Goal: Task Accomplishment & Management: Complete application form

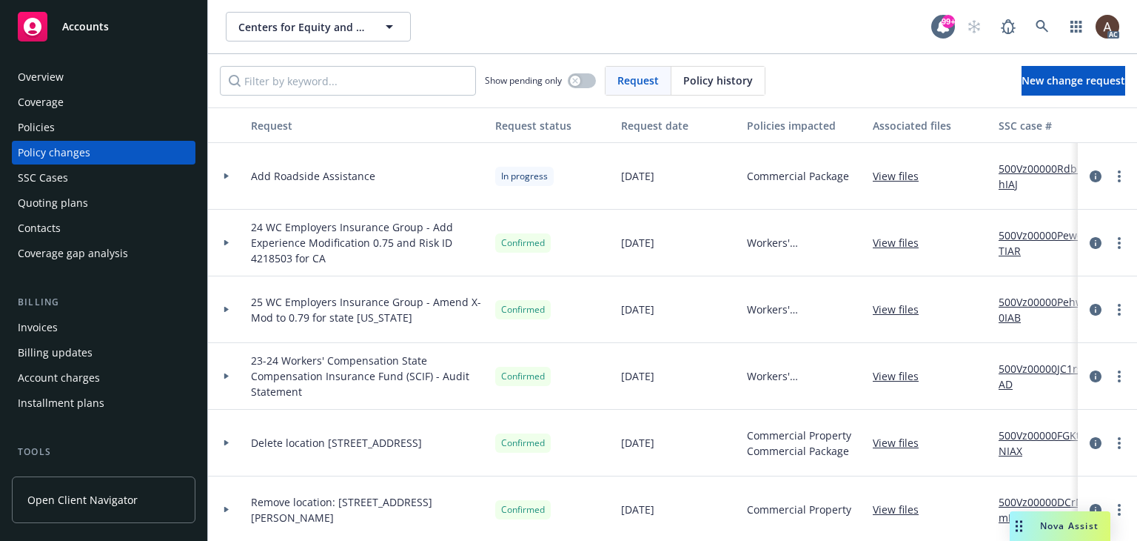
click at [221, 173] on div at bounding box center [226, 175] width 25 height 5
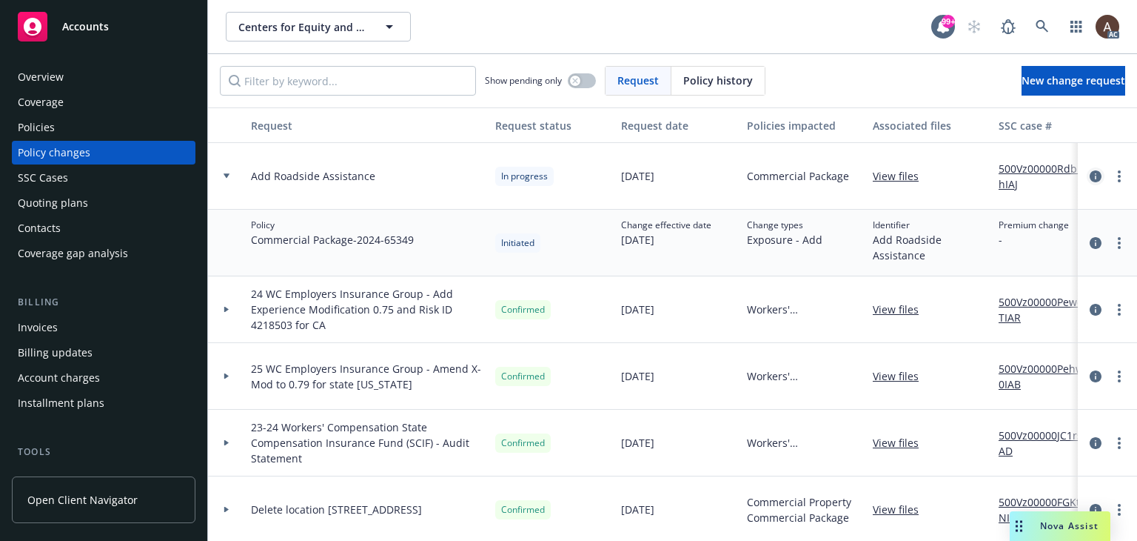
click at [1090, 173] on icon "circleInformation" at bounding box center [1096, 176] width 12 height 12
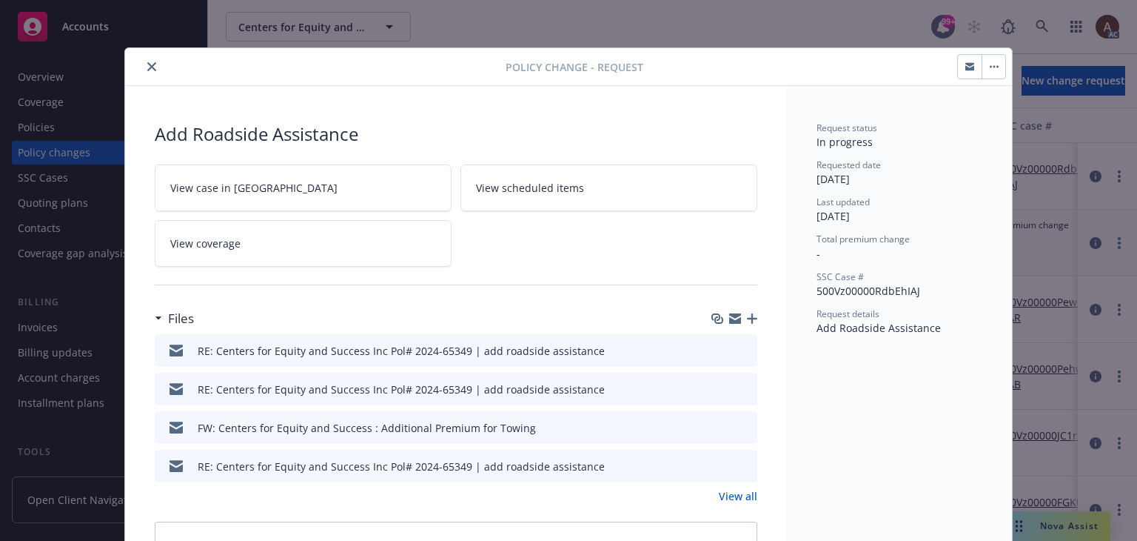
scroll to position [44, 0]
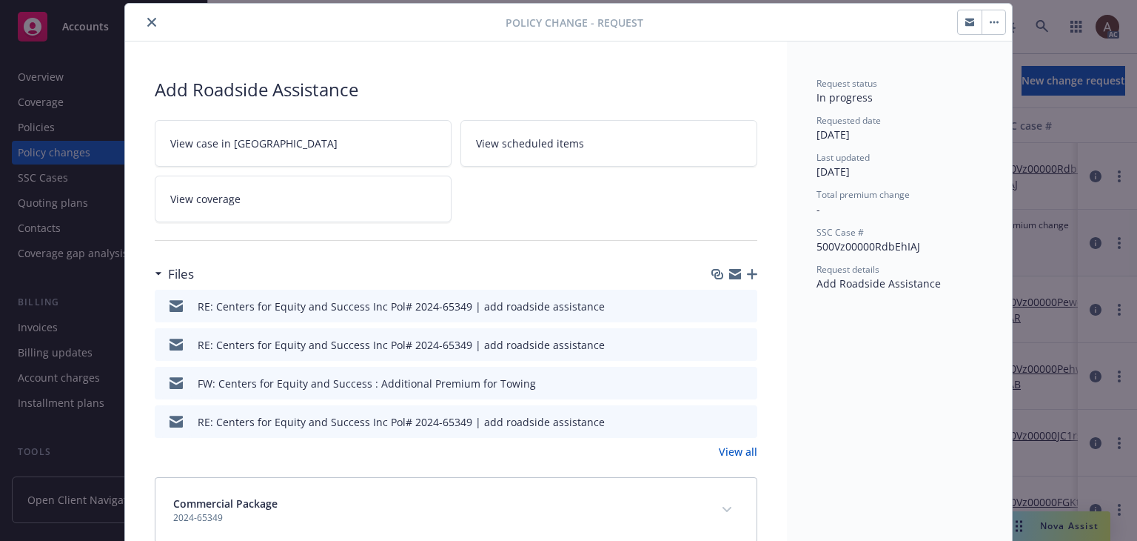
click at [738, 303] on icon "preview file" at bounding box center [743, 305] width 13 height 10
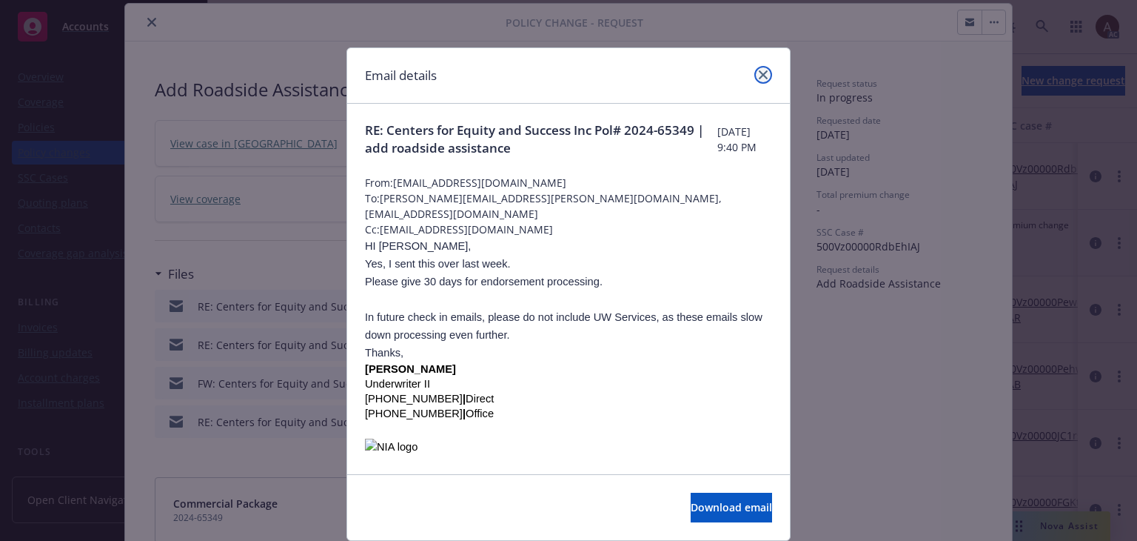
click at [759, 72] on icon "close" at bounding box center [763, 74] width 9 height 9
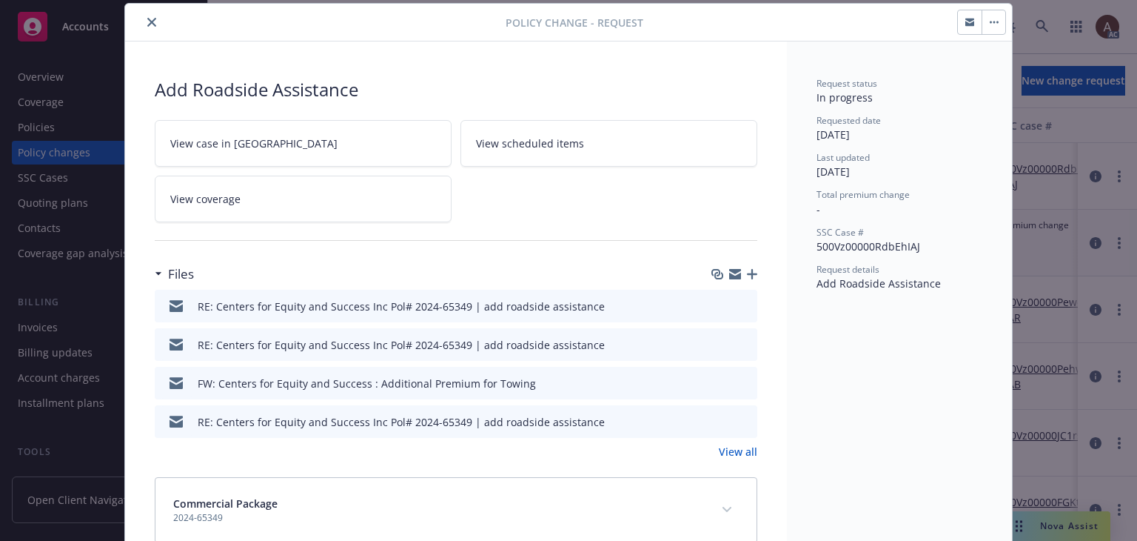
click at [143, 19] on button "close" at bounding box center [152, 22] width 18 height 18
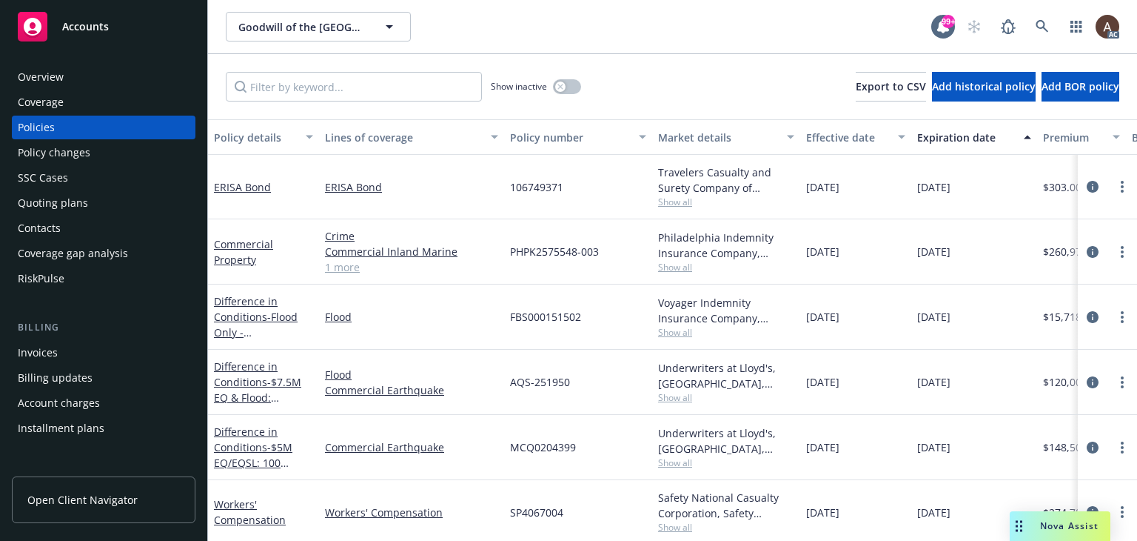
click at [68, 162] on div "Policy changes" at bounding box center [54, 153] width 73 height 24
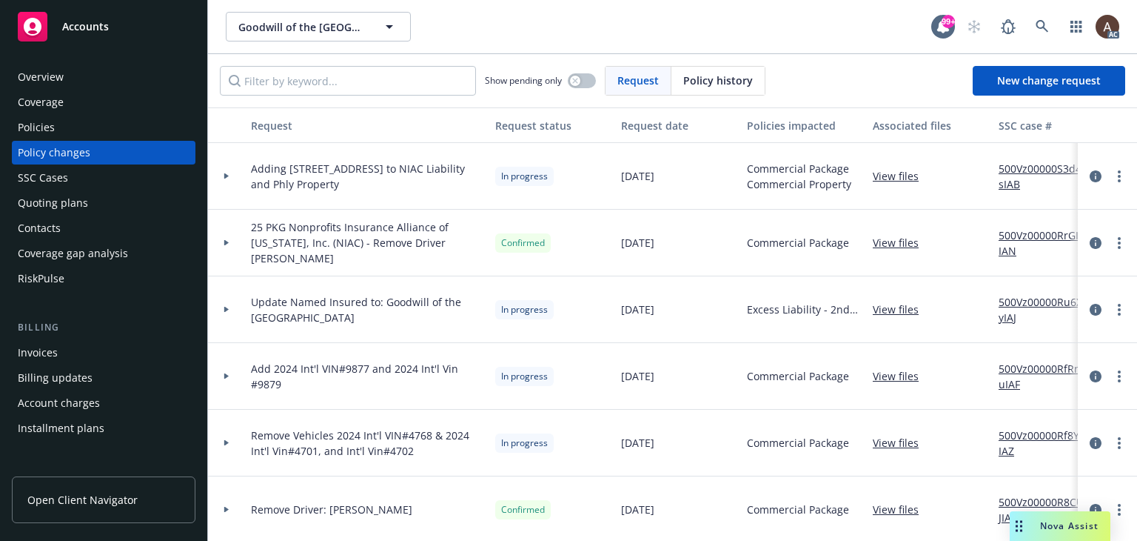
scroll to position [222, 0]
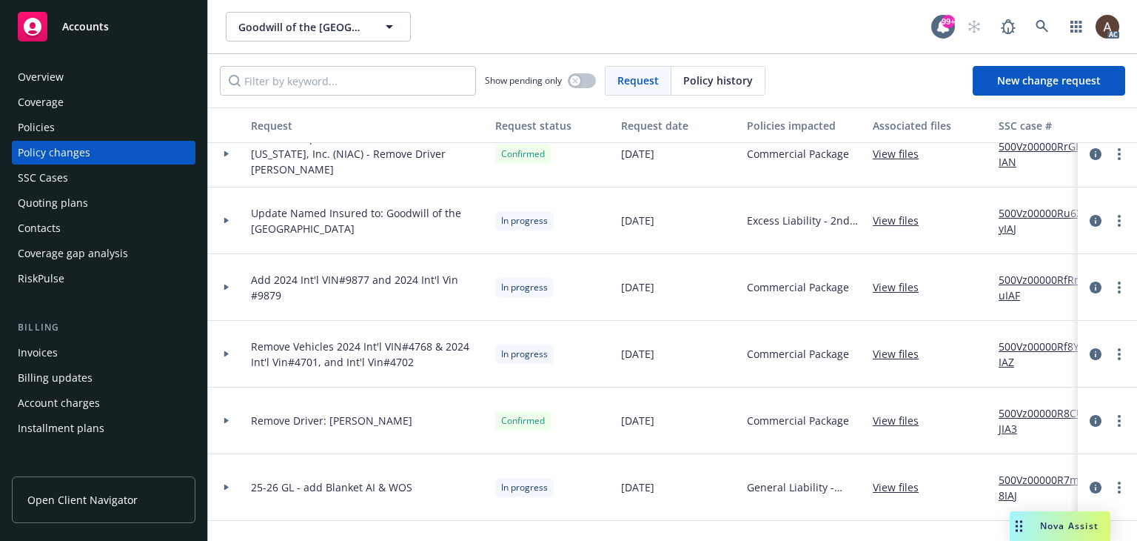
click at [225, 218] on icon at bounding box center [227, 220] width 6 height 5
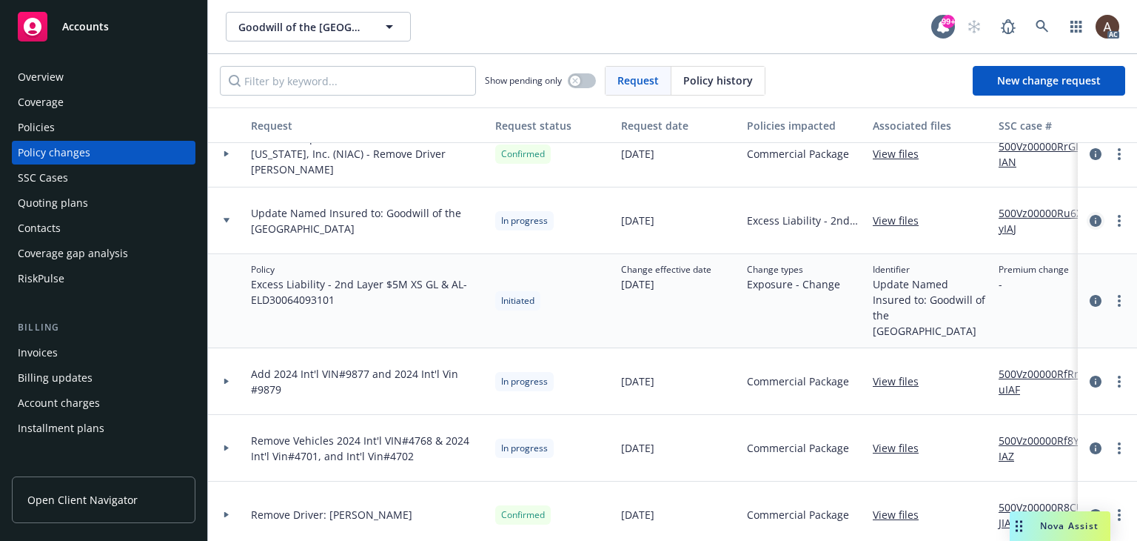
click at [1090, 222] on icon "circleInformation" at bounding box center [1096, 221] width 12 height 12
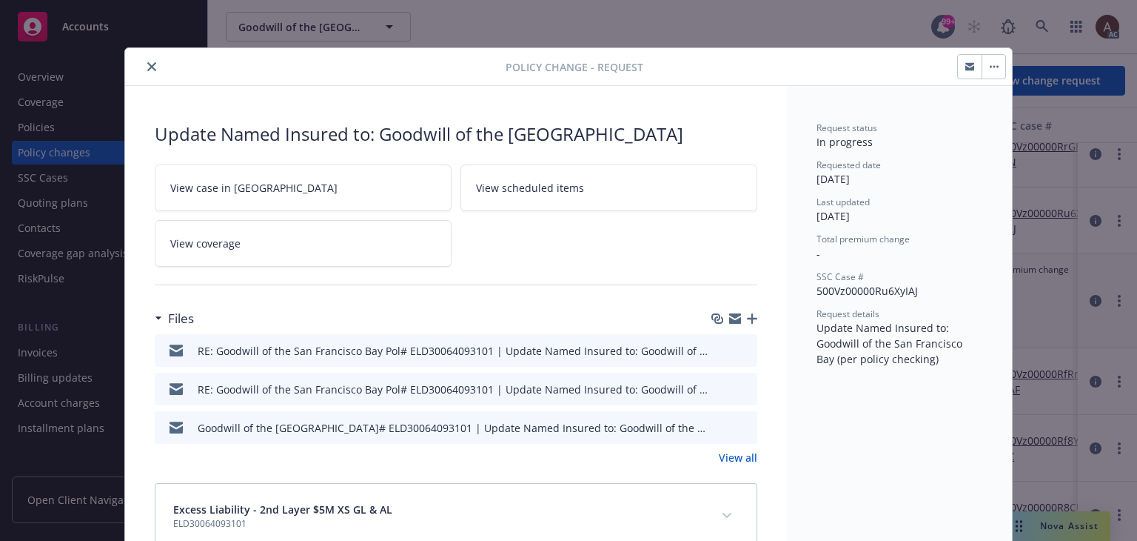
scroll to position [39, 0]
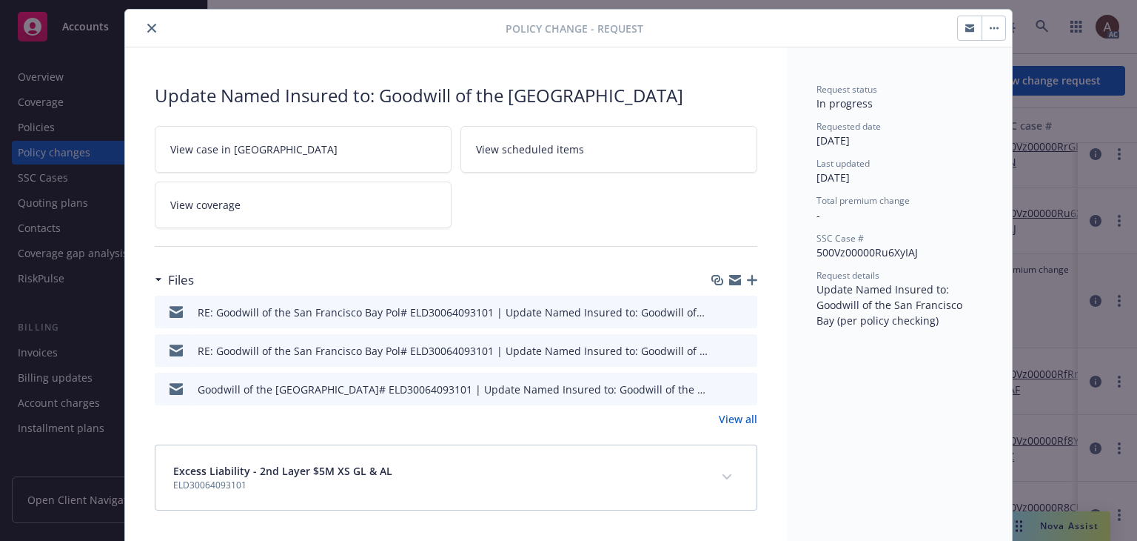
click at [743, 309] on icon "preview file" at bounding box center [743, 311] width 13 height 10
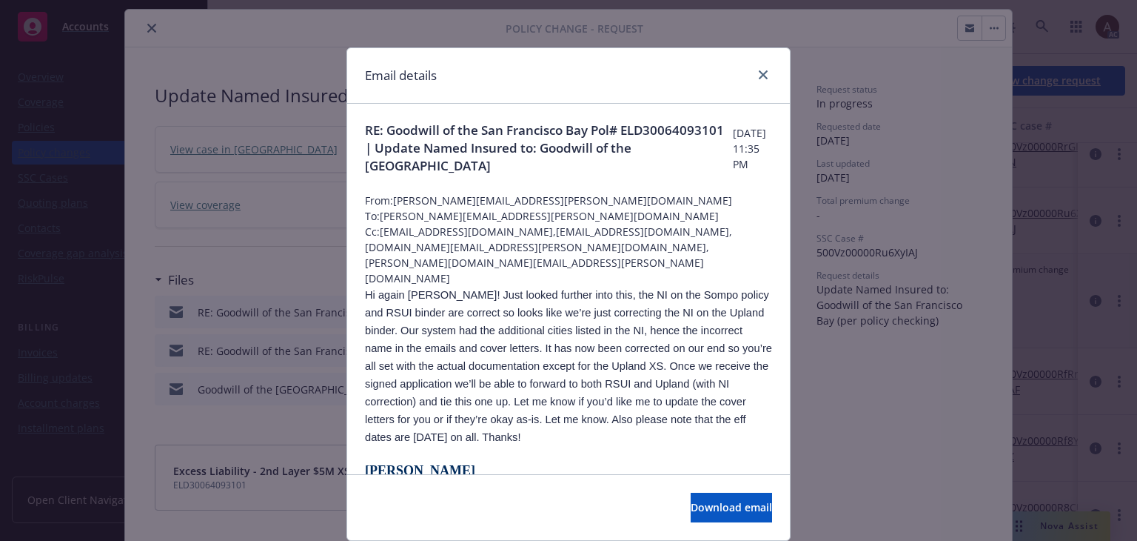
scroll to position [296, 0]
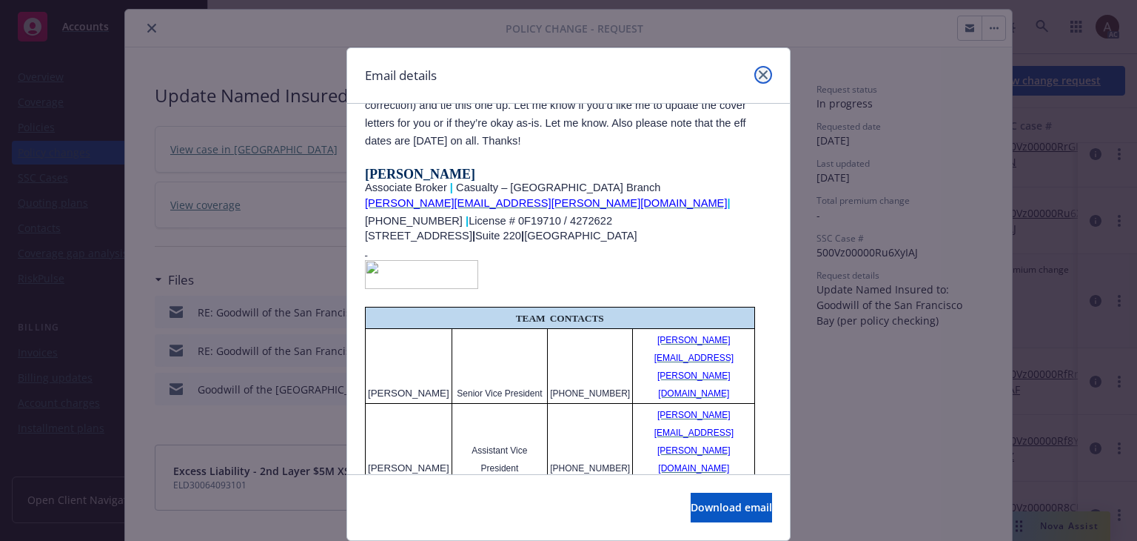
click at [755, 76] on link "close" at bounding box center [764, 75] width 18 height 18
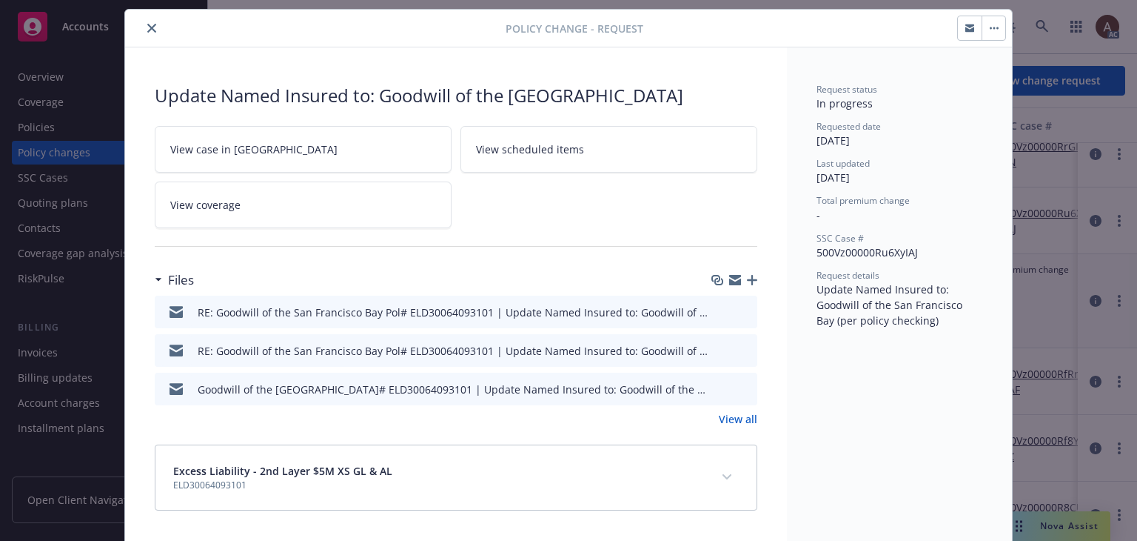
click at [739, 387] on icon "preview file" at bounding box center [743, 388] width 13 height 10
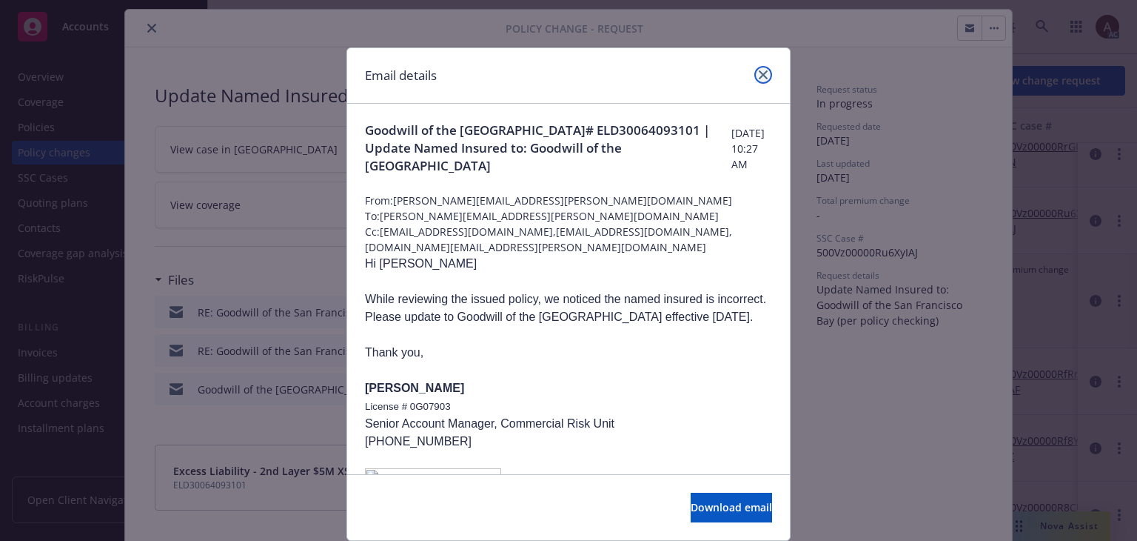
click at [761, 69] on link "close" at bounding box center [764, 75] width 18 height 18
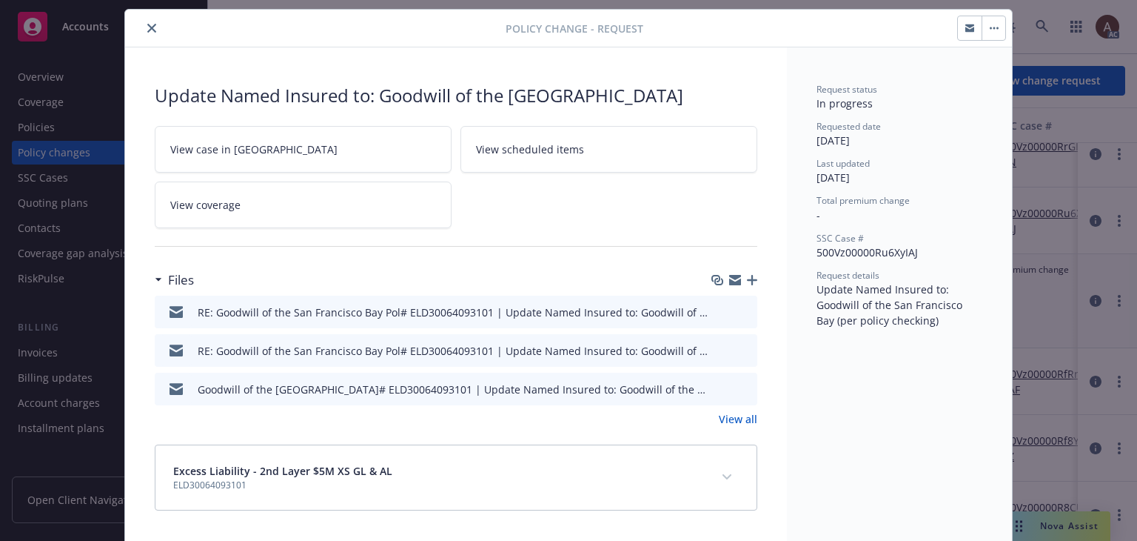
click at [147, 29] on icon "close" at bounding box center [151, 28] width 9 height 9
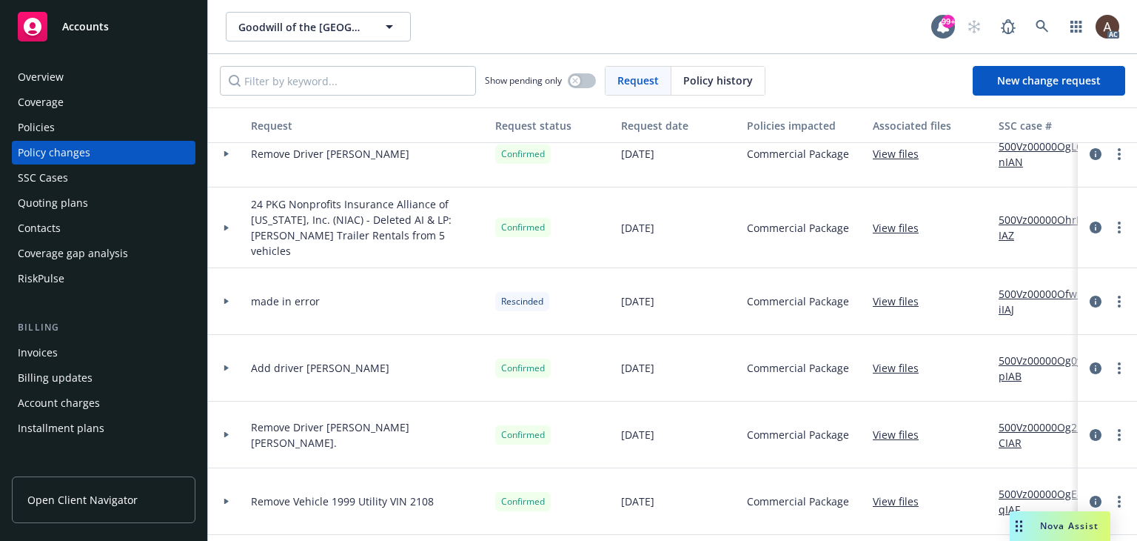
scroll to position [1259, 0]
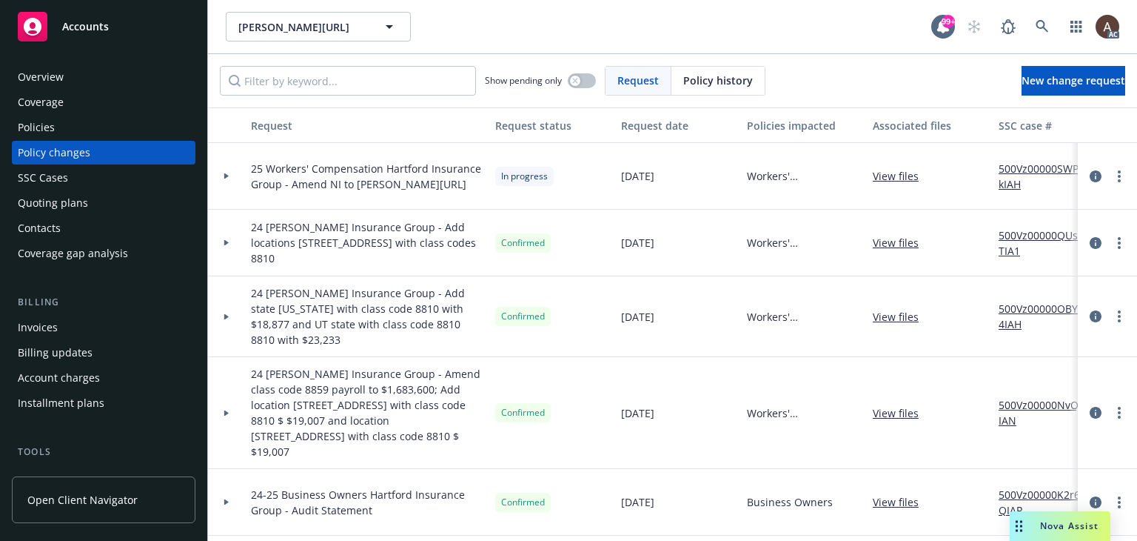
click at [225, 176] on icon at bounding box center [226, 176] width 4 height 6
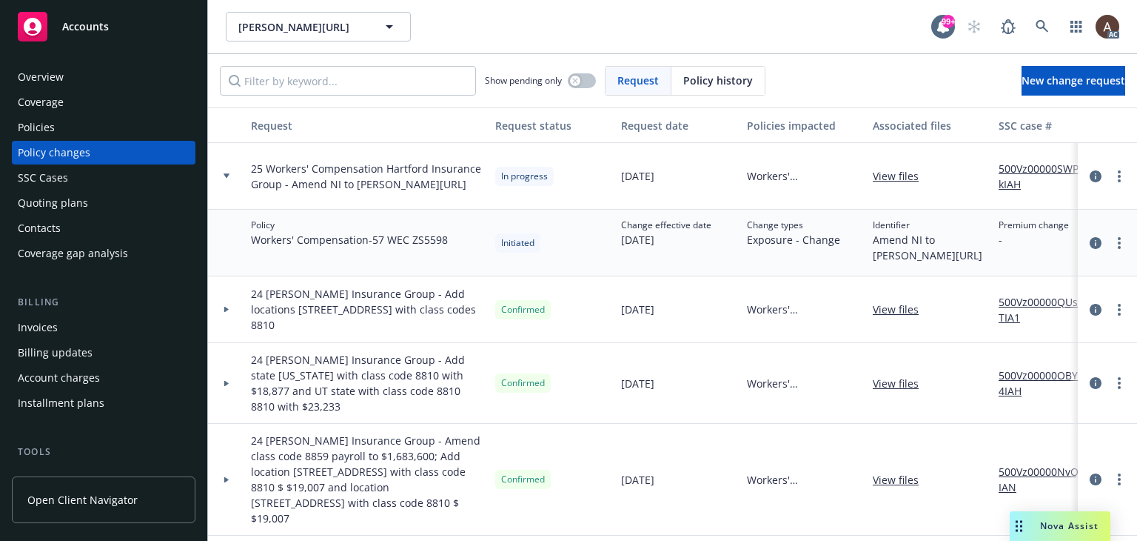
click at [225, 176] on icon at bounding box center [227, 175] width 6 height 4
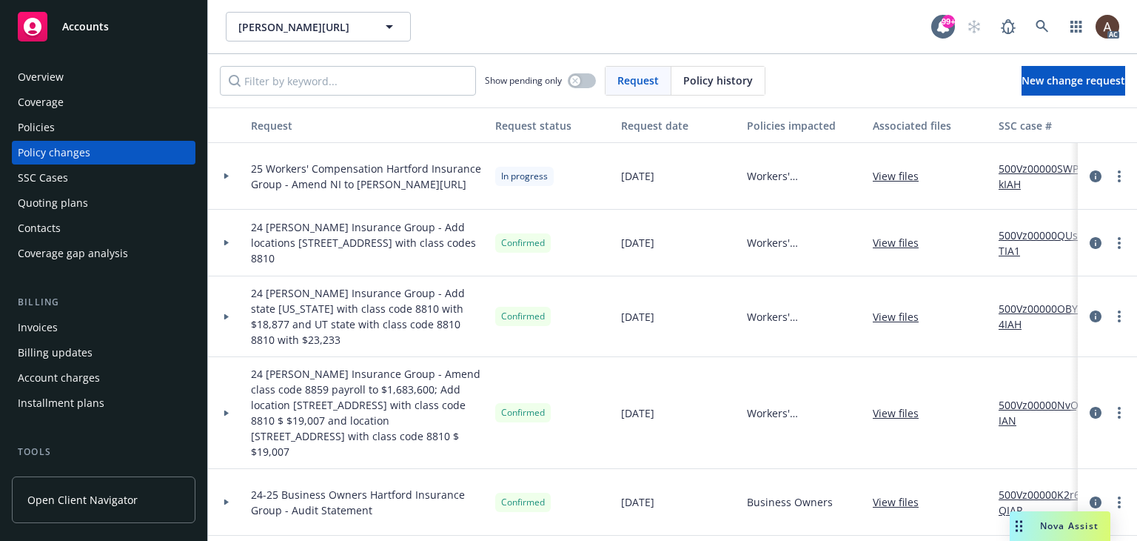
click at [229, 177] on icon at bounding box center [227, 175] width 6 height 5
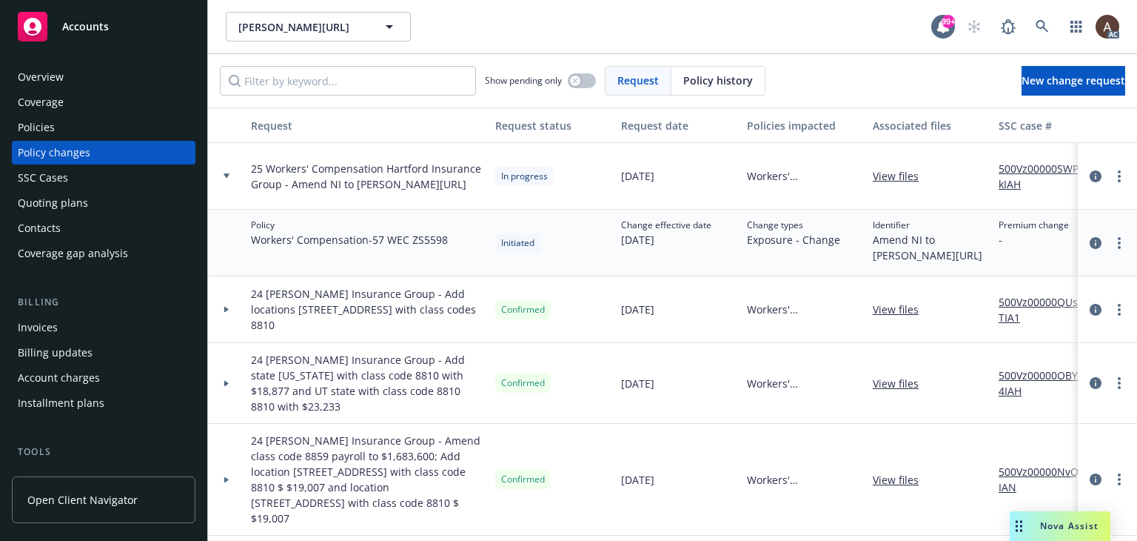
click at [1015, 169] on link "500Vz00000SWPkkIAH" at bounding box center [1048, 176] width 99 height 31
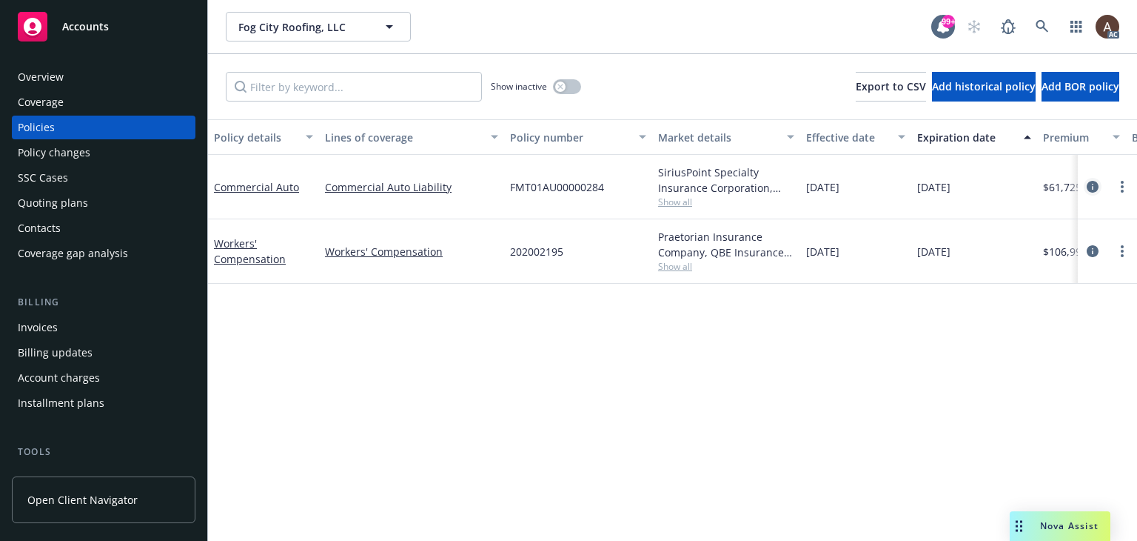
click at [1094, 182] on icon "circleInformation" at bounding box center [1093, 187] width 12 height 12
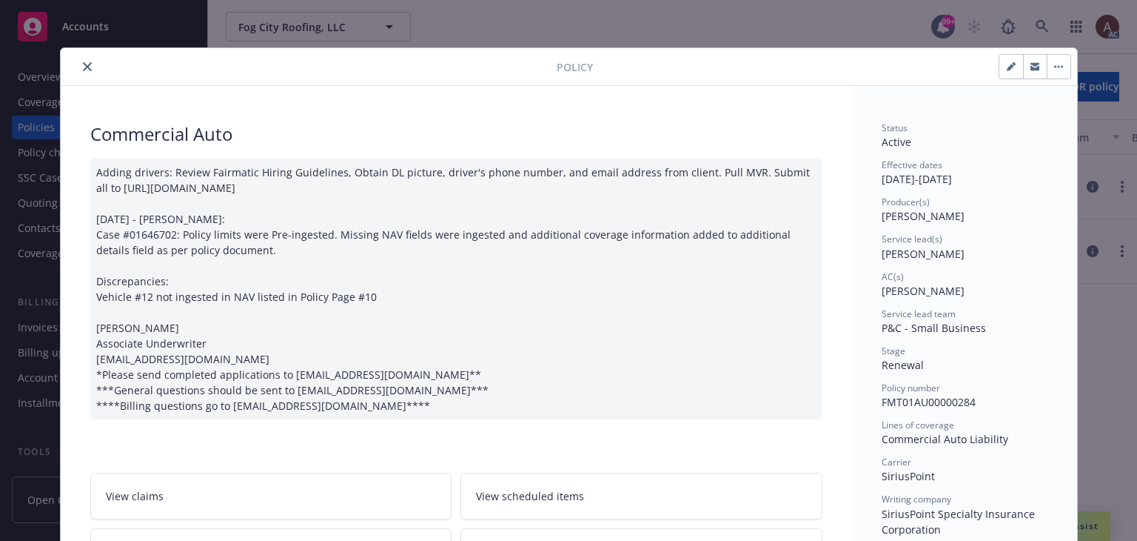
click at [83, 67] on icon "close" at bounding box center [87, 66] width 9 height 9
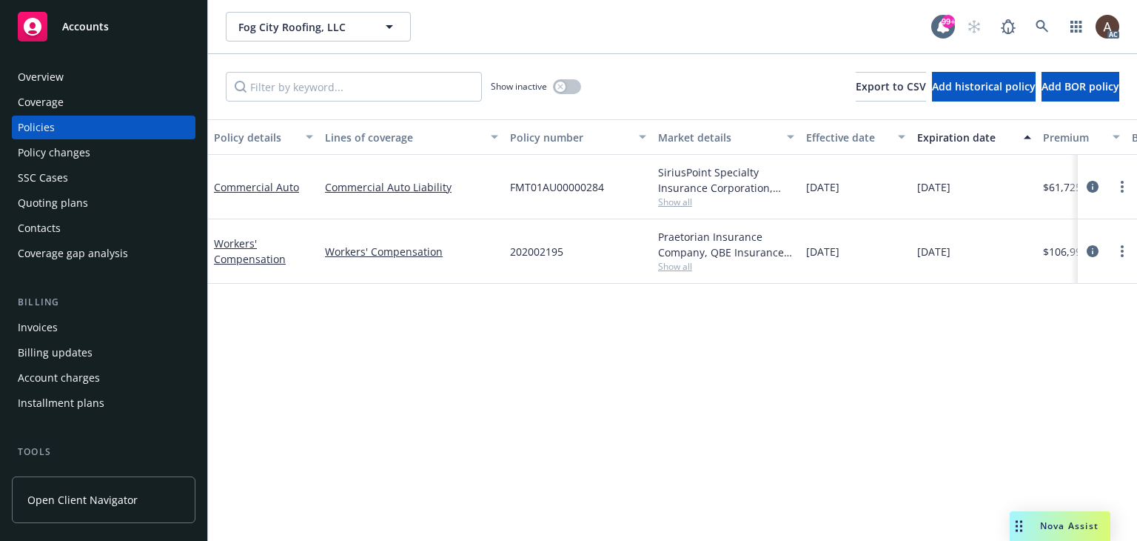
click at [466, 387] on div "Policy details Lines of coverage Policy number Market details Effective date Ex…" at bounding box center [672, 329] width 929 height 421
click at [367, 335] on div "Policy details Lines of coverage Policy number Market details Effective date Ex…" at bounding box center [672, 329] width 929 height 421
click at [98, 150] on div "Policy changes" at bounding box center [104, 153] width 172 height 24
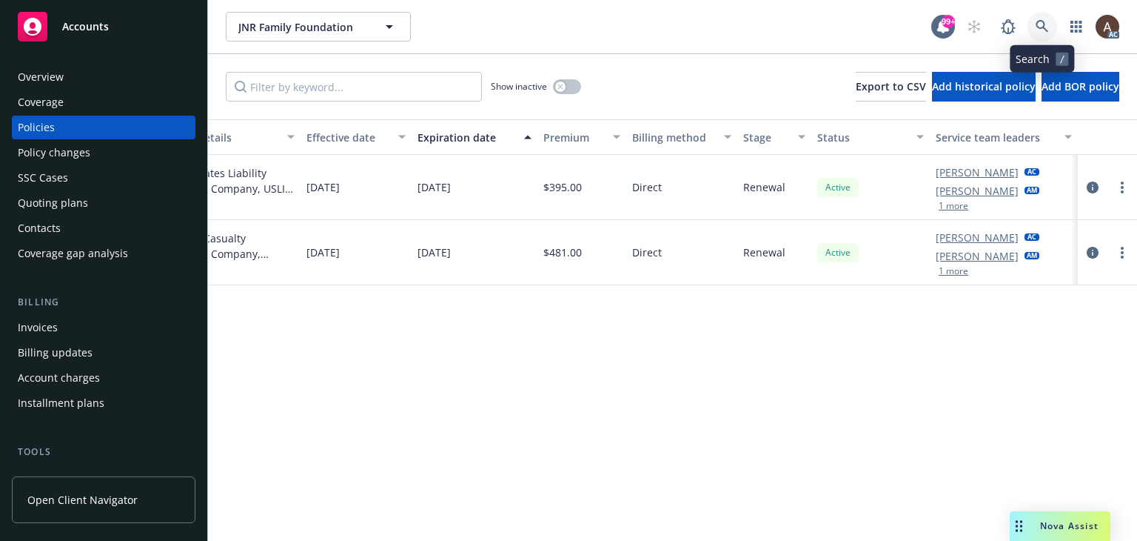
click at [1043, 27] on icon at bounding box center [1042, 26] width 13 height 13
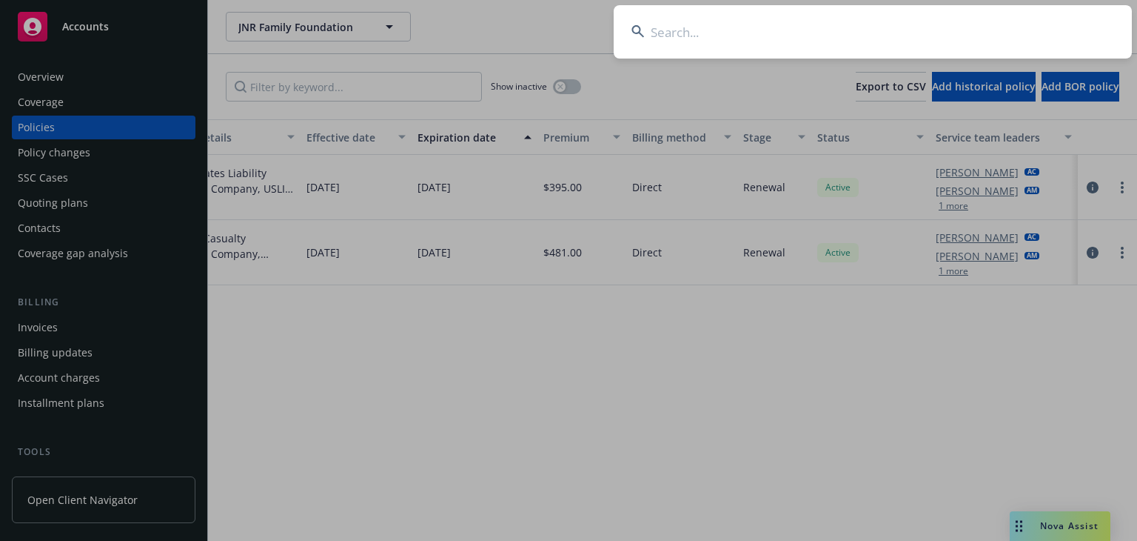
click at [670, 45] on input at bounding box center [873, 31] width 518 height 53
type input "Marilynne B. Hampton"
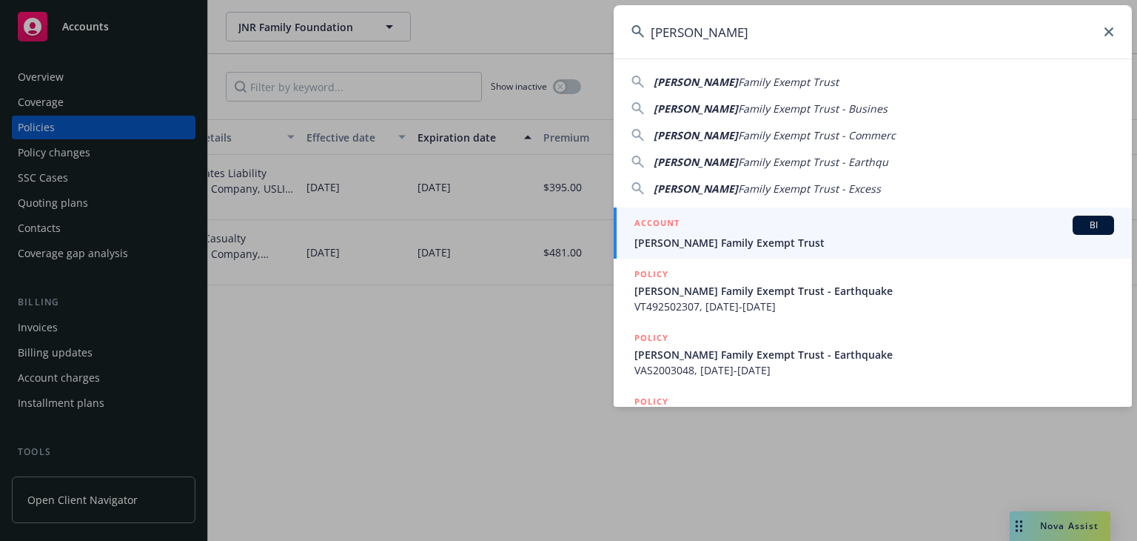
click at [714, 243] on span "Marilynne B. Hampton Family Exempt Trust" at bounding box center [875, 243] width 480 height 16
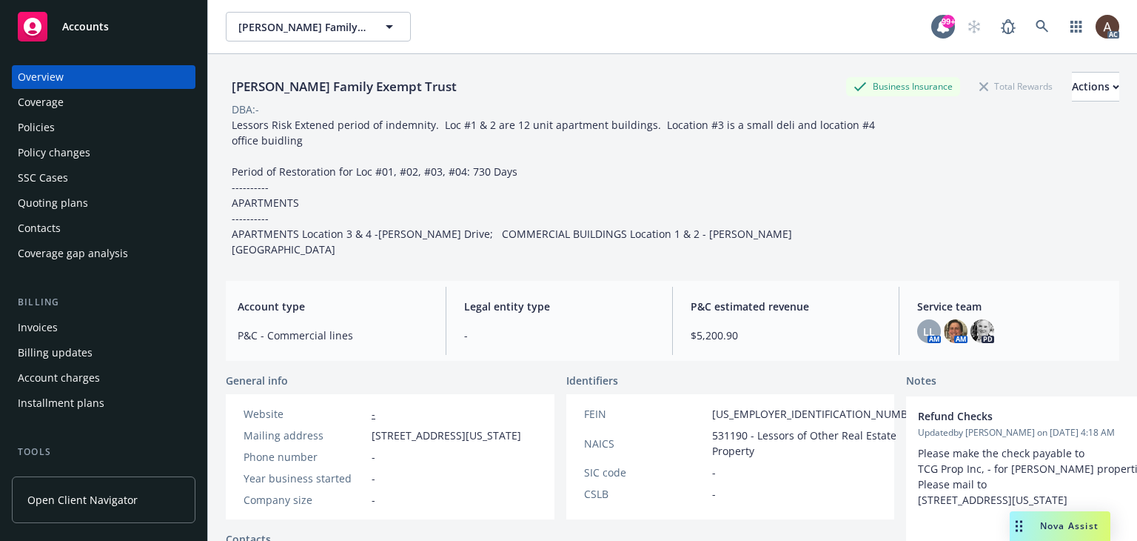
click at [68, 128] on div "Policies" at bounding box center [104, 128] width 172 height 24
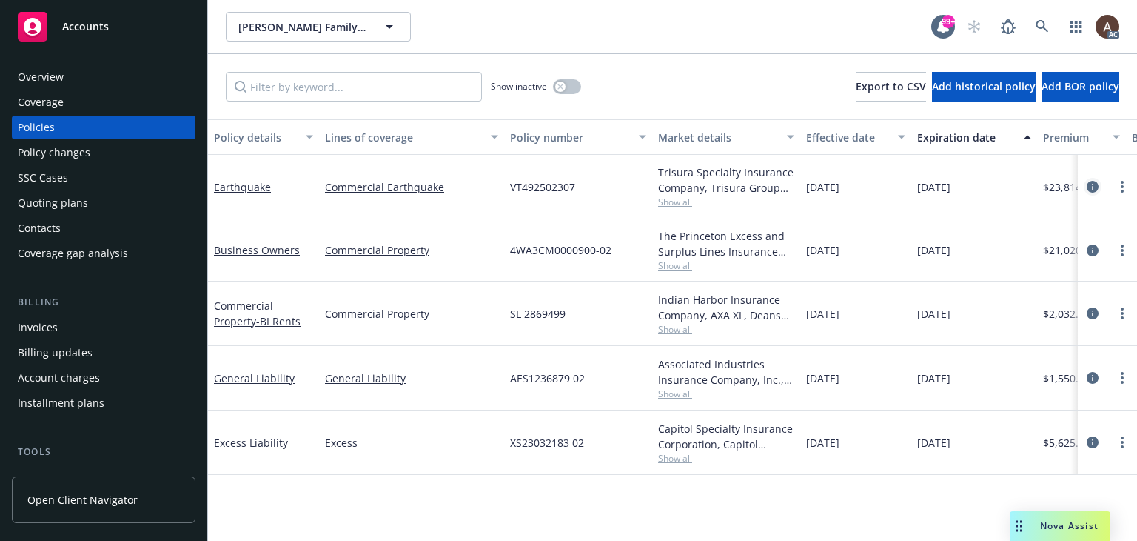
click at [1095, 184] on icon "circleInformation" at bounding box center [1093, 187] width 12 height 12
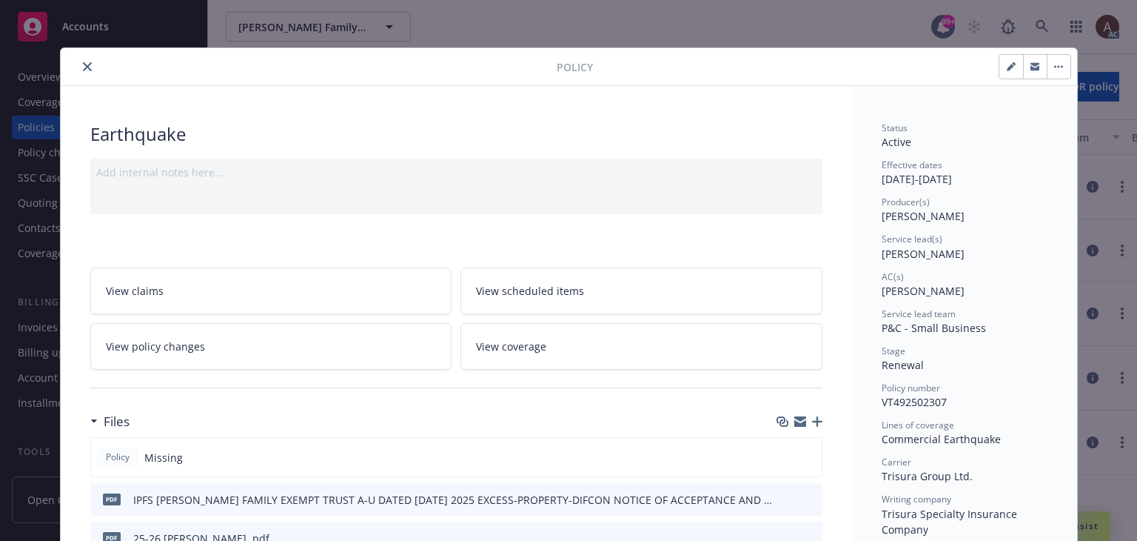
click at [84, 69] on icon "close" at bounding box center [87, 66] width 9 height 9
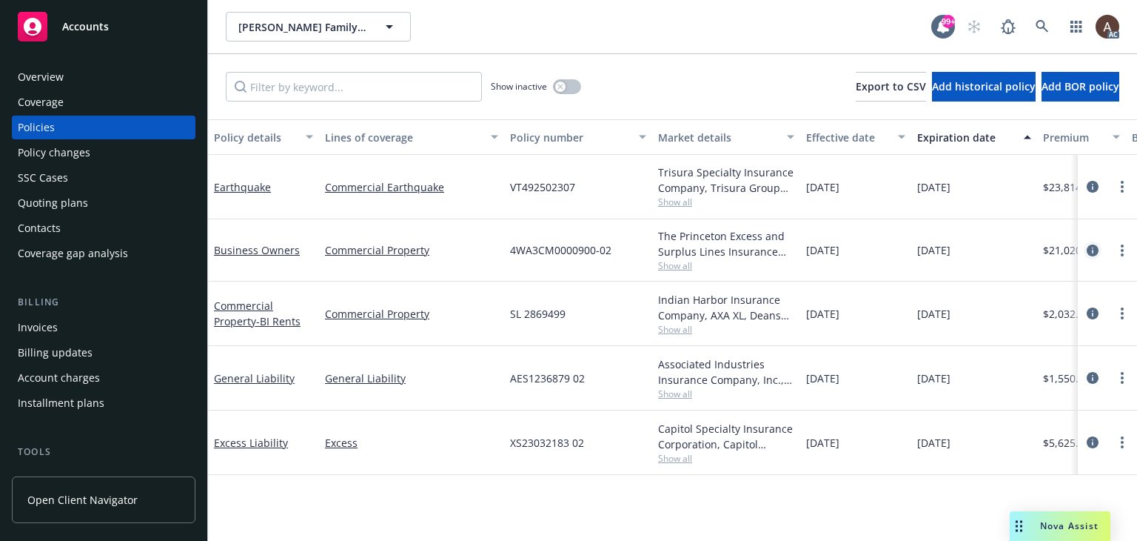
click at [1092, 250] on icon "circleInformation" at bounding box center [1093, 250] width 12 height 12
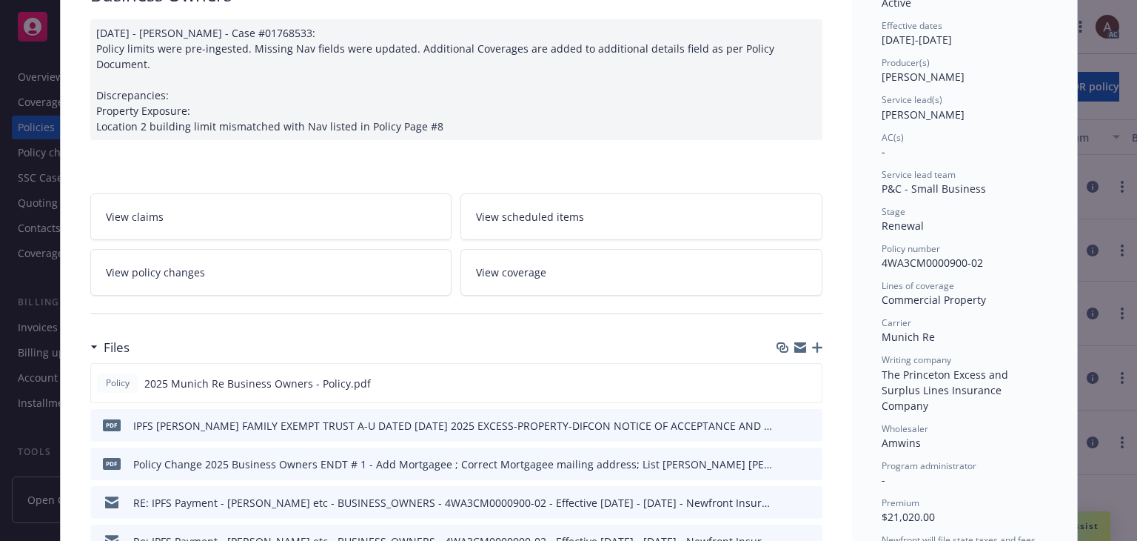
scroll to position [222, 0]
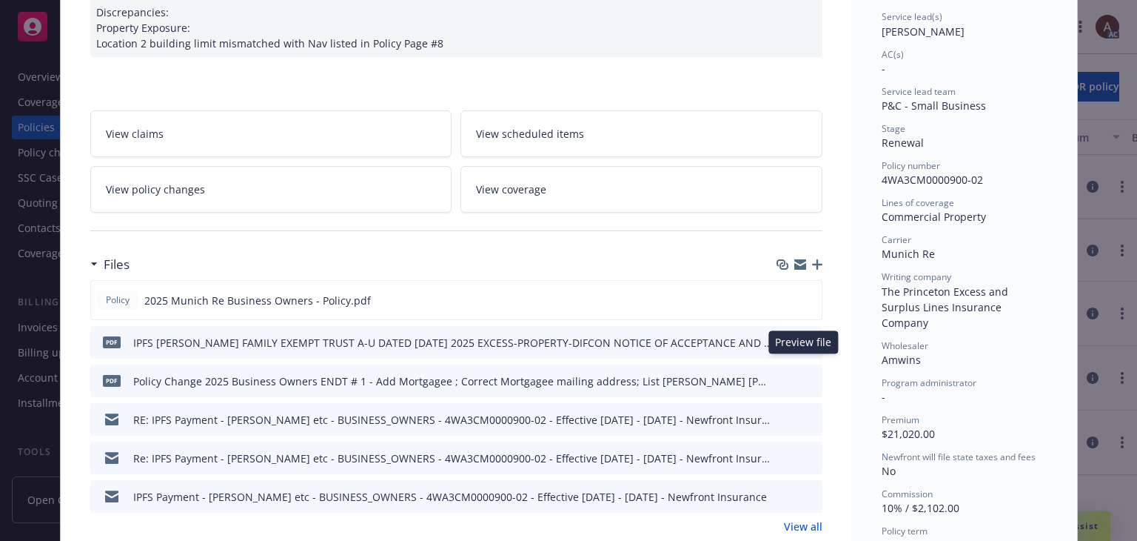
click at [803, 375] on icon "preview file" at bounding box center [808, 380] width 13 height 10
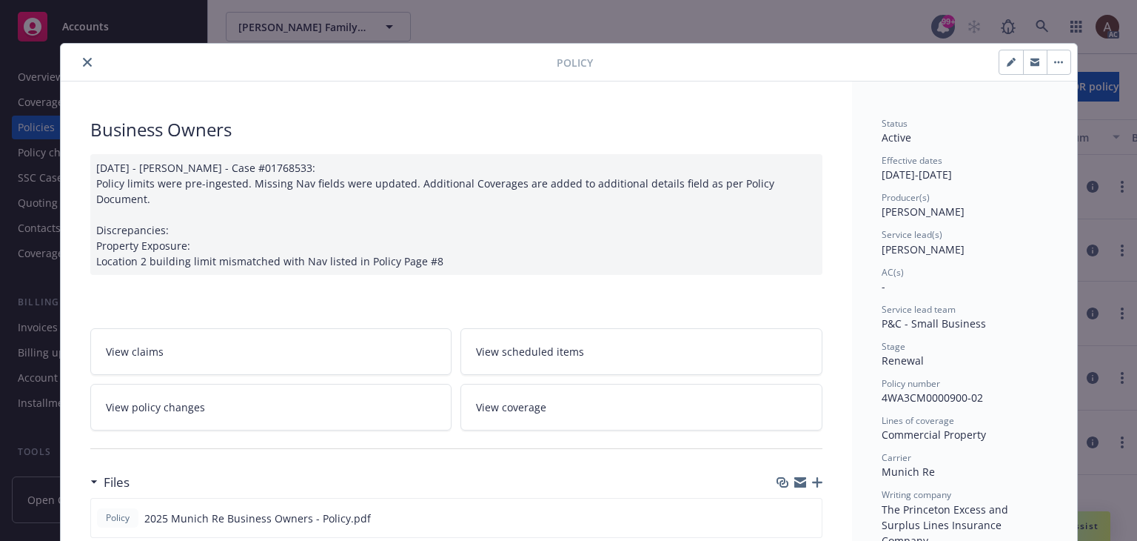
scroll to position [0, 0]
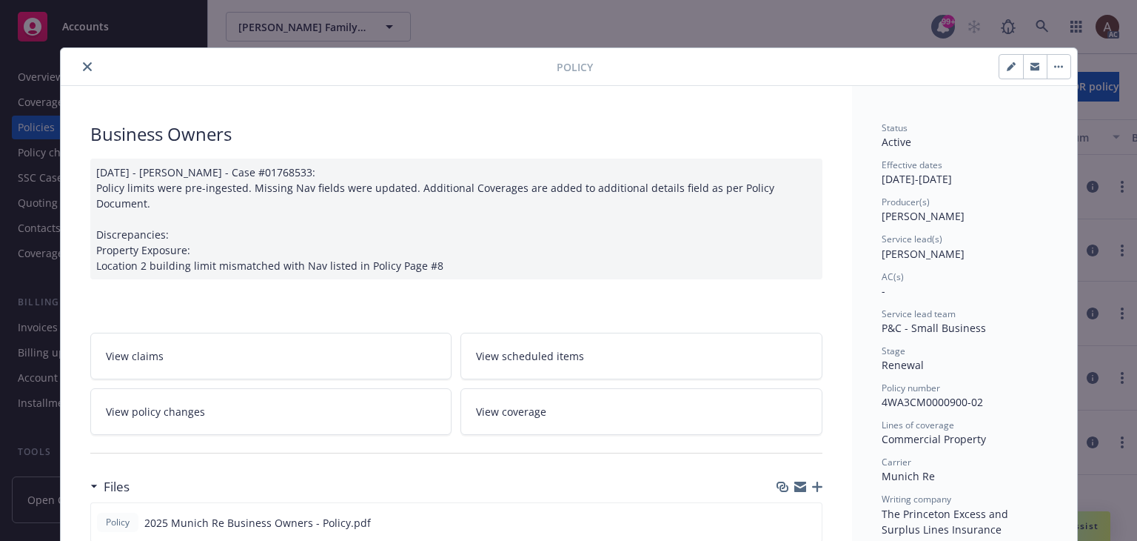
click at [84, 67] on icon "close" at bounding box center [87, 66] width 9 height 9
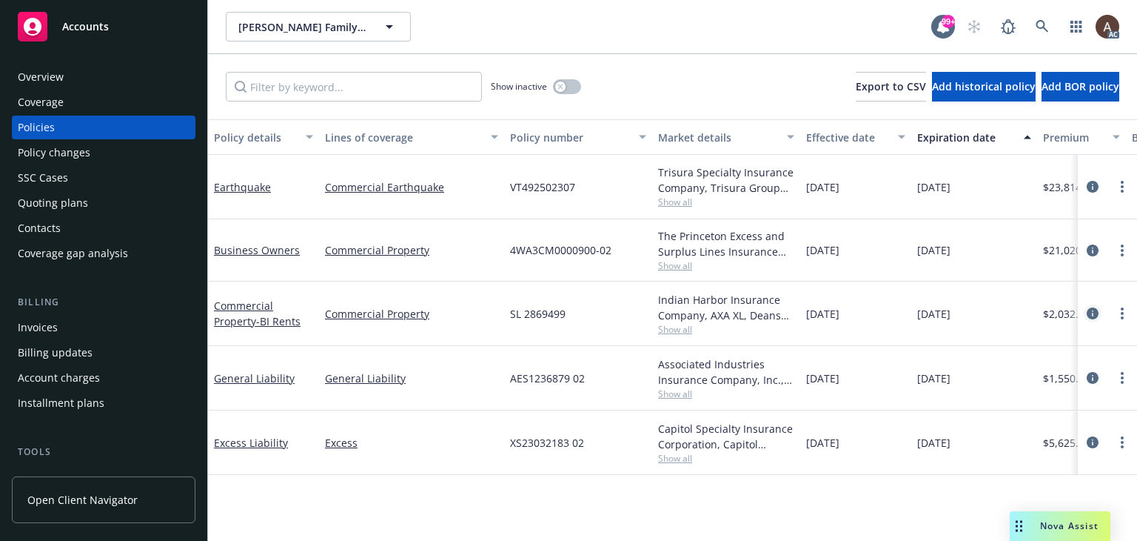
click at [1090, 312] on icon "circleInformation" at bounding box center [1093, 313] width 12 height 12
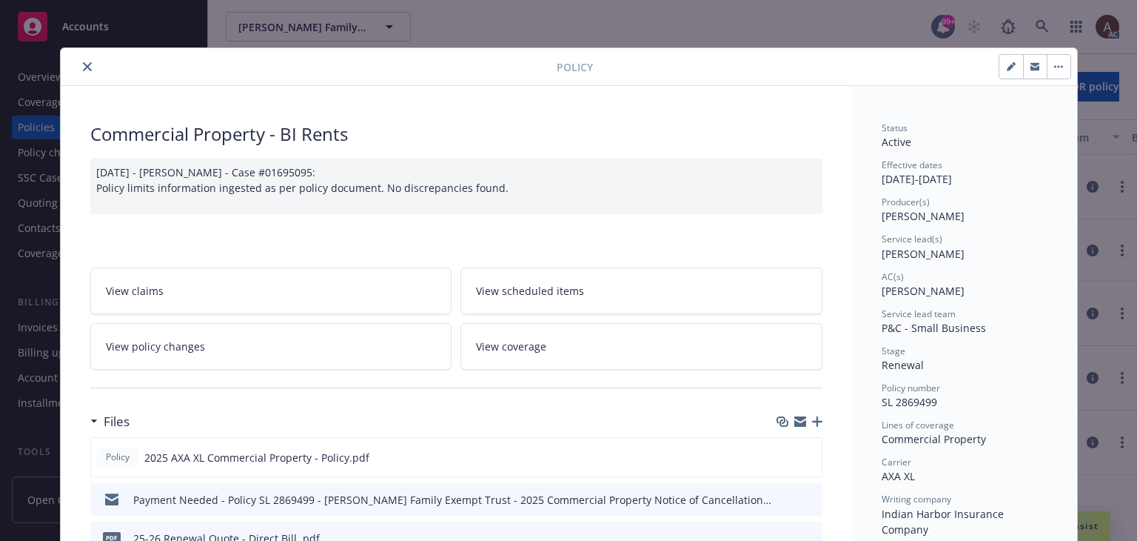
click at [83, 69] on icon "close" at bounding box center [87, 66] width 9 height 9
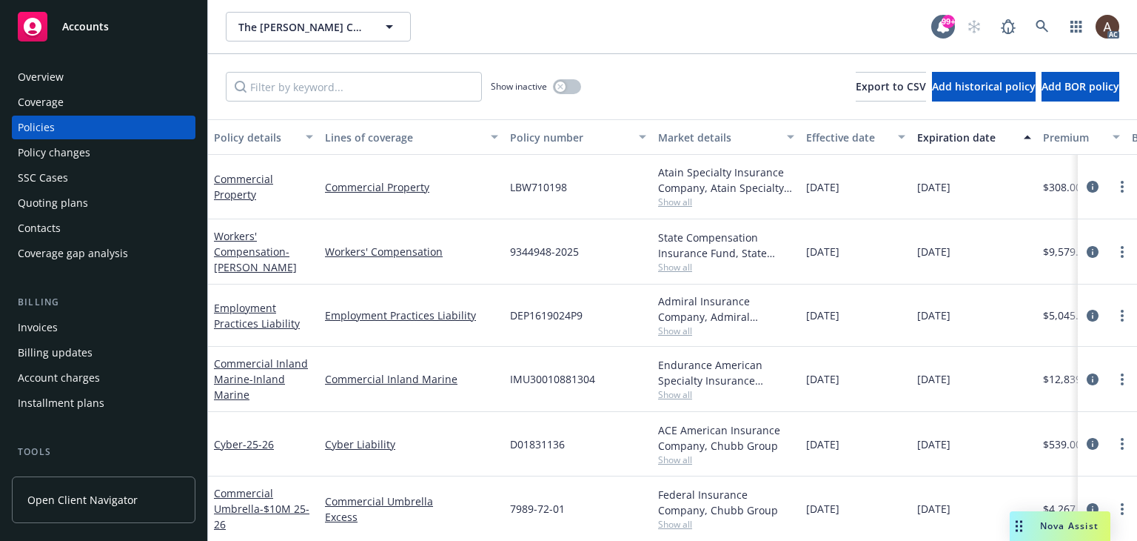
click at [107, 155] on div "Policy changes" at bounding box center [104, 153] width 172 height 24
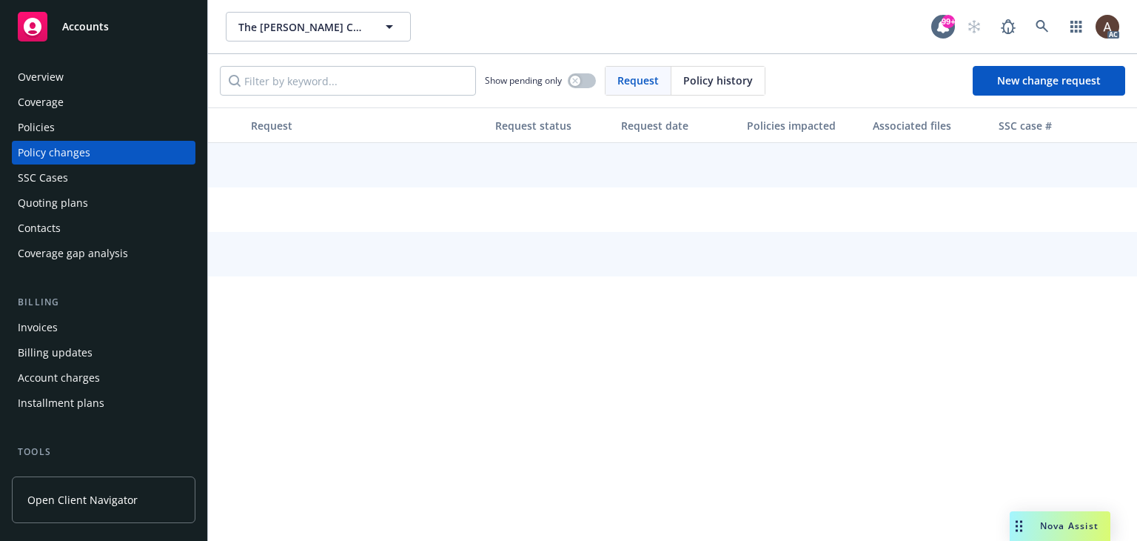
click at [97, 128] on div "Policies" at bounding box center [104, 128] width 172 height 24
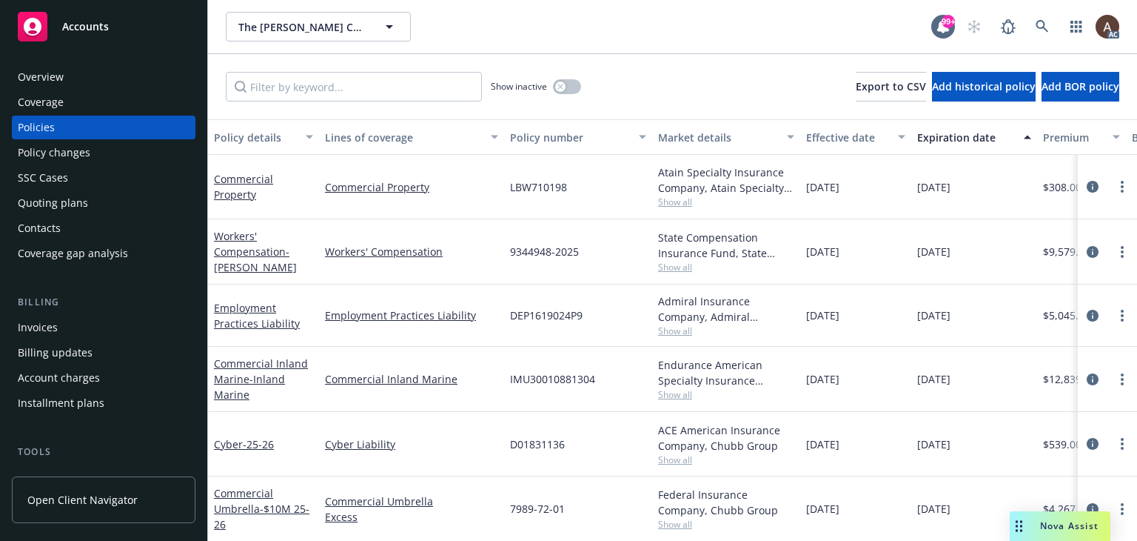
drag, startPoint x: 69, startPoint y: 153, endPoint x: 125, endPoint y: 184, distance: 64.3
click at [69, 153] on div "Policy changes" at bounding box center [54, 153] width 73 height 24
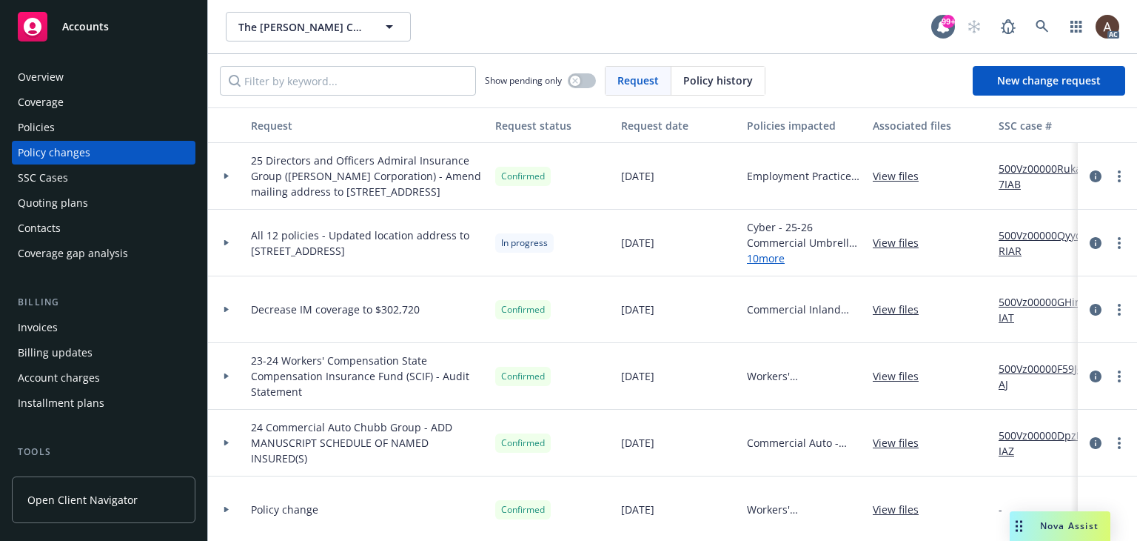
click at [225, 245] on icon at bounding box center [227, 242] width 6 height 5
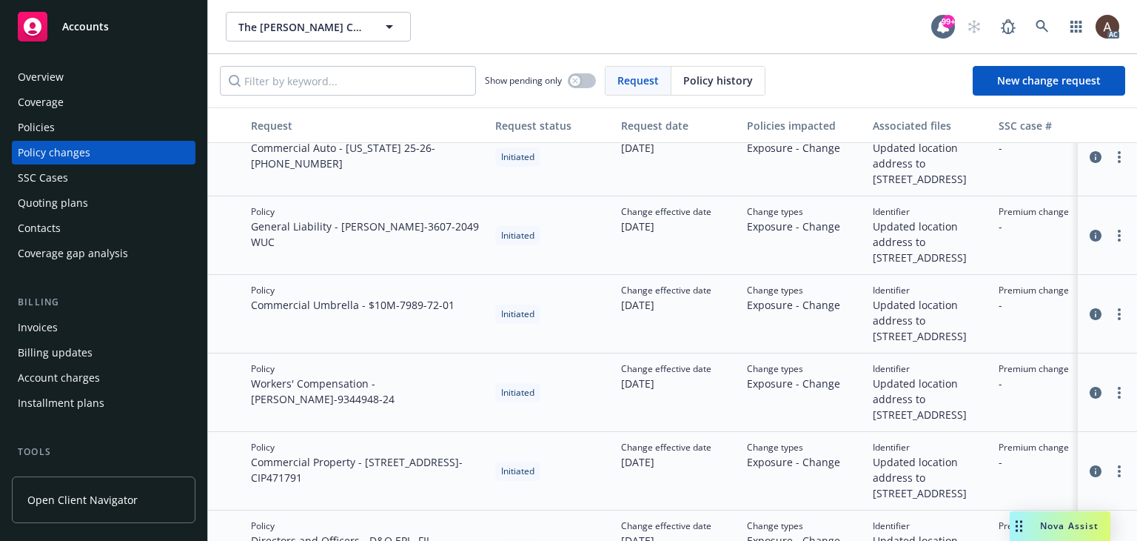
scroll to position [518, 0]
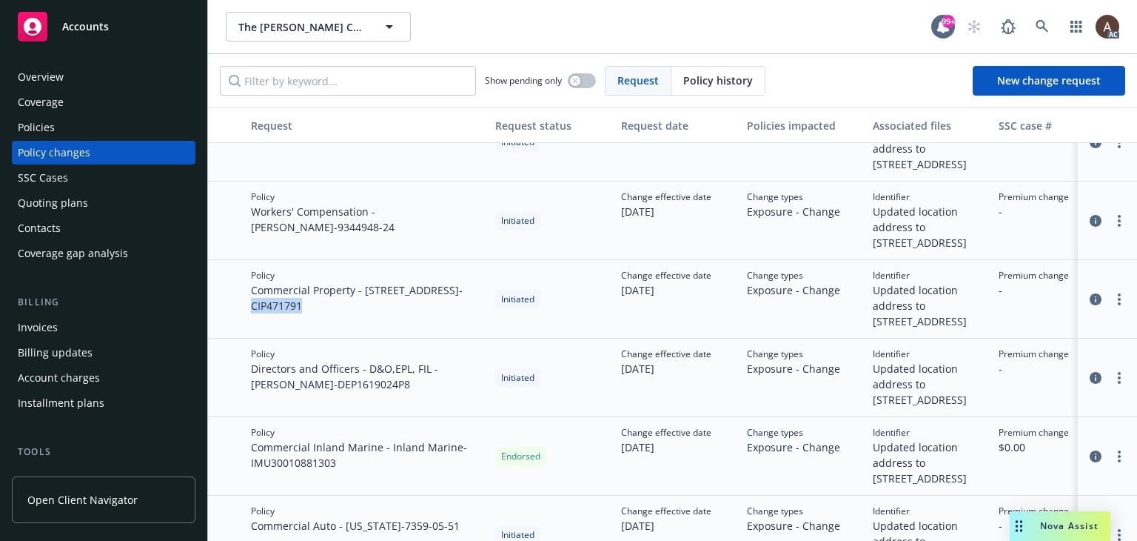
drag, startPoint x: 250, startPoint y: 348, endPoint x: 315, endPoint y: 359, distance: 66.1
click at [315, 338] on div "Policy Commercial Property - 416 Aviation Blvd - CIP471791" at bounding box center [367, 299] width 244 height 78
copy span "CIP471791"
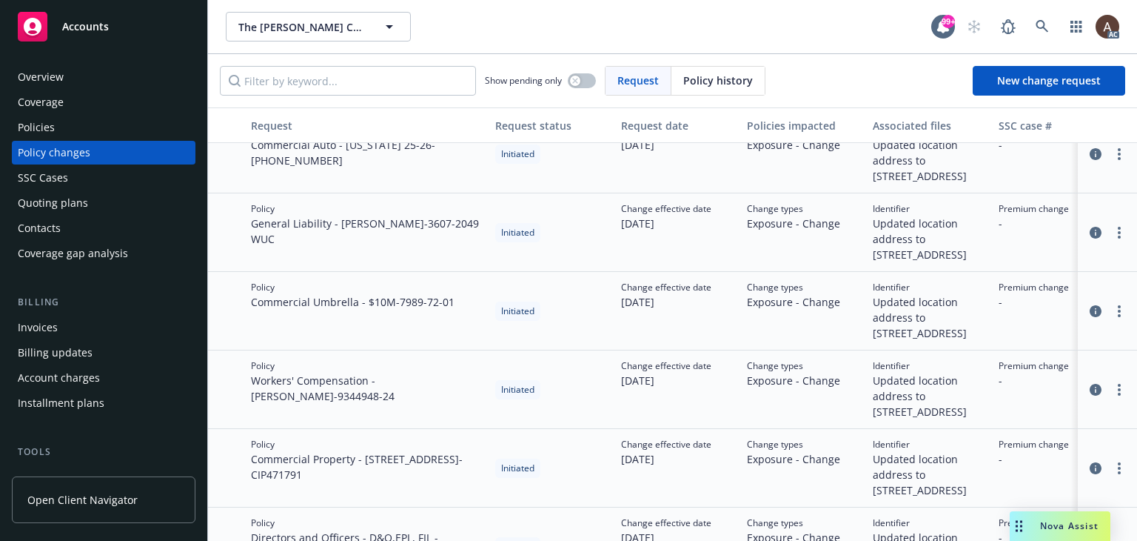
scroll to position [370, 0]
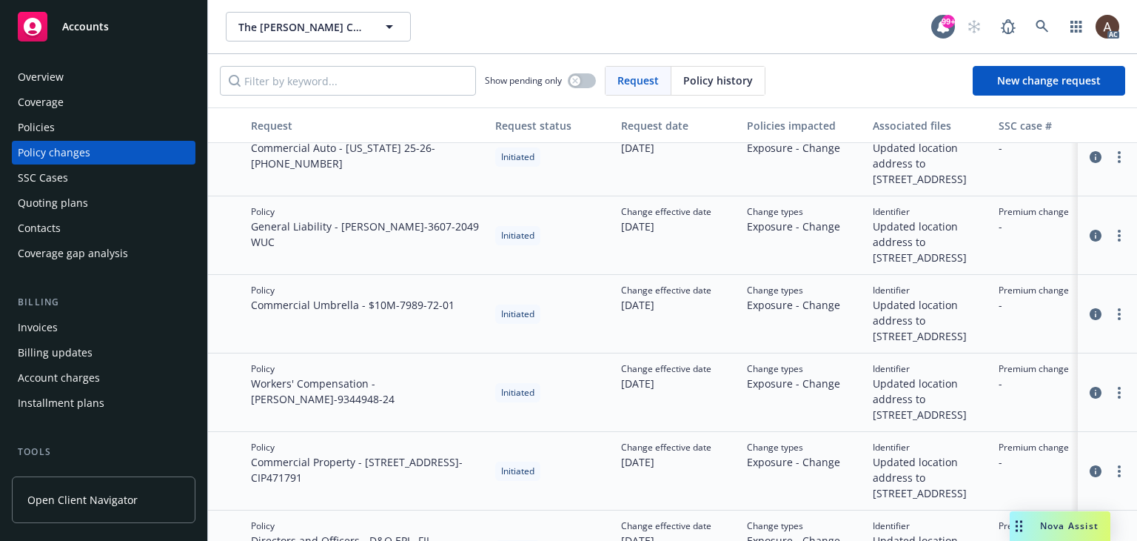
drag, startPoint x: 90, startPoint y: 126, endPoint x: 187, endPoint y: 178, distance: 110.0
click at [90, 126] on div "Policies" at bounding box center [104, 128] width 172 height 24
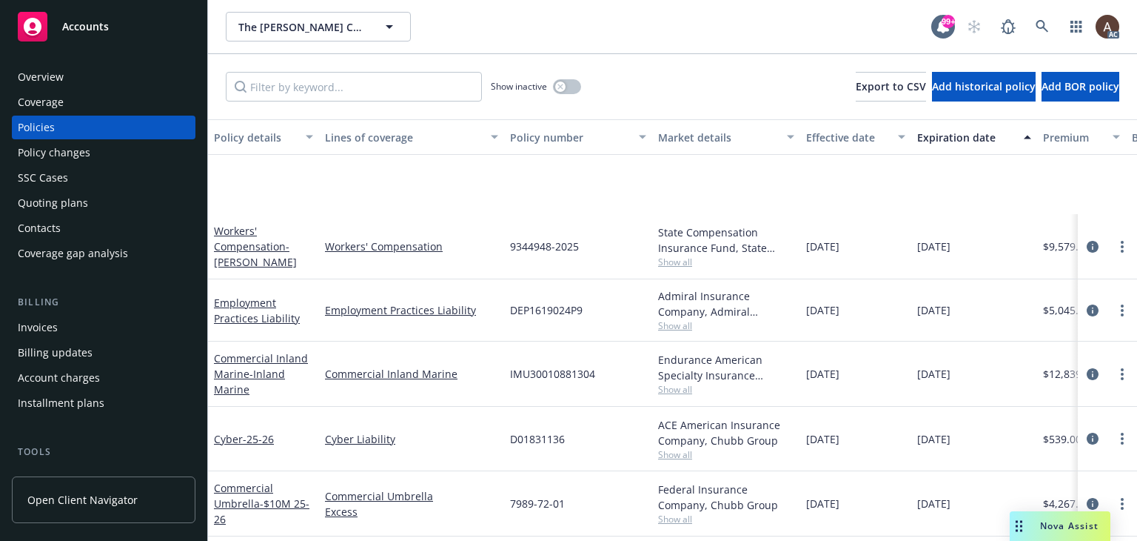
scroll to position [133, 0]
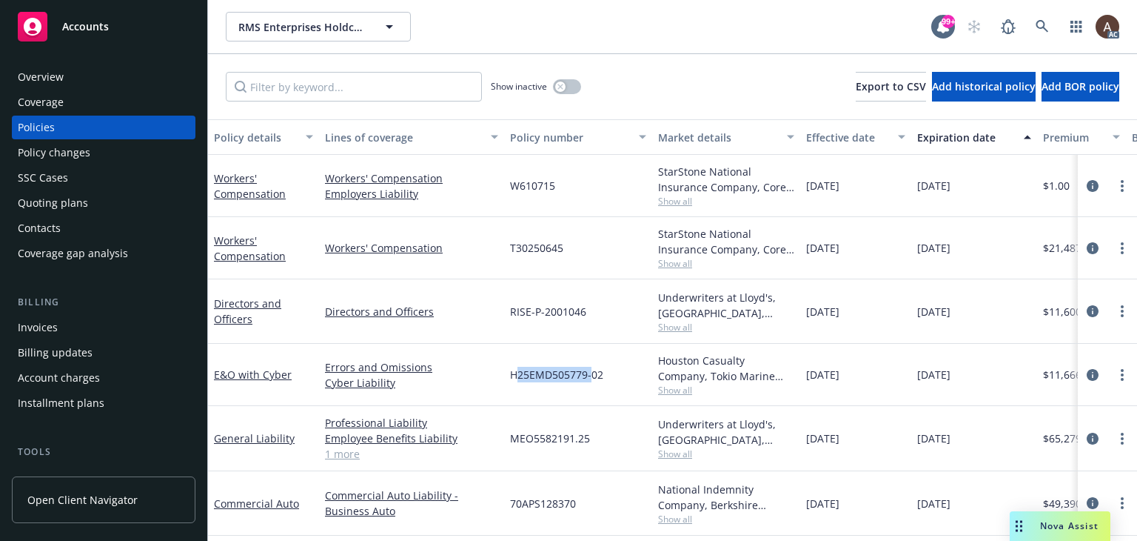
drag, startPoint x: 515, startPoint y: 375, endPoint x: 589, endPoint y: 375, distance: 74.1
click at [589, 375] on span "H25EMD505779-02" at bounding box center [556, 375] width 93 height 16
click at [563, 395] on div "H25EMD505779-02" at bounding box center [578, 375] width 148 height 62
click at [335, 93] on input "Filter by keyword..." at bounding box center [354, 87] width 256 height 30
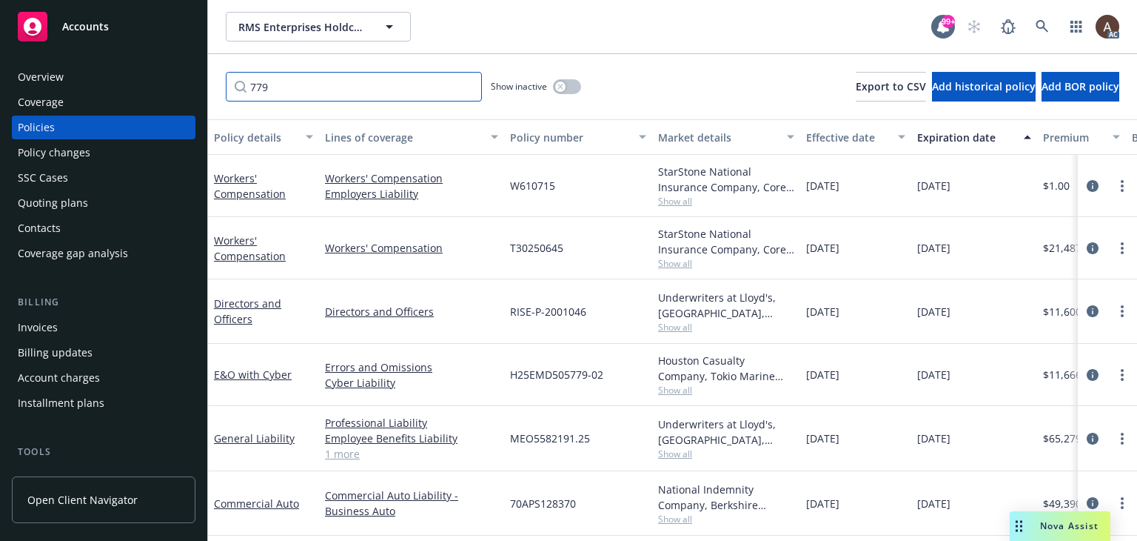
scroll to position [0, 0]
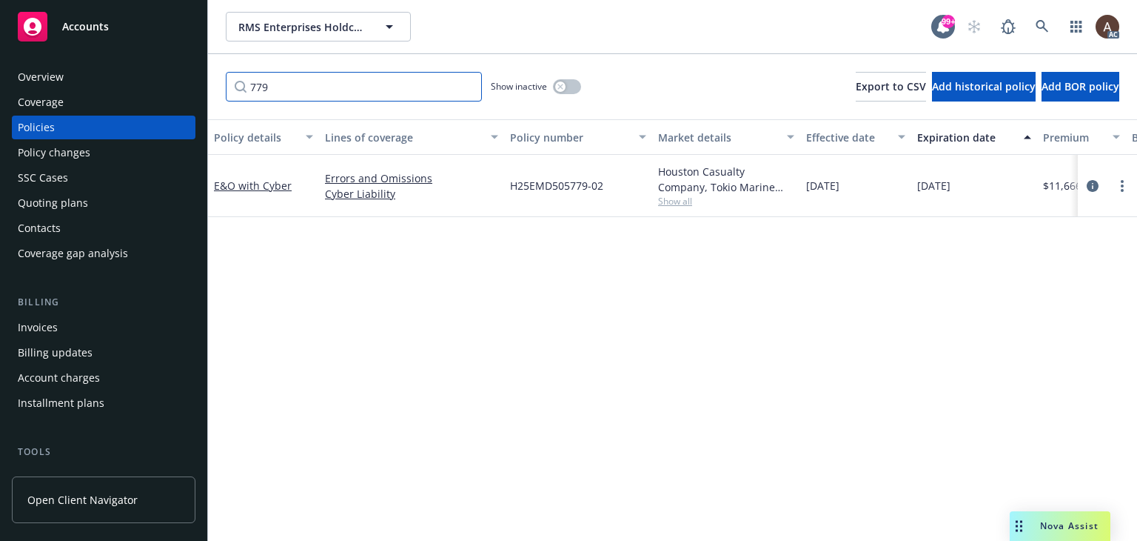
type input "779"
click at [558, 88] on icon "button" at bounding box center [561, 87] width 6 height 6
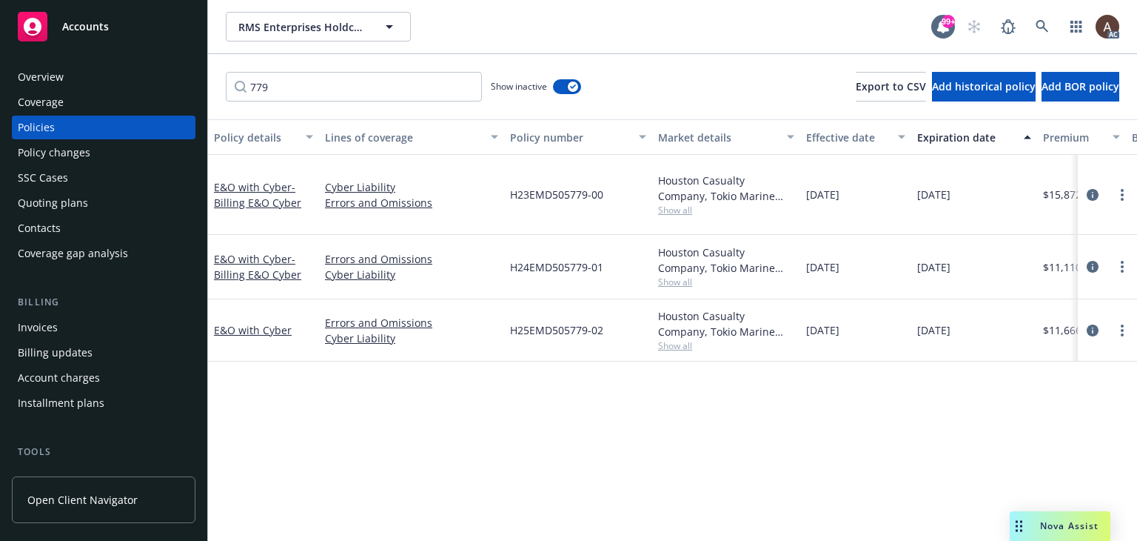
click at [520, 371] on div "Policy details Lines of coverage Policy number Market details Effective date Ex…" at bounding box center [672, 329] width 929 height 421
drag, startPoint x: 509, startPoint y: 255, endPoint x: 609, endPoint y: 255, distance: 100.0
click at [609, 255] on div "H24EMD505779-01" at bounding box center [578, 267] width 148 height 64
copy span "H24EMD505779-01"
click at [90, 155] on div "Policy changes" at bounding box center [104, 153] width 172 height 24
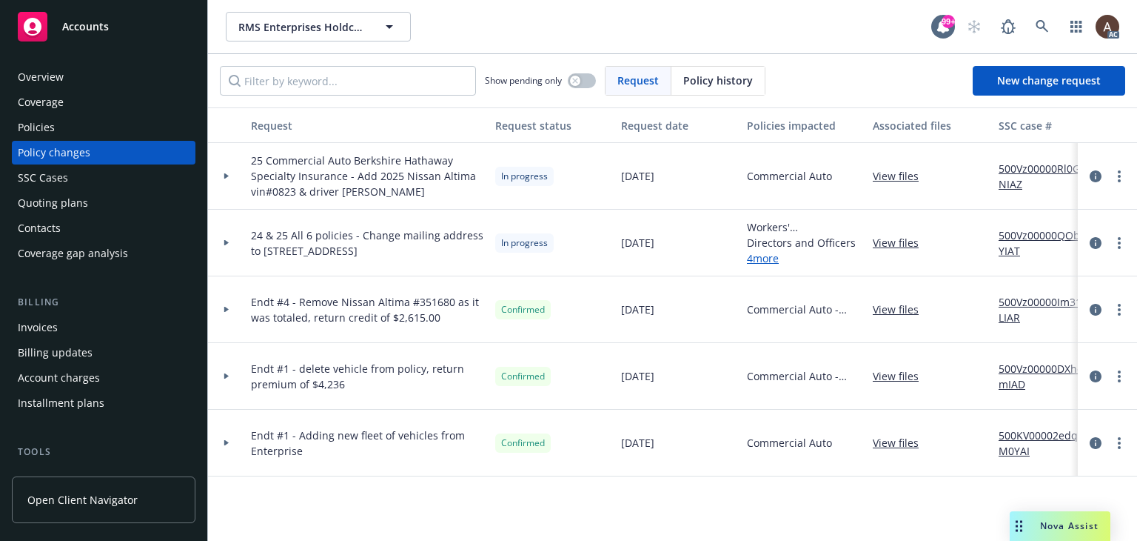
click at [224, 242] on icon at bounding box center [227, 242] width 6 height 5
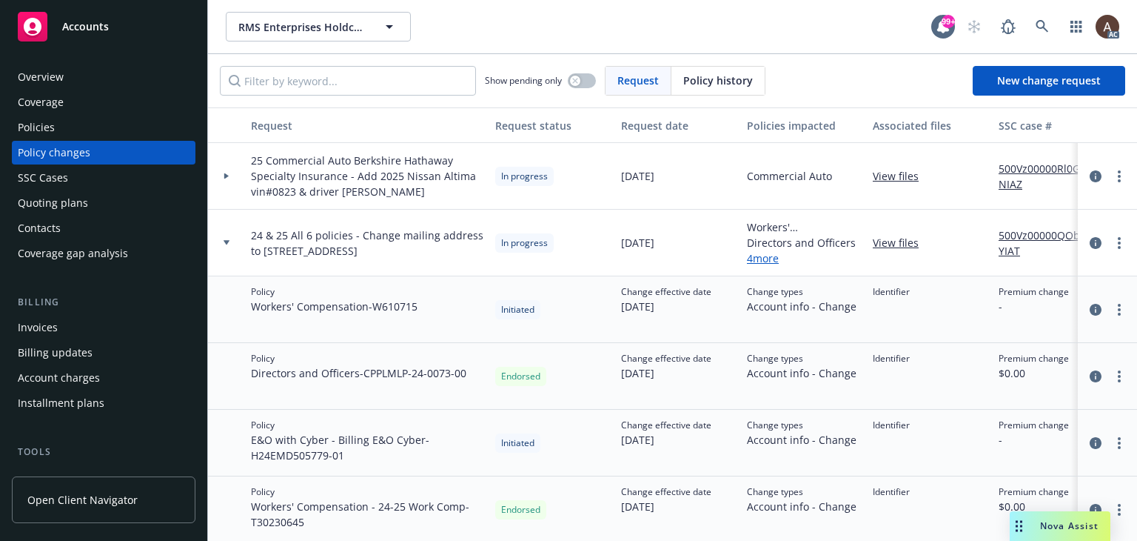
click at [107, 122] on div "Policies" at bounding box center [104, 128] width 172 height 24
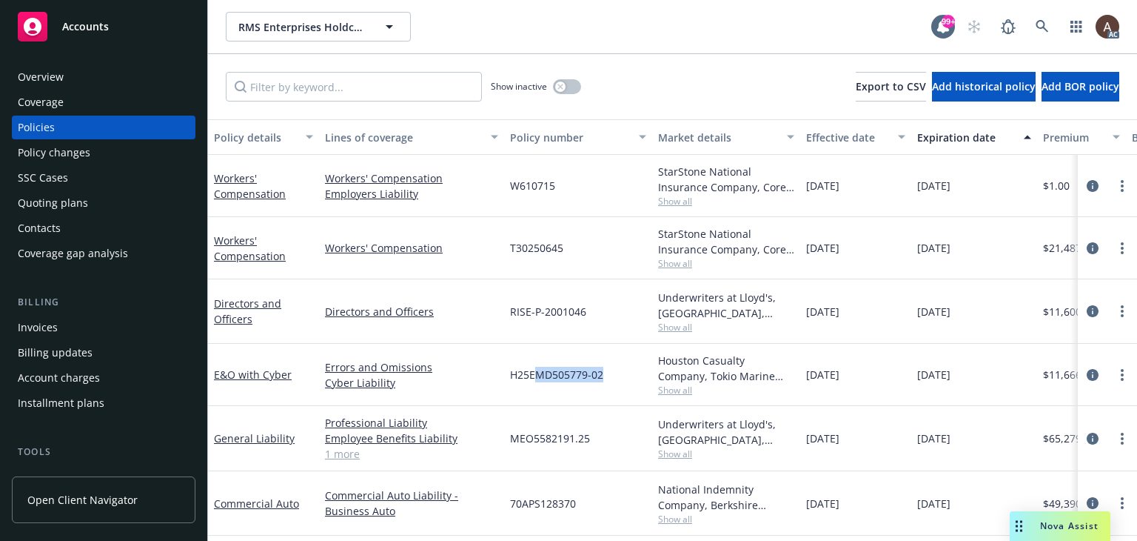
drag, startPoint x: 533, startPoint y: 373, endPoint x: 610, endPoint y: 382, distance: 77.5
click at [610, 382] on div "H25EMD505779-02" at bounding box center [578, 375] width 148 height 62
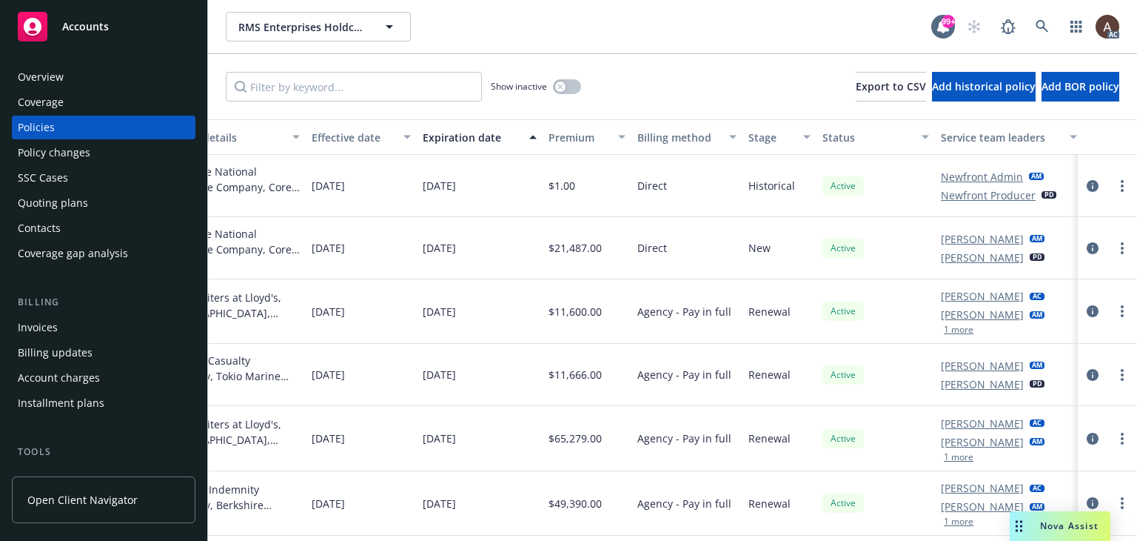
scroll to position [0, 507]
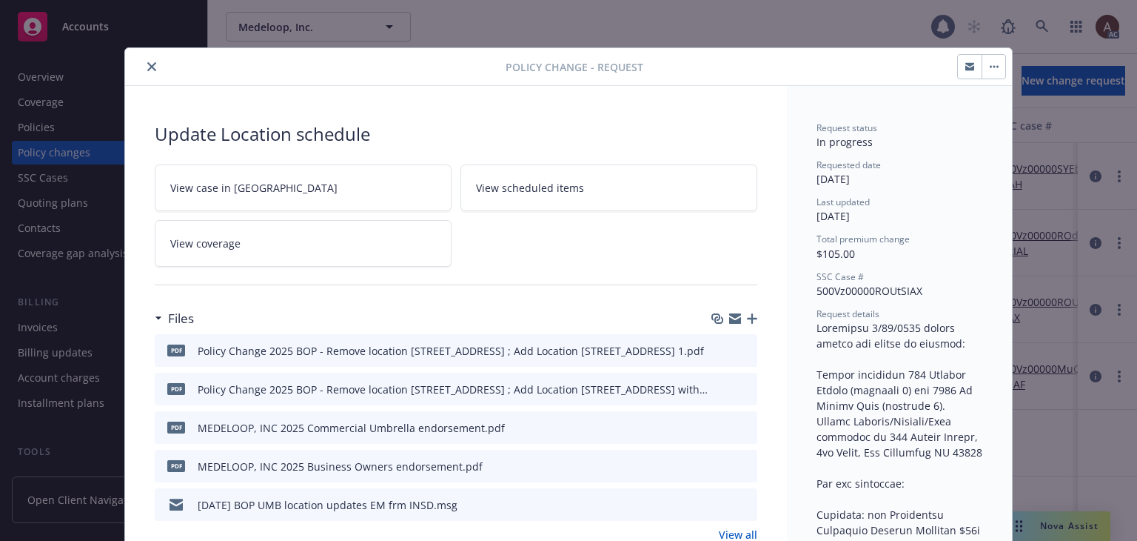
scroll to position [44, 0]
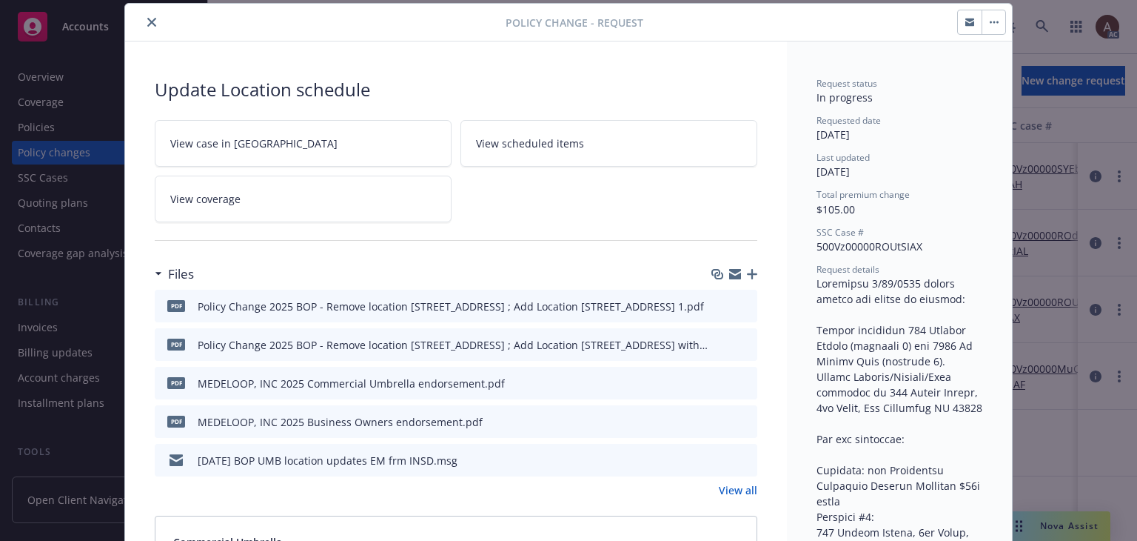
click at [147, 21] on icon "close" at bounding box center [151, 22] width 9 height 9
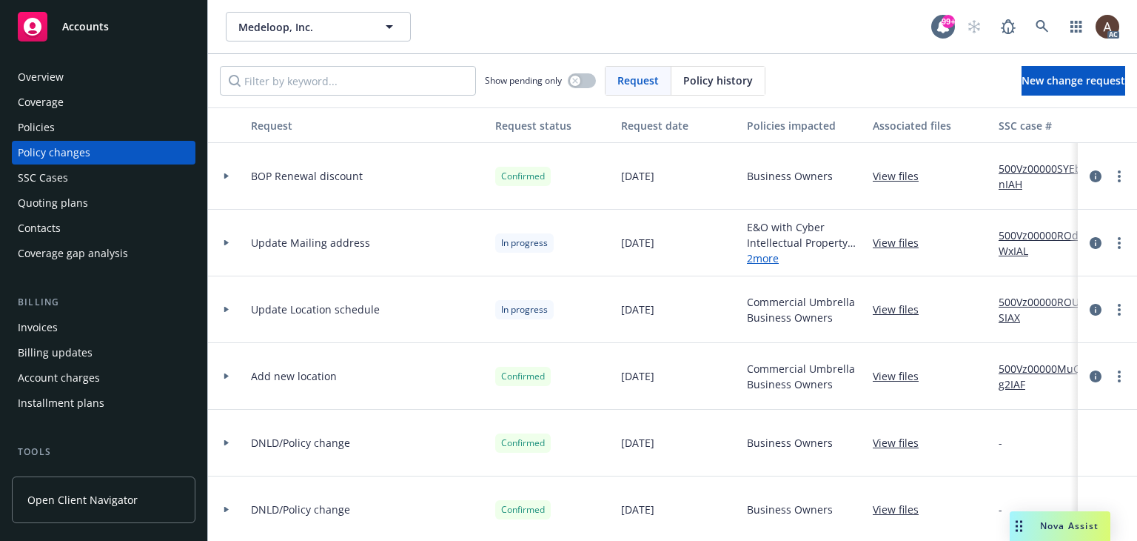
click at [226, 309] on icon at bounding box center [226, 310] width 4 height 6
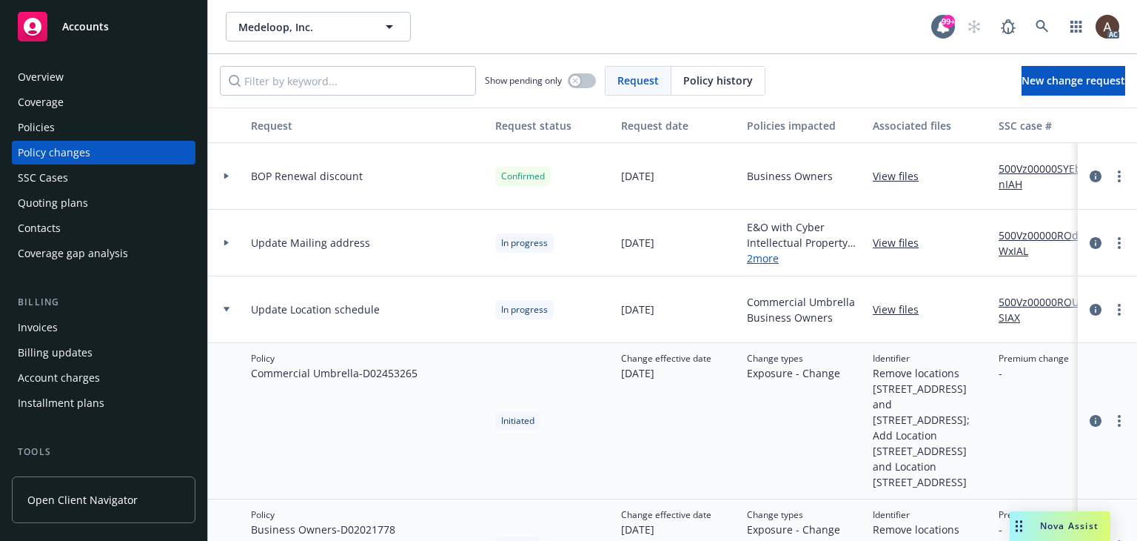
click at [1010, 297] on link "500Vz00000ROUtSIAX" at bounding box center [1048, 309] width 99 height 31
drag, startPoint x: 1084, startPoint y: 307, endPoint x: 1037, endPoint y: 293, distance: 49.7
click at [1090, 307] on icon "circleInformation" at bounding box center [1096, 310] width 12 height 12
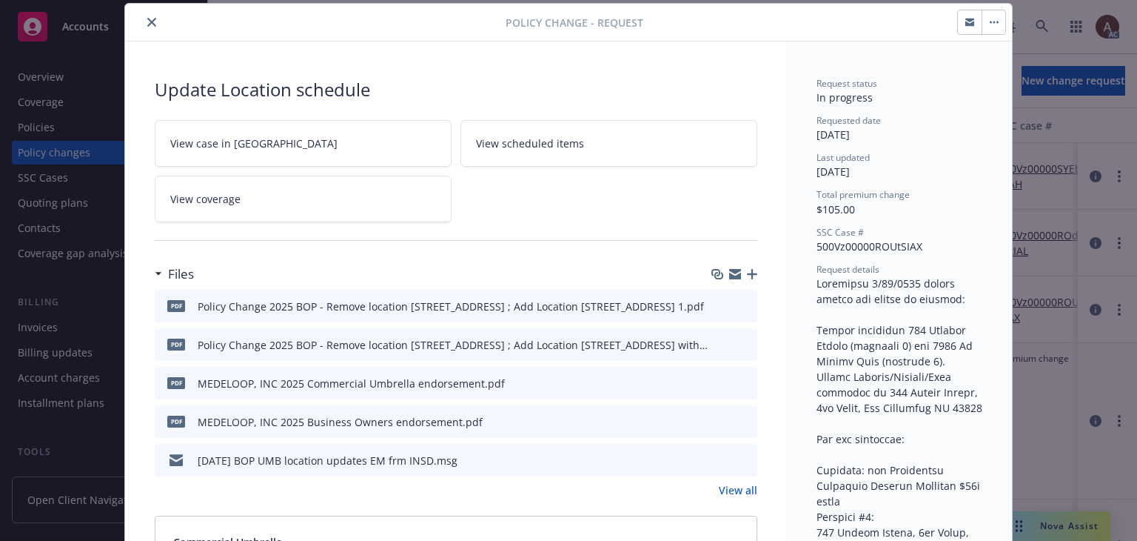
scroll to position [267, 0]
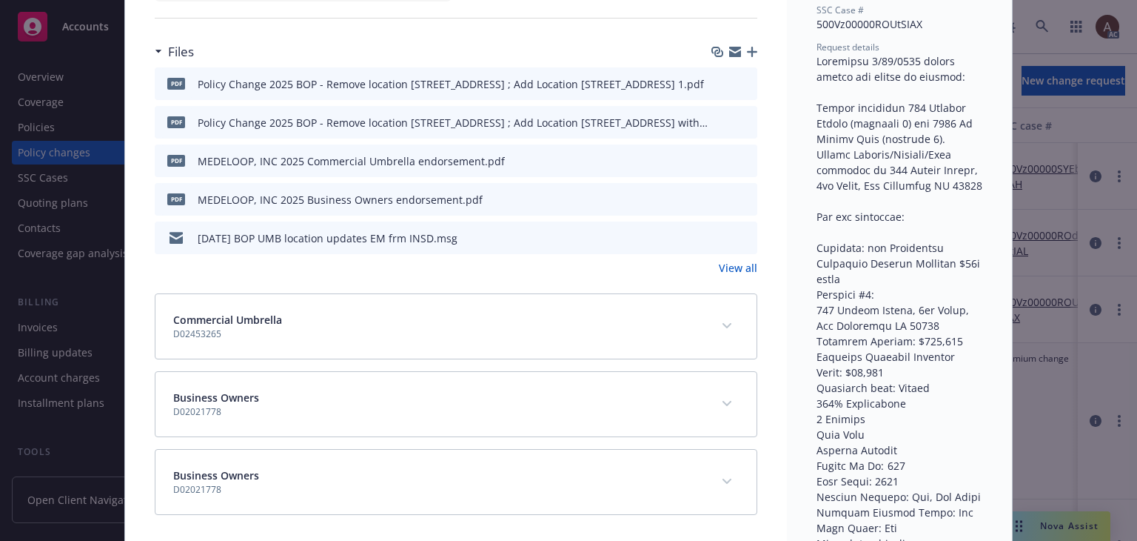
click at [738, 267] on link "View all" at bounding box center [738, 268] width 39 height 16
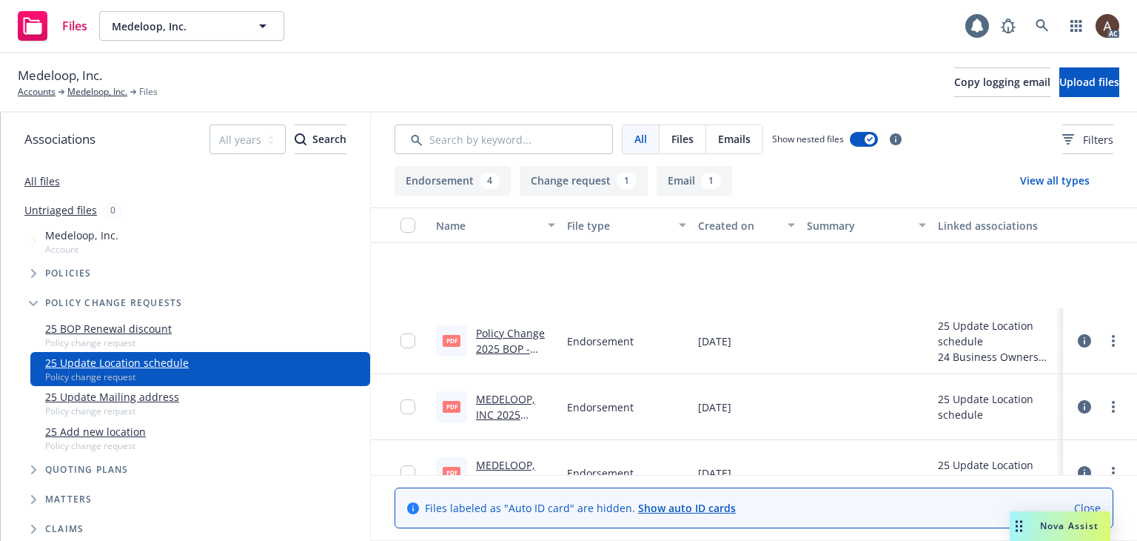
scroll to position [162, 0]
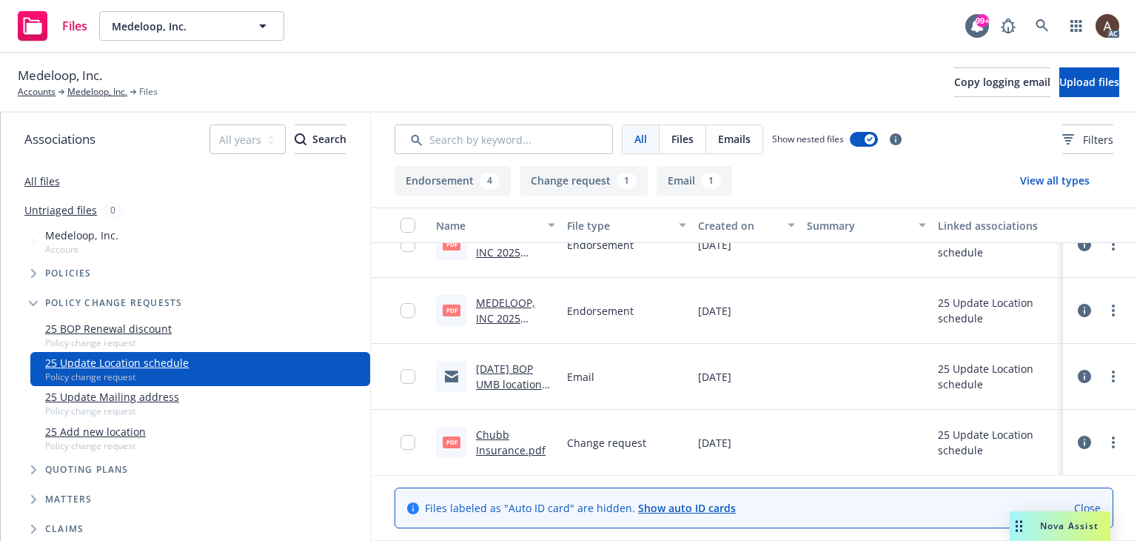
click at [493, 438] on link "Chubb Insurance.pdf" at bounding box center [511, 442] width 70 height 30
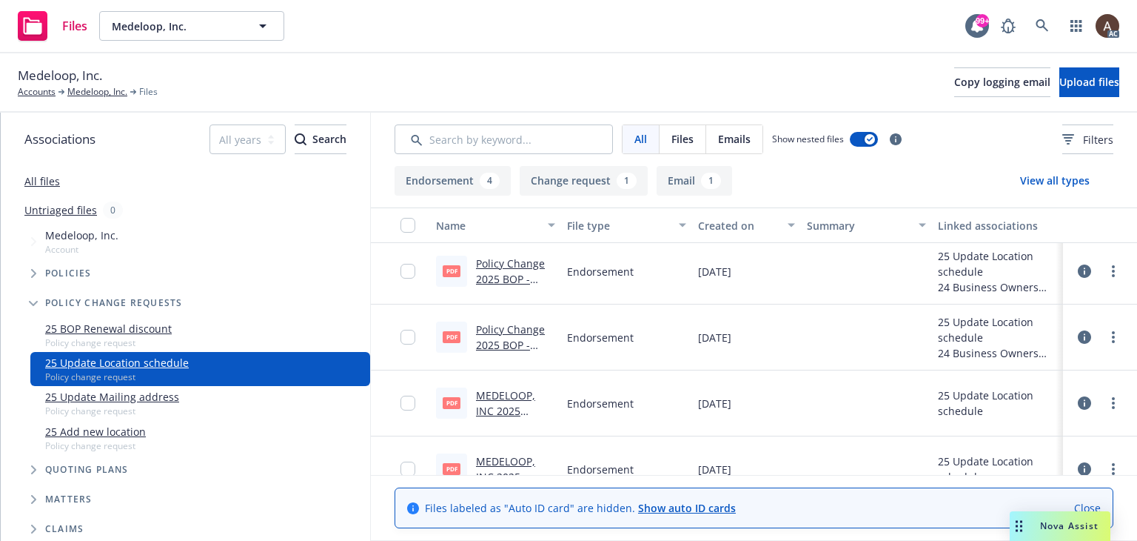
scroll to position [0, 0]
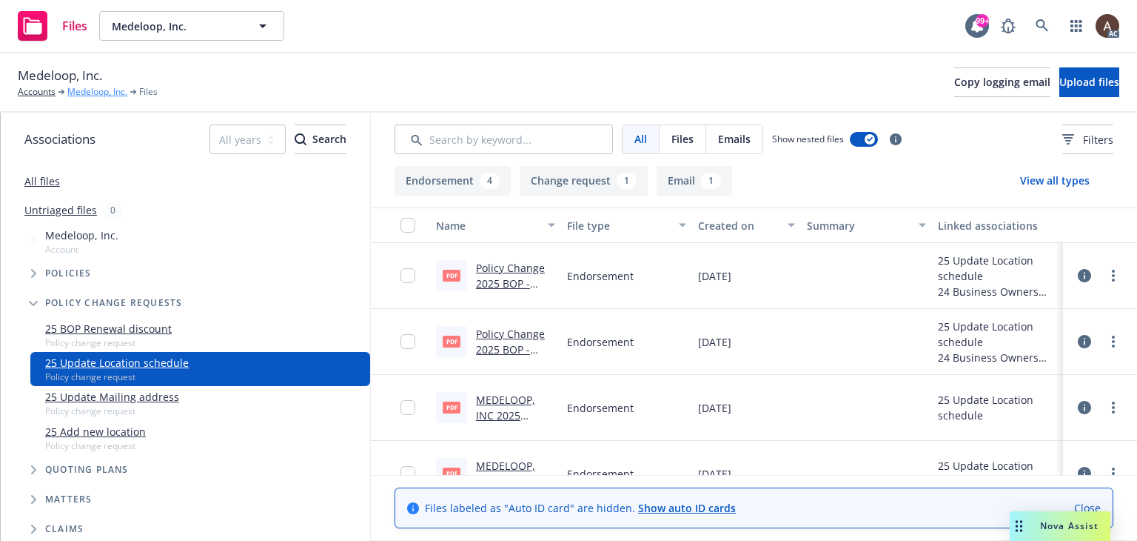
click at [85, 89] on link "Medeloop, Inc." at bounding box center [97, 91] width 60 height 13
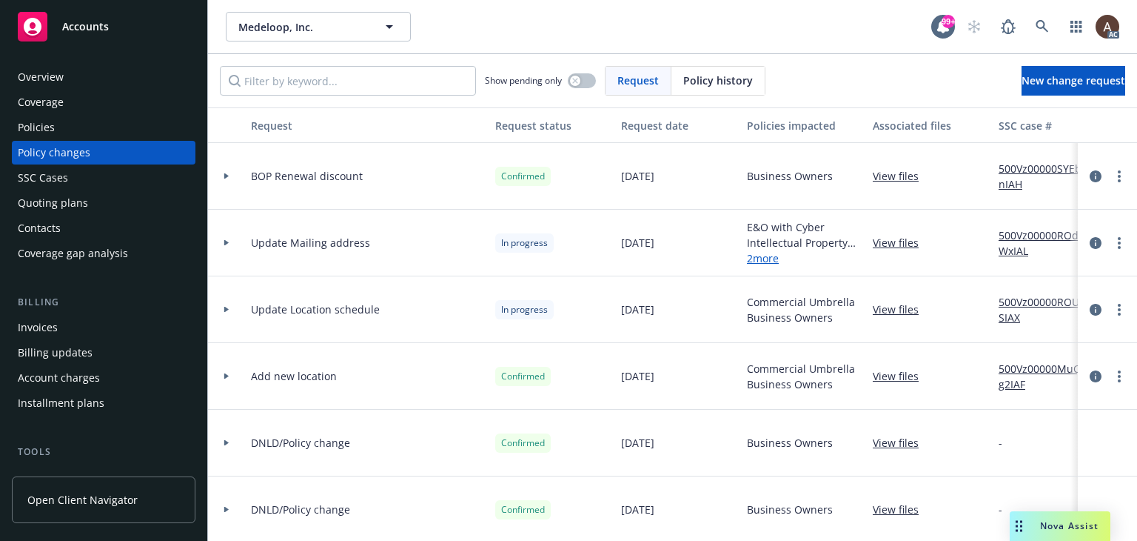
click at [222, 377] on div at bounding box center [226, 375] width 25 height 5
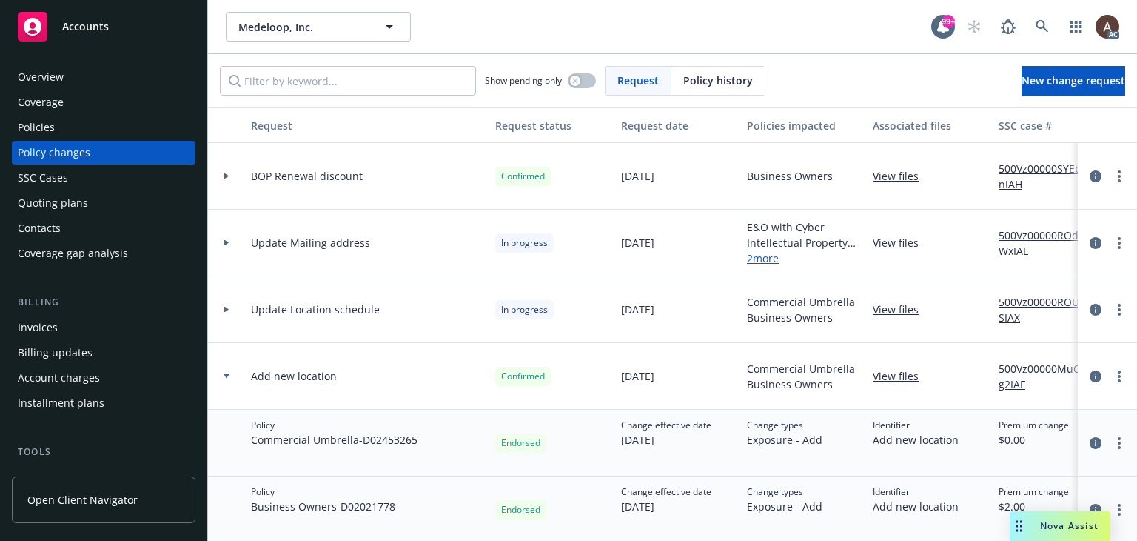
click at [226, 240] on icon at bounding box center [227, 242] width 6 height 5
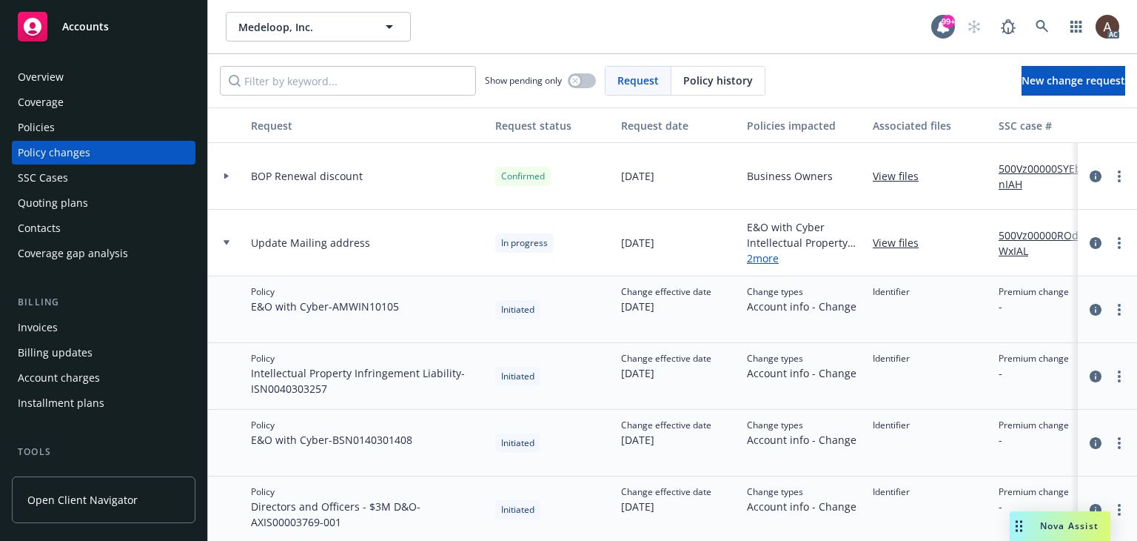
click at [226, 240] on icon at bounding box center [227, 242] width 6 height 5
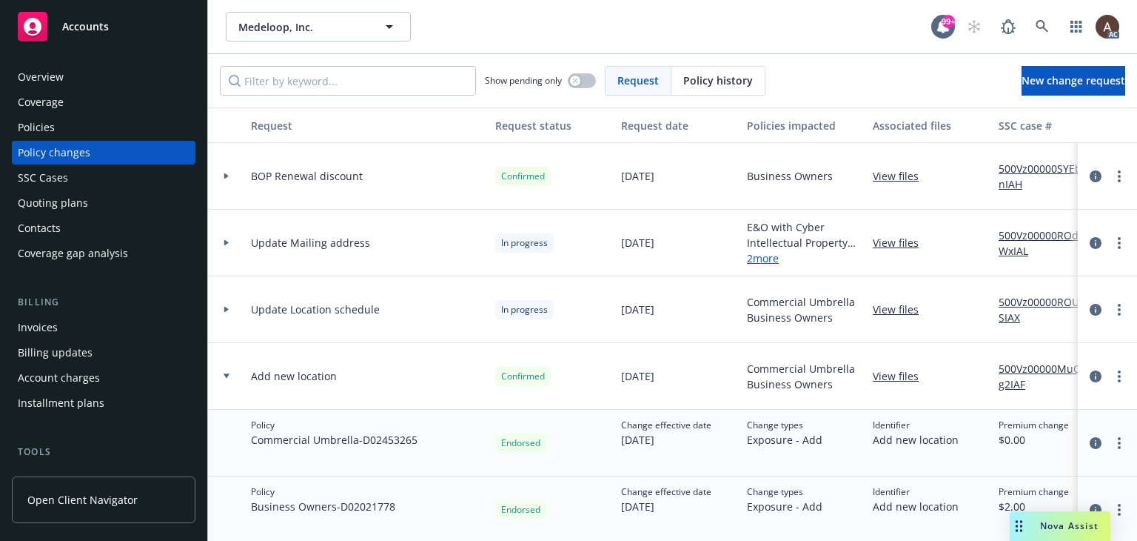
click at [224, 176] on icon at bounding box center [227, 175] width 6 height 5
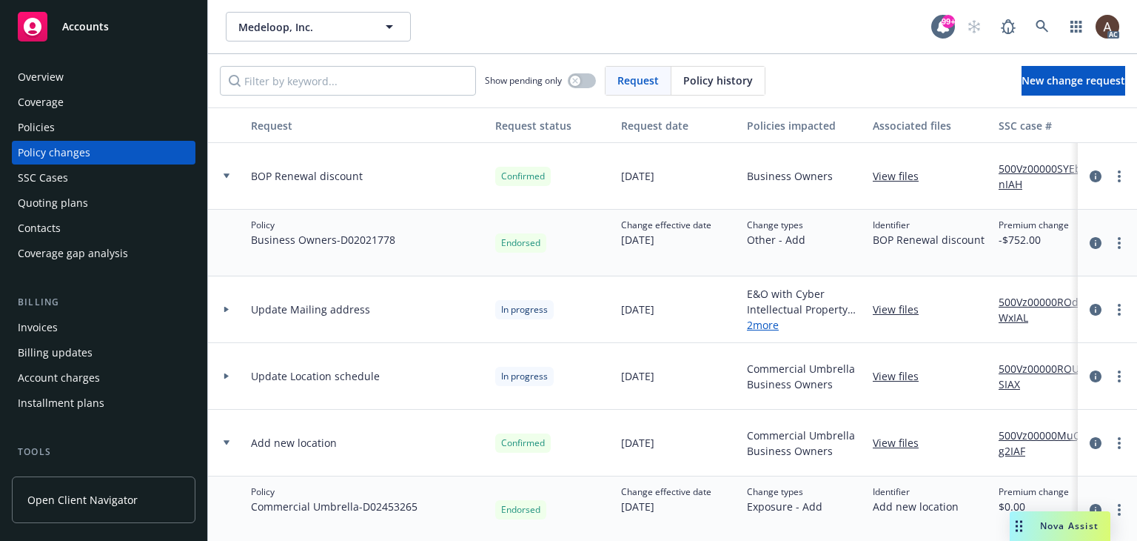
click at [222, 176] on div at bounding box center [226, 175] width 25 height 5
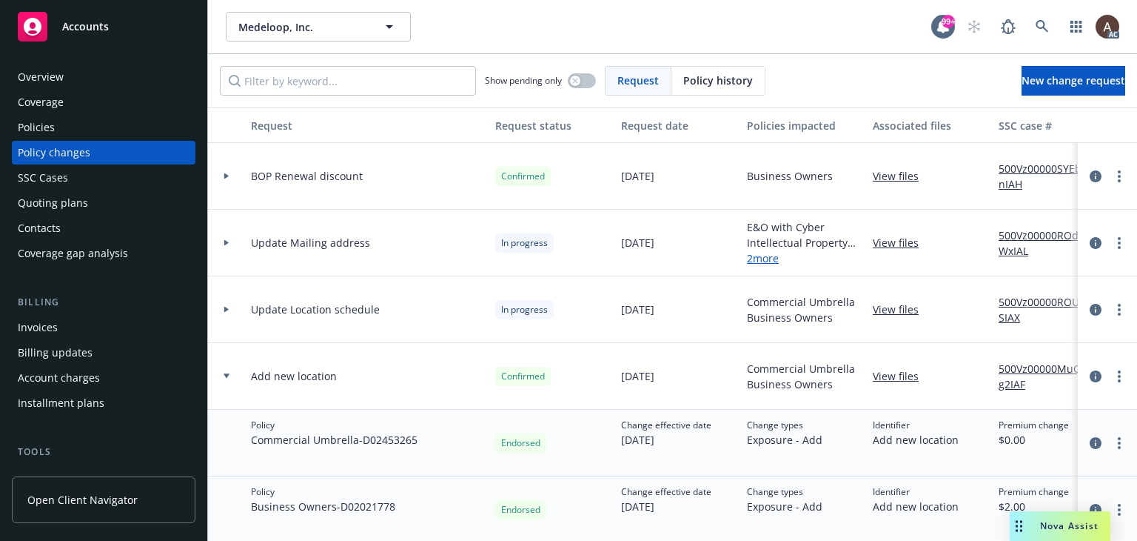
drag, startPoint x: 227, startPoint y: 309, endPoint x: 281, endPoint y: 309, distance: 53.3
click at [227, 309] on icon at bounding box center [226, 310] width 4 height 6
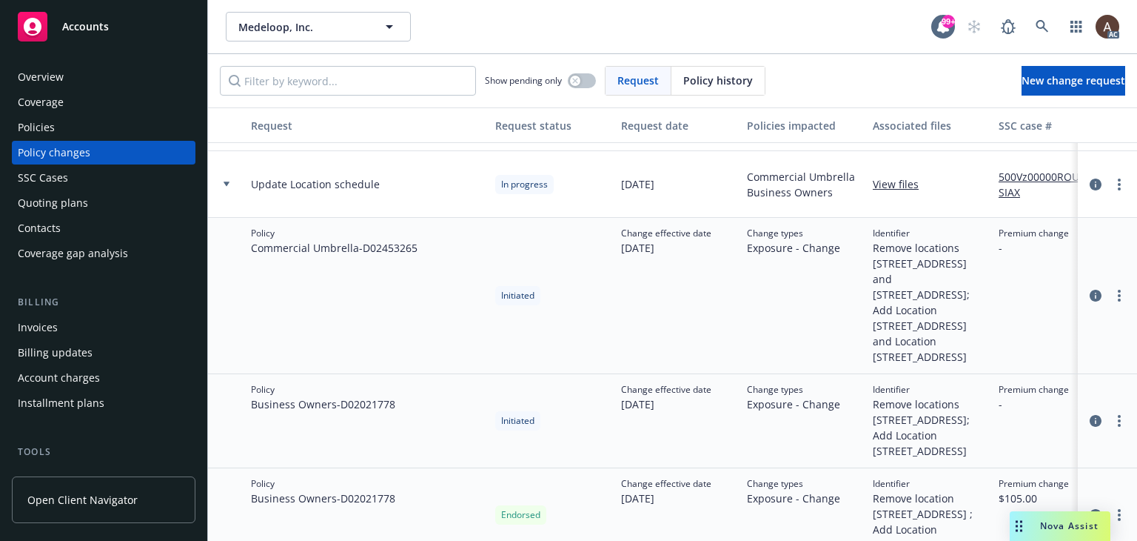
scroll to position [148, 0]
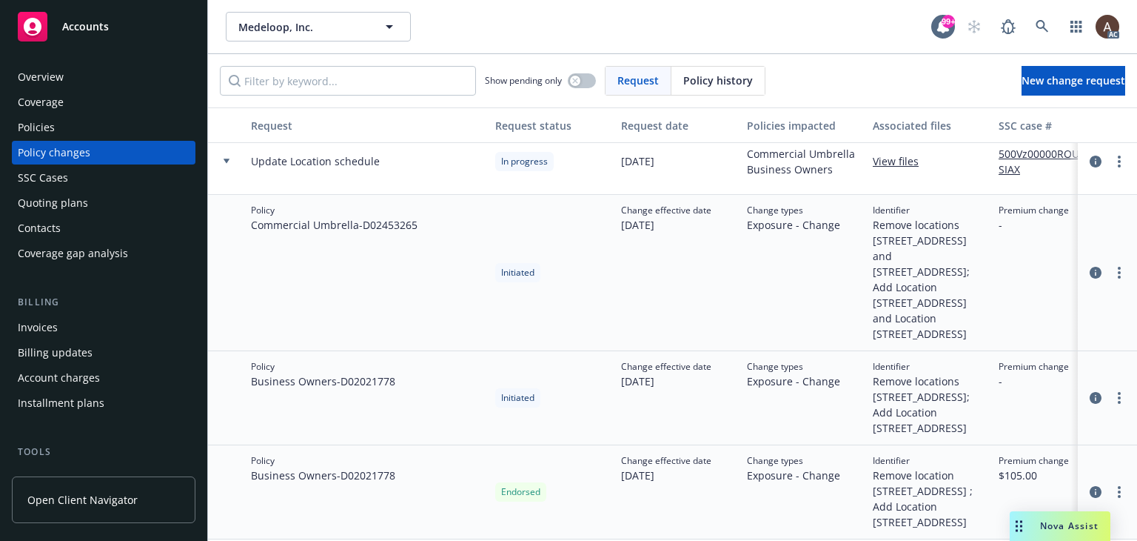
click at [876, 225] on span "Remove locations 595 Pacific Avenue and 1300 El Camino Real; Add Location #3- 3…" at bounding box center [930, 279] width 114 height 124
drag, startPoint x: 897, startPoint y: 457, endPoint x: 928, endPoint y: 472, distance: 34.8
click at [928, 472] on span "Remove location 1300 El Camino Real ; Add Location #3- 353 Kearny Street" at bounding box center [930, 498] width 114 height 62
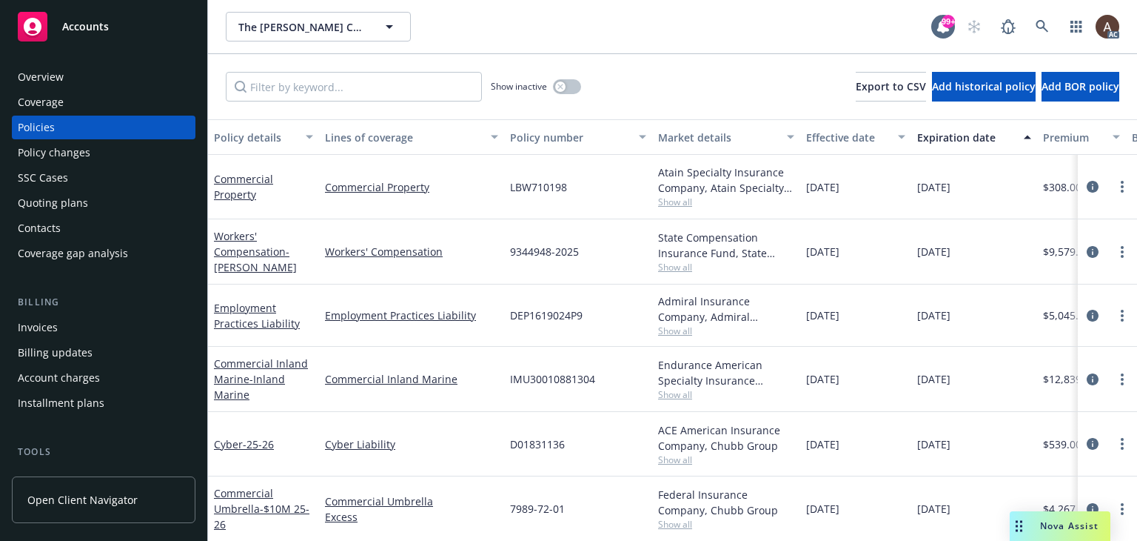
click at [62, 153] on div "Policy changes" at bounding box center [54, 153] width 73 height 24
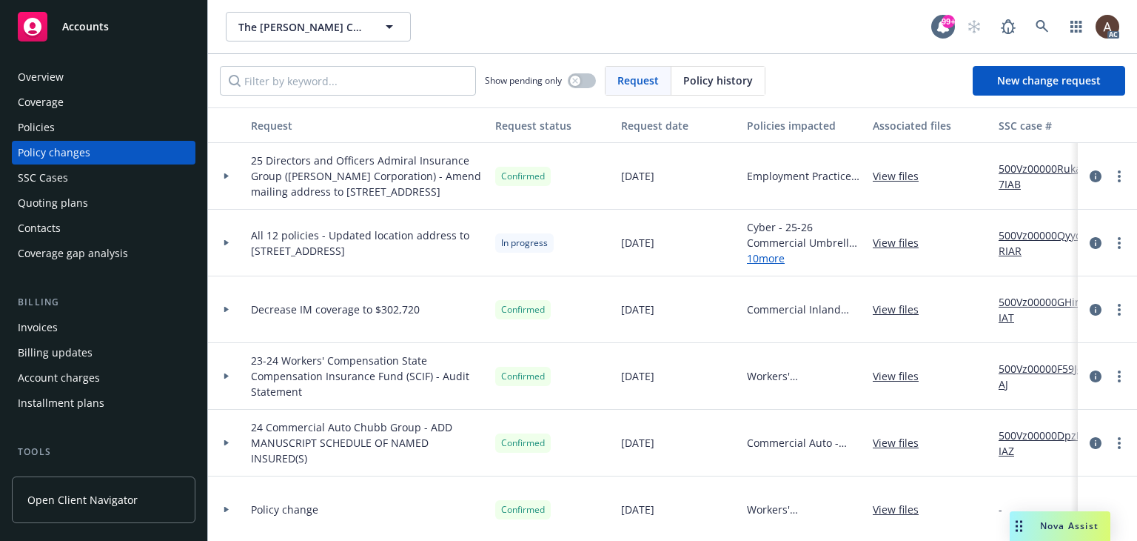
click at [230, 250] on div at bounding box center [226, 243] width 37 height 67
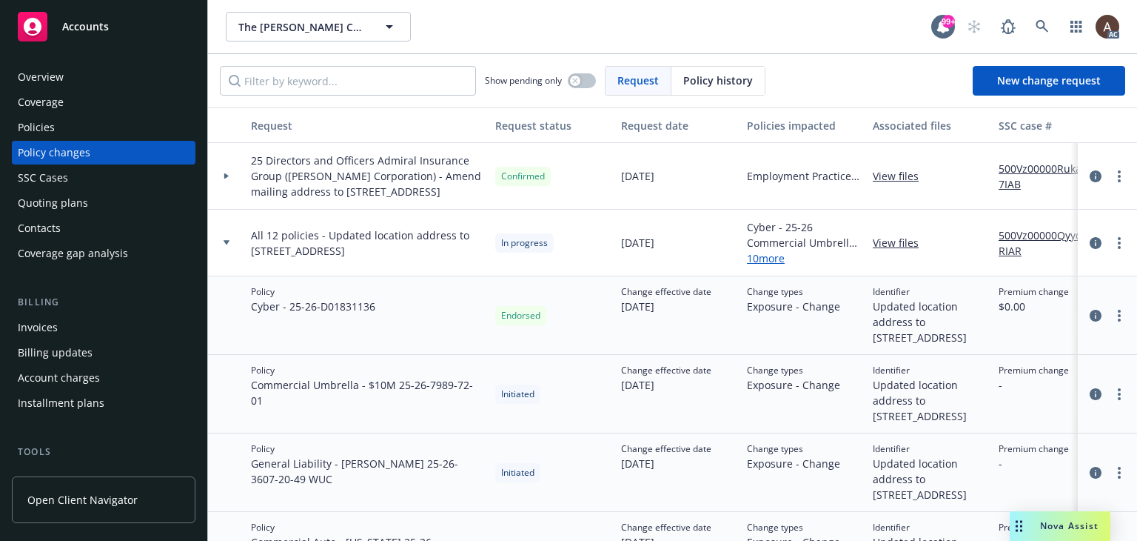
click at [225, 244] on icon at bounding box center [227, 242] width 6 height 4
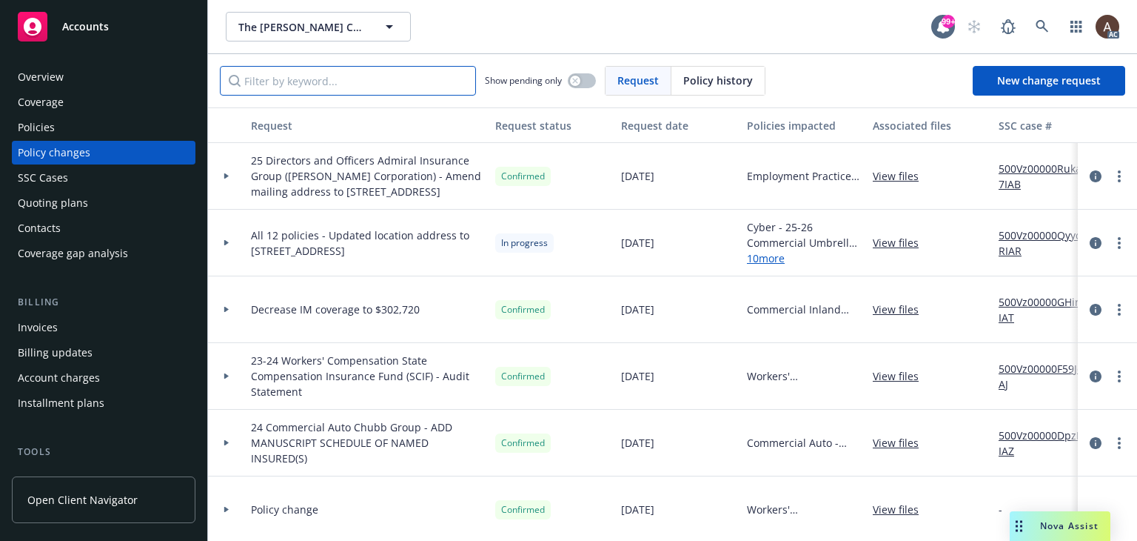
click at [296, 83] on input "Filter by keyword..." at bounding box center [348, 81] width 256 height 30
type input "416"
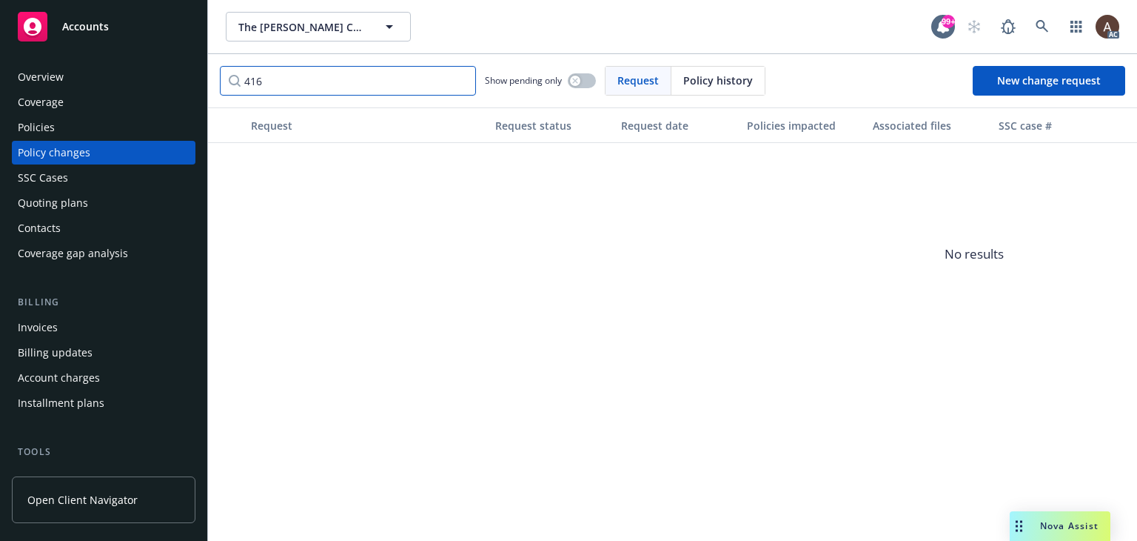
drag, startPoint x: 296, startPoint y: 83, endPoint x: 246, endPoint y: 73, distance: 51.4
click at [246, 73] on input "416" at bounding box center [348, 81] width 256 height 30
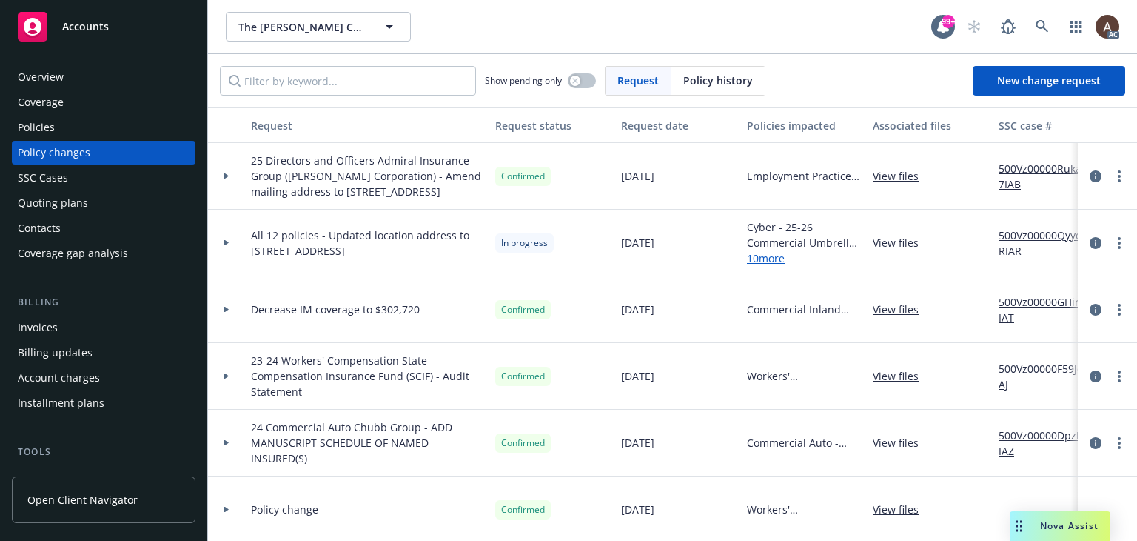
click at [228, 245] on icon at bounding box center [227, 242] width 6 height 5
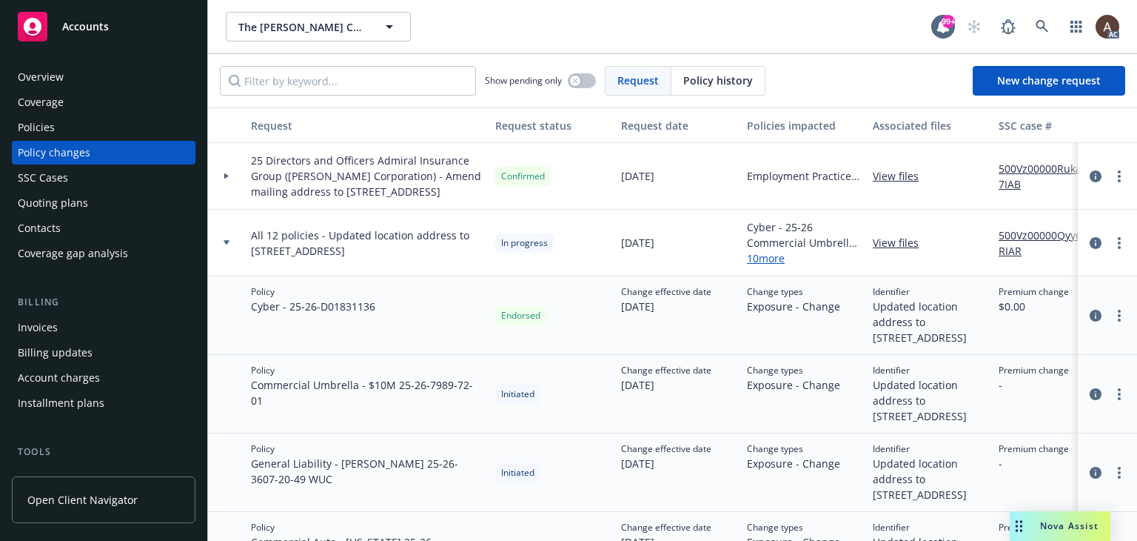
click at [84, 123] on div "Policies" at bounding box center [104, 128] width 172 height 24
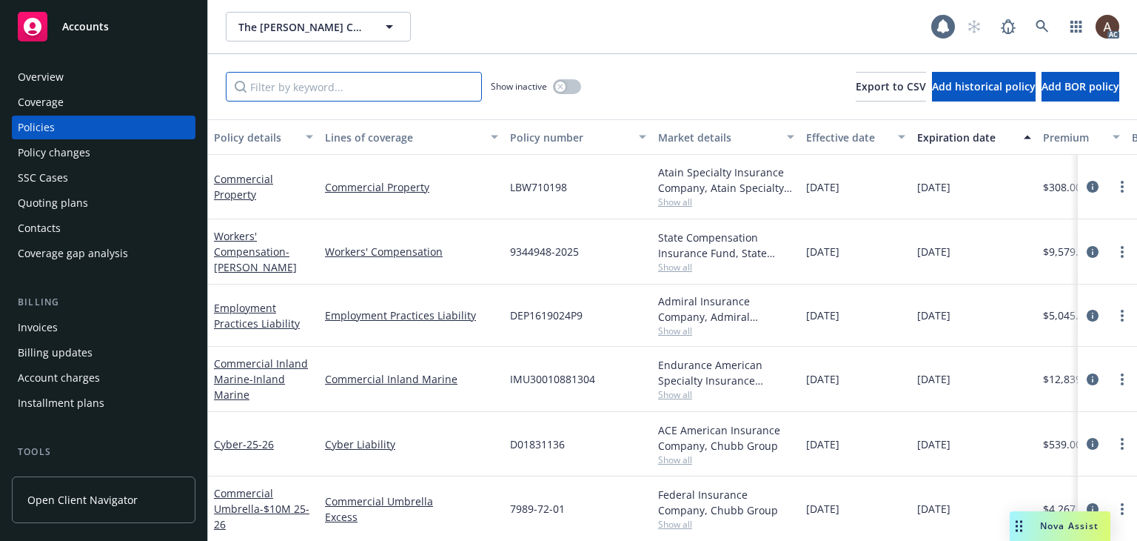
click at [321, 86] on input "Filter by keyword..." at bounding box center [354, 87] width 256 height 30
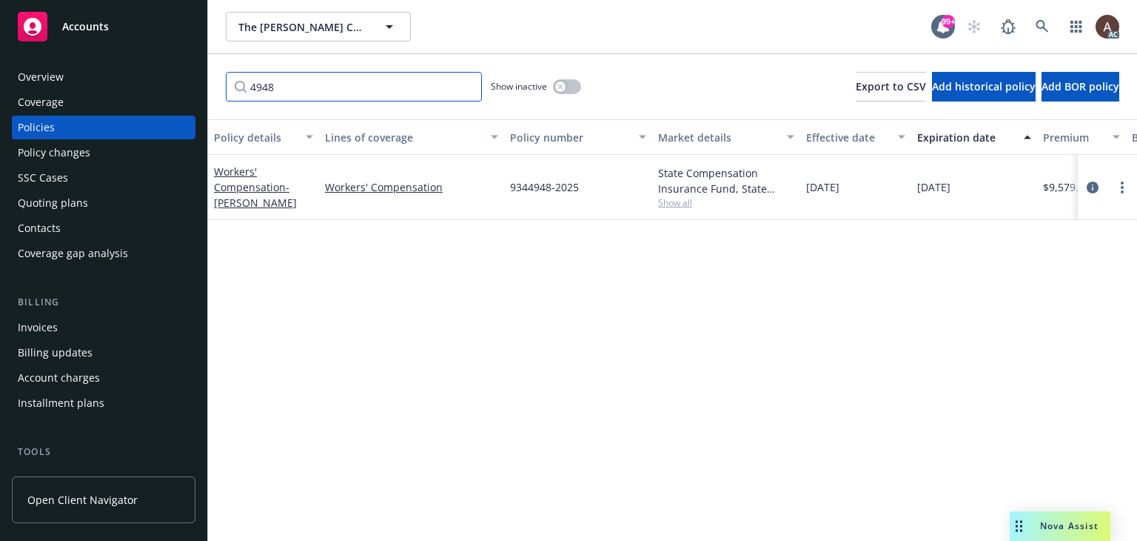
type input "4948"
click at [563, 85] on icon "button" at bounding box center [561, 87] width 6 height 6
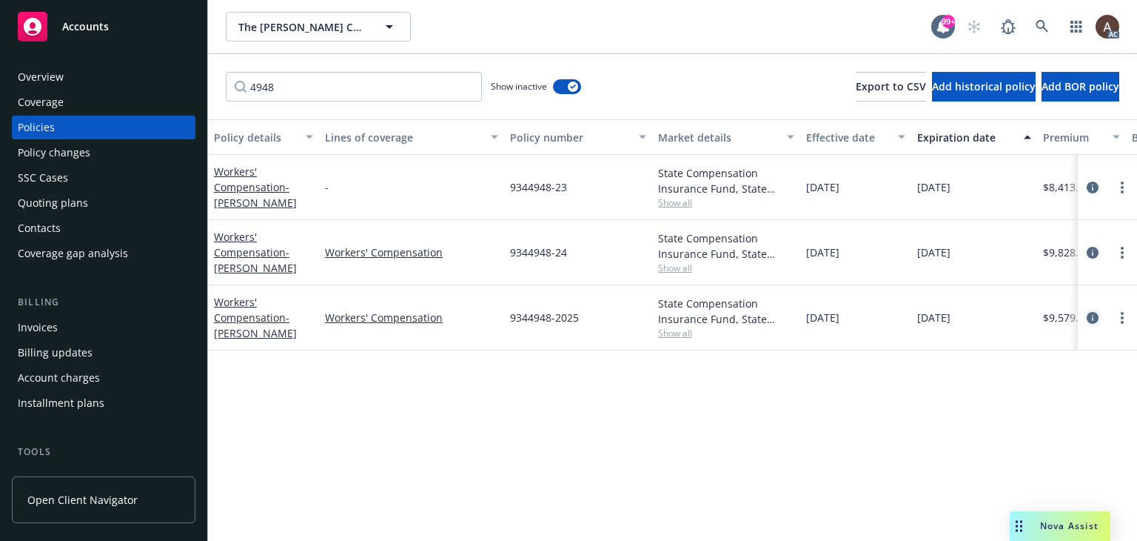
click at [1094, 318] on icon "circleInformation" at bounding box center [1093, 318] width 12 height 12
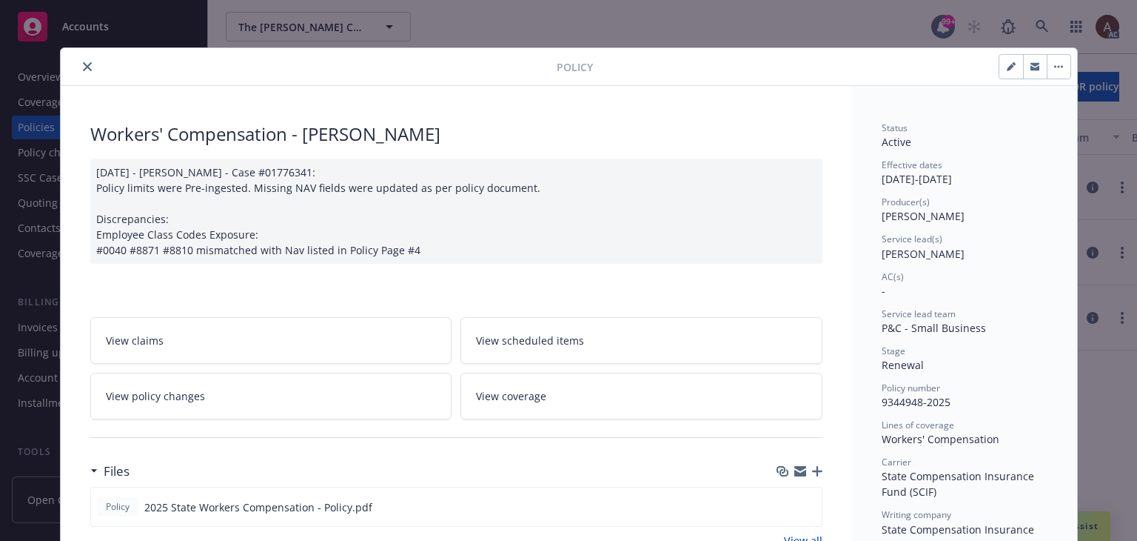
scroll to position [222, 0]
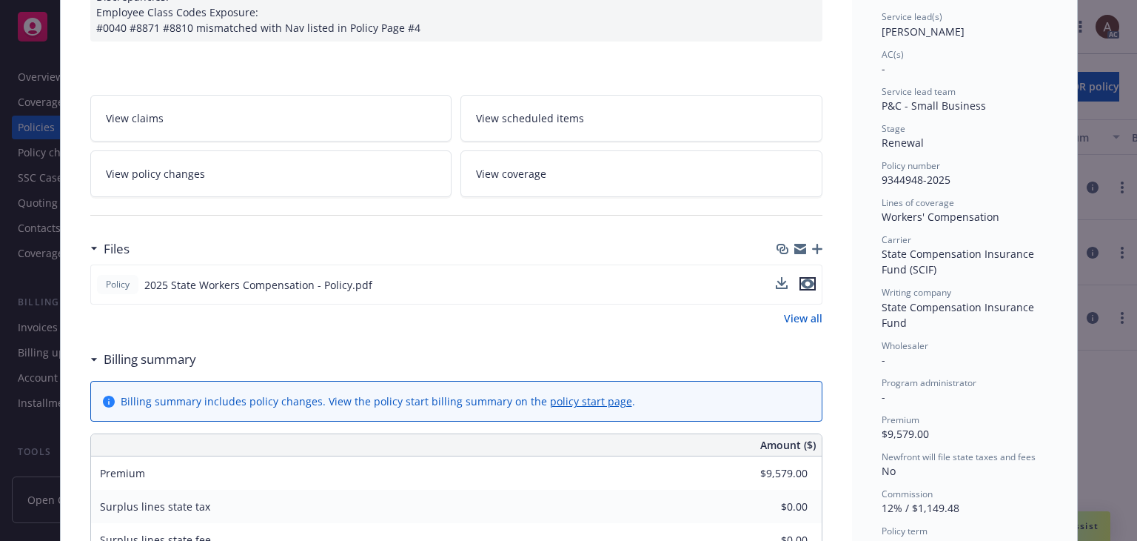
click at [804, 284] on icon "preview file" at bounding box center [807, 283] width 13 height 10
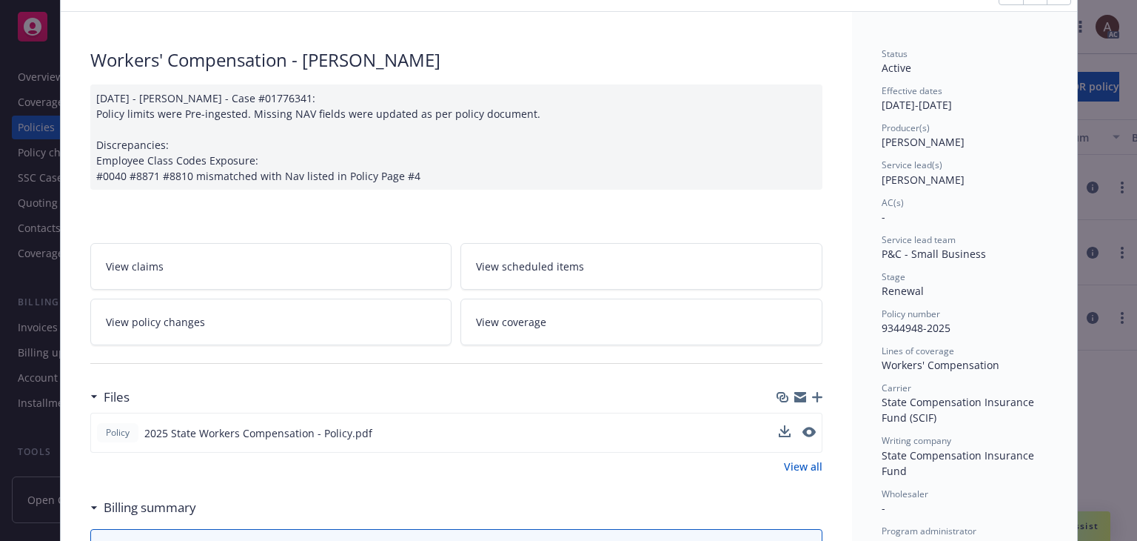
scroll to position [0, 0]
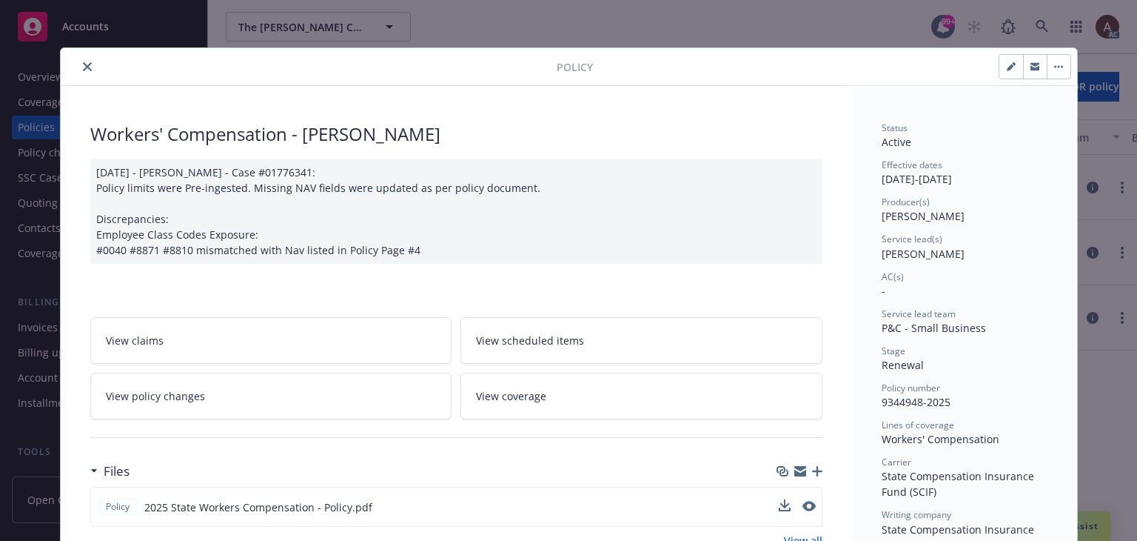
click at [83, 64] on icon "close" at bounding box center [87, 66] width 9 height 9
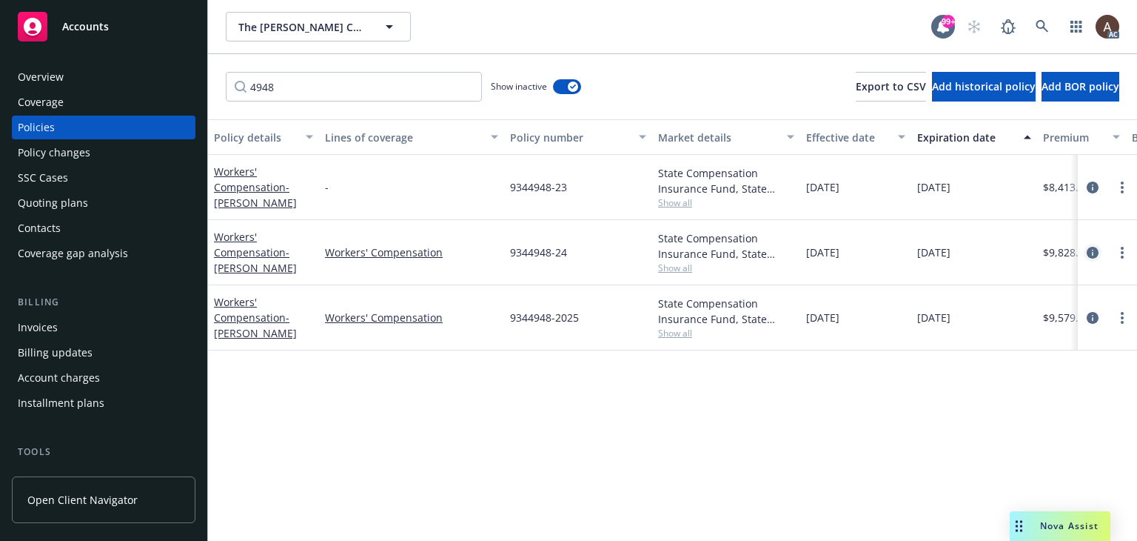
click at [1095, 247] on icon "circleInformation" at bounding box center [1093, 253] width 12 height 12
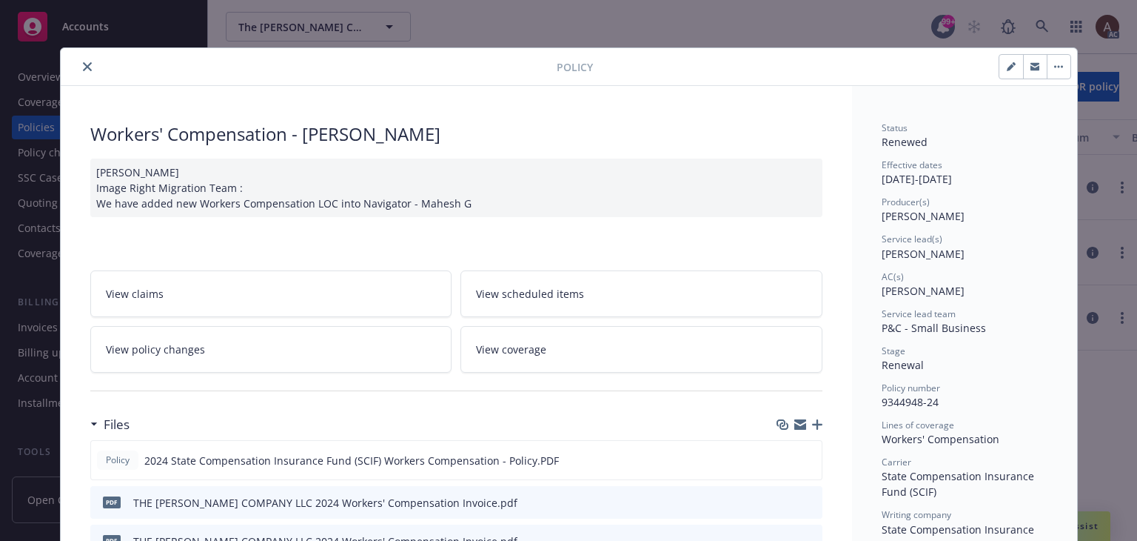
drag, startPoint x: 805, startPoint y: 455, endPoint x: 786, endPoint y: 396, distance: 61.4
click at [805, 455] on icon "preview file" at bounding box center [807, 459] width 13 height 10
click at [87, 66] on button "close" at bounding box center [87, 67] width 18 height 18
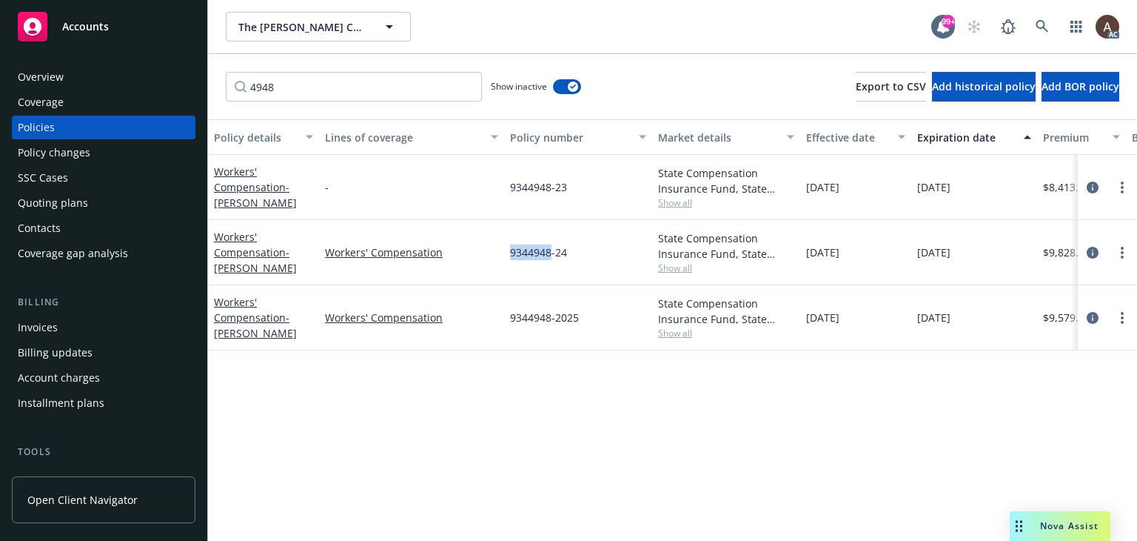
drag, startPoint x: 509, startPoint y: 257, endPoint x: 551, endPoint y: 255, distance: 42.2
click at [551, 255] on div "9344948-24" at bounding box center [578, 252] width 148 height 65
copy span "9344948"
click at [498, 272] on div "Workers' Compensation" at bounding box center [411, 252] width 185 height 65
drag, startPoint x: 504, startPoint y: 253, endPoint x: 551, endPoint y: 255, distance: 46.7
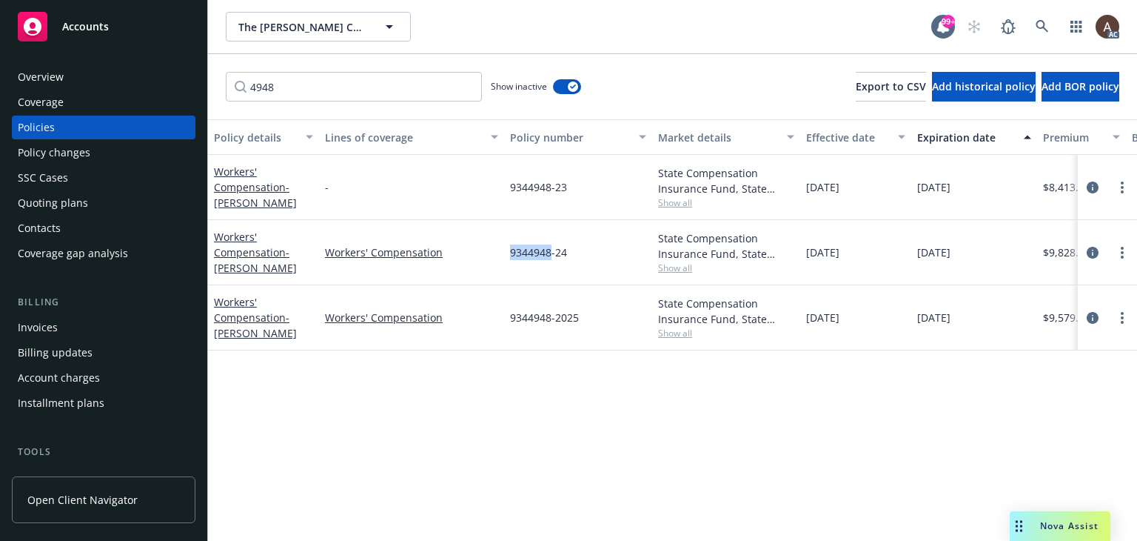
click at [551, 255] on div "9344948-24" at bounding box center [578, 252] width 148 height 65
copy span "9344948"
click at [67, 152] on div "Policy changes" at bounding box center [54, 153] width 73 height 24
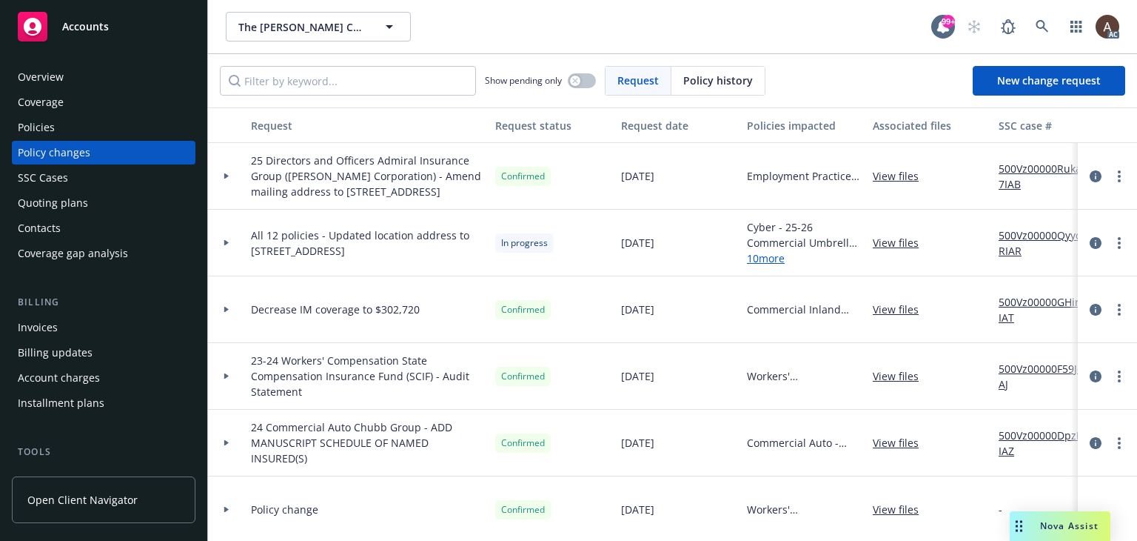
click at [226, 246] on icon at bounding box center [226, 243] width 4 height 6
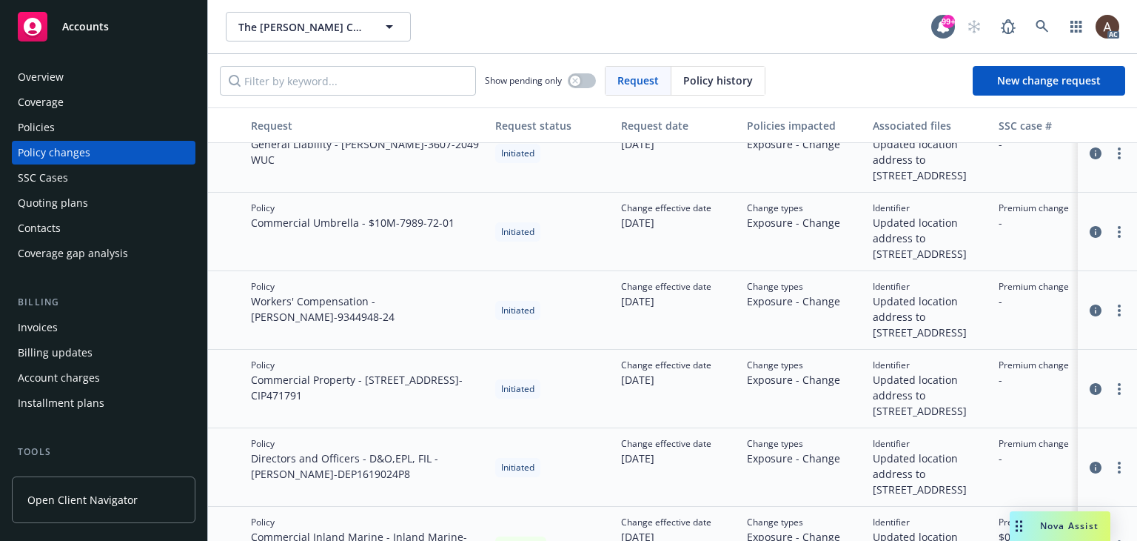
scroll to position [444, 0]
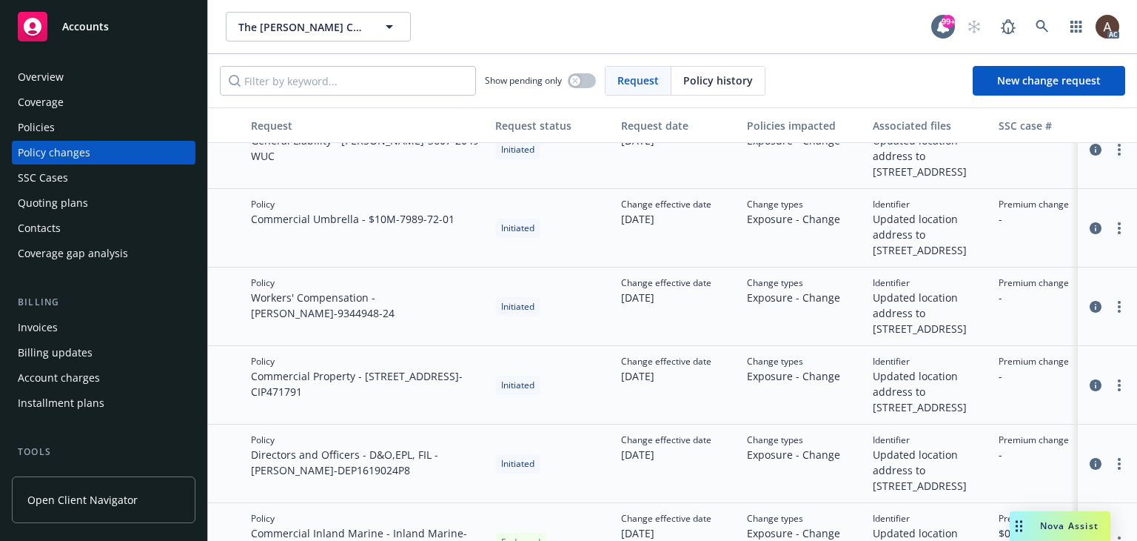
drag, startPoint x: 78, startPoint y: 129, endPoint x: 90, endPoint y: 139, distance: 16.3
click at [78, 129] on div "Policies" at bounding box center [104, 128] width 172 height 24
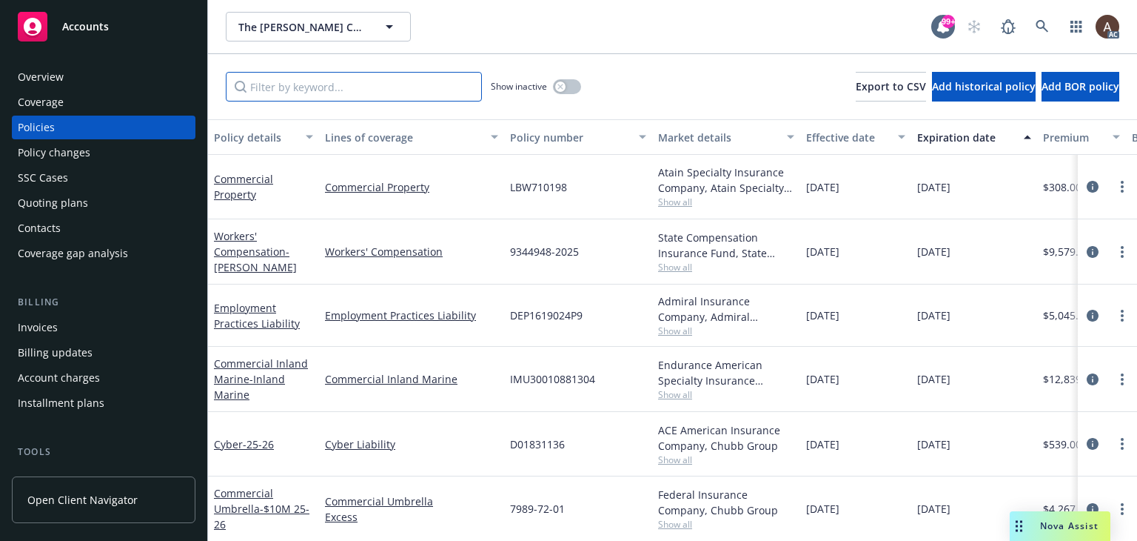
click at [384, 84] on input "Filter by keyword..." at bounding box center [354, 87] width 256 height 30
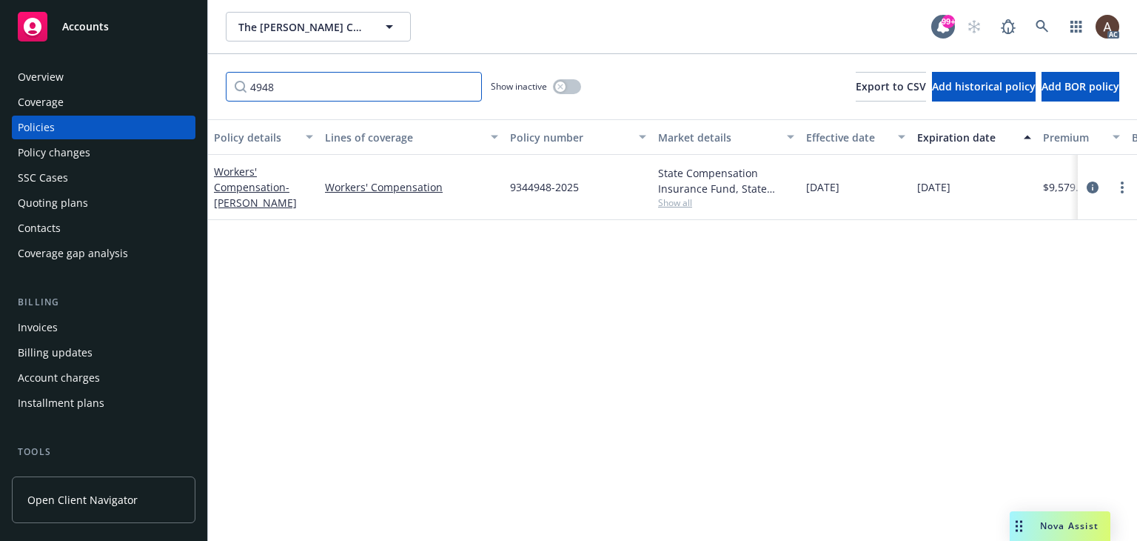
type input "4948"
click at [558, 89] on icon "button" at bounding box center [561, 87] width 6 height 6
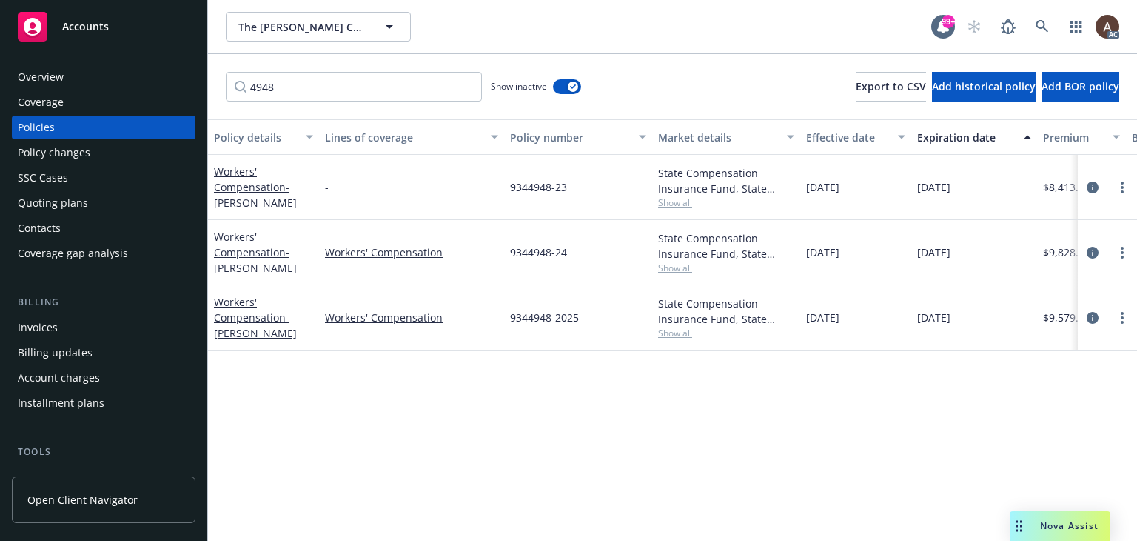
click at [89, 156] on div "Policy changes" at bounding box center [104, 153] width 172 height 24
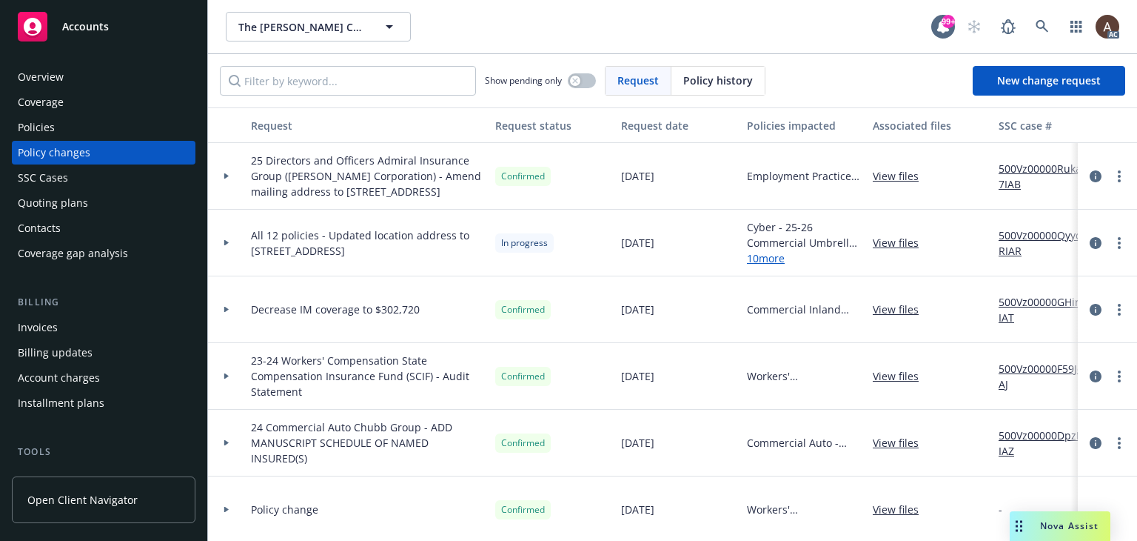
click at [225, 252] on div at bounding box center [226, 243] width 37 height 67
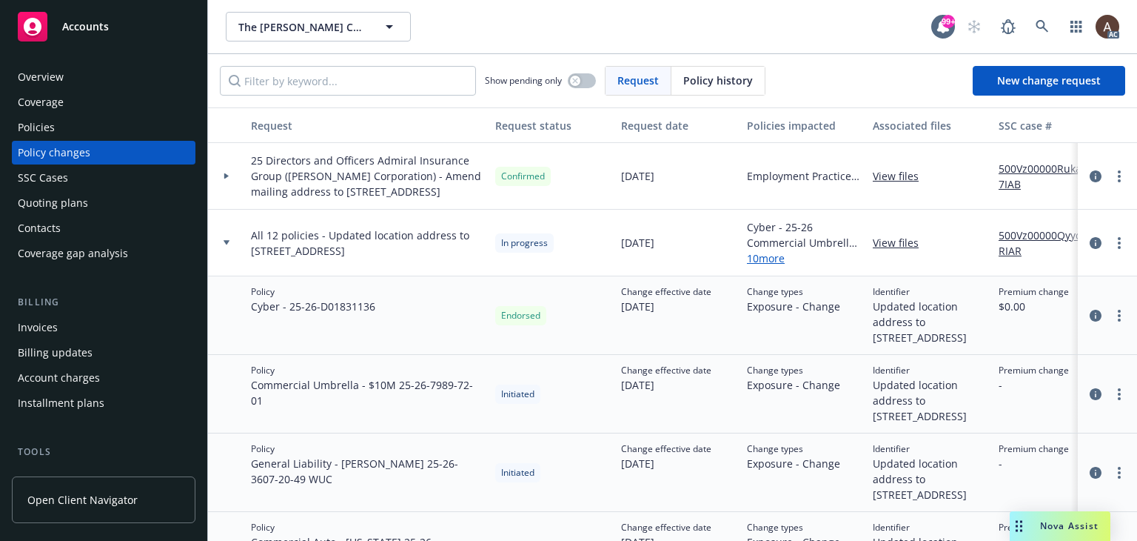
drag, startPoint x: 326, startPoint y: 239, endPoint x: 304, endPoint y: 267, distance: 35.9
click at [304, 258] on span "All 12 policies - Updated location address to 1360 19th Hole Drive Suite 207, W…" at bounding box center [367, 242] width 233 height 31
copy span "Updated location address to 1360 19th Hole Drive Suite 207, Windsor, CA 95492"
click at [364, 347] on div "Policy Cyber - 25-26 - D01831136" at bounding box center [367, 315] width 244 height 78
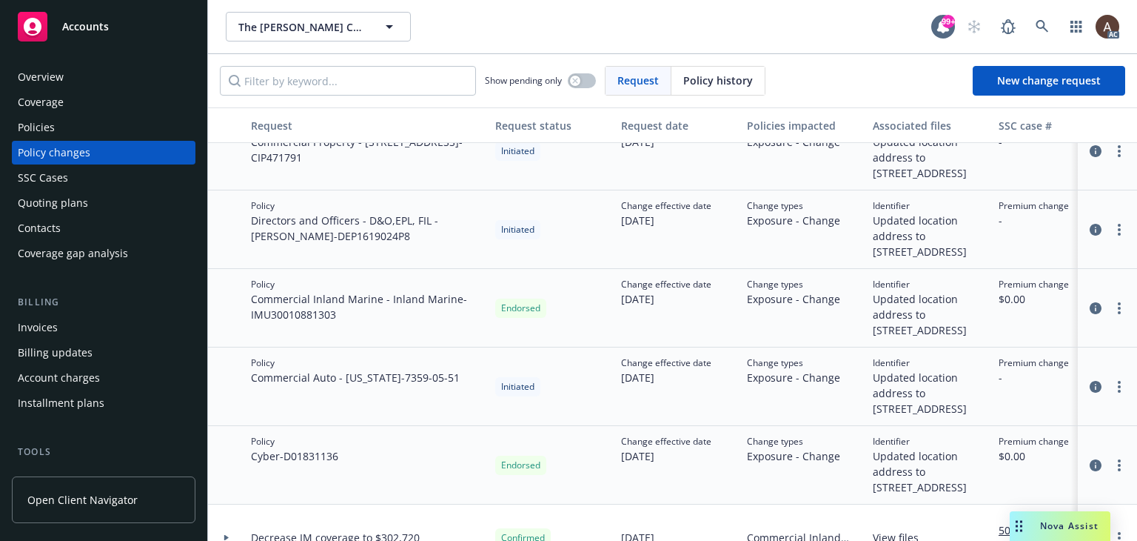
scroll to position [518, 0]
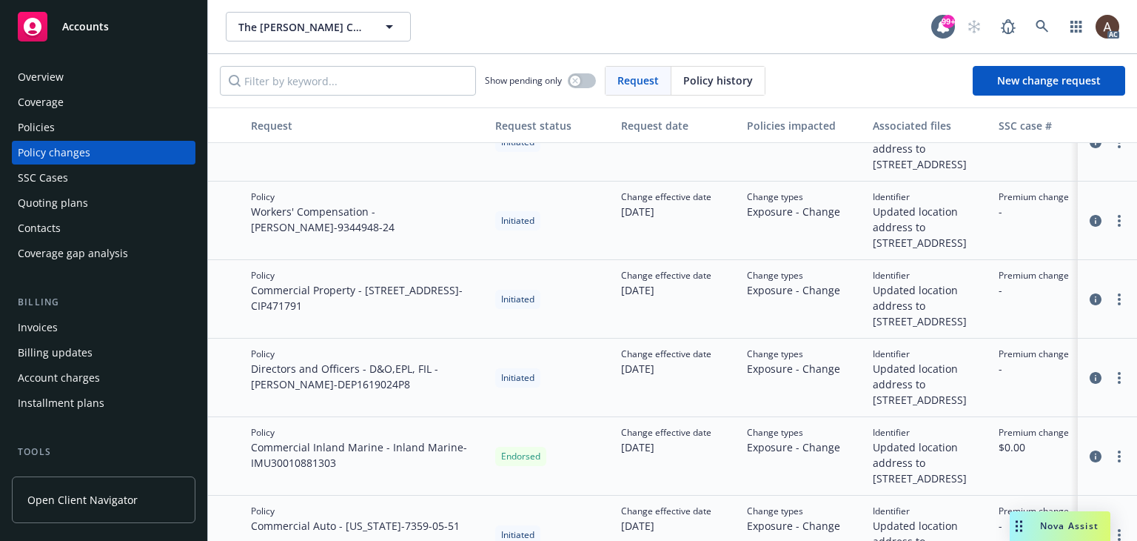
click at [429, 235] on span "Workers' Compensation - Capra WC - 9344948-24" at bounding box center [367, 219] width 233 height 31
drag, startPoint x: 432, startPoint y: 244, endPoint x: 290, endPoint y: 258, distance: 143.6
click at [290, 235] on span "Workers' Compensation - Capra WC - 9344948-24" at bounding box center [367, 219] width 233 height 31
copy span "9344948-24"
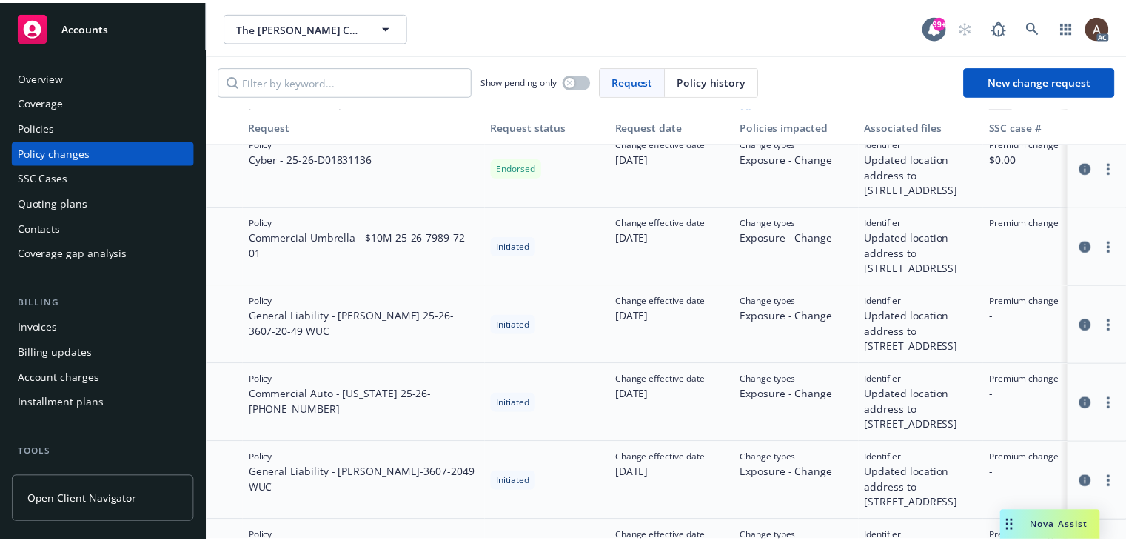
scroll to position [0, 0]
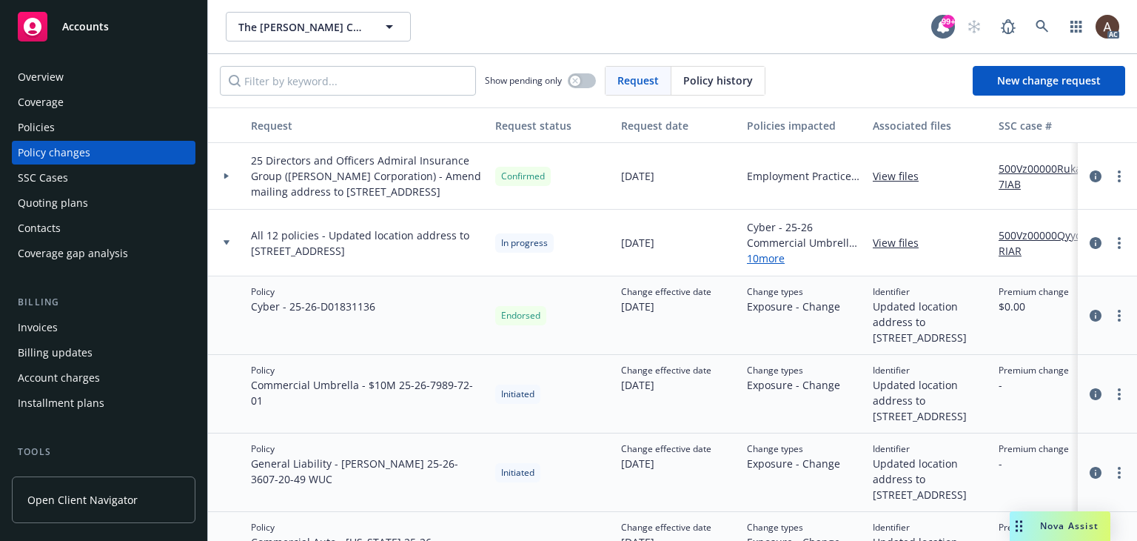
click at [226, 244] on icon at bounding box center [227, 242] width 6 height 4
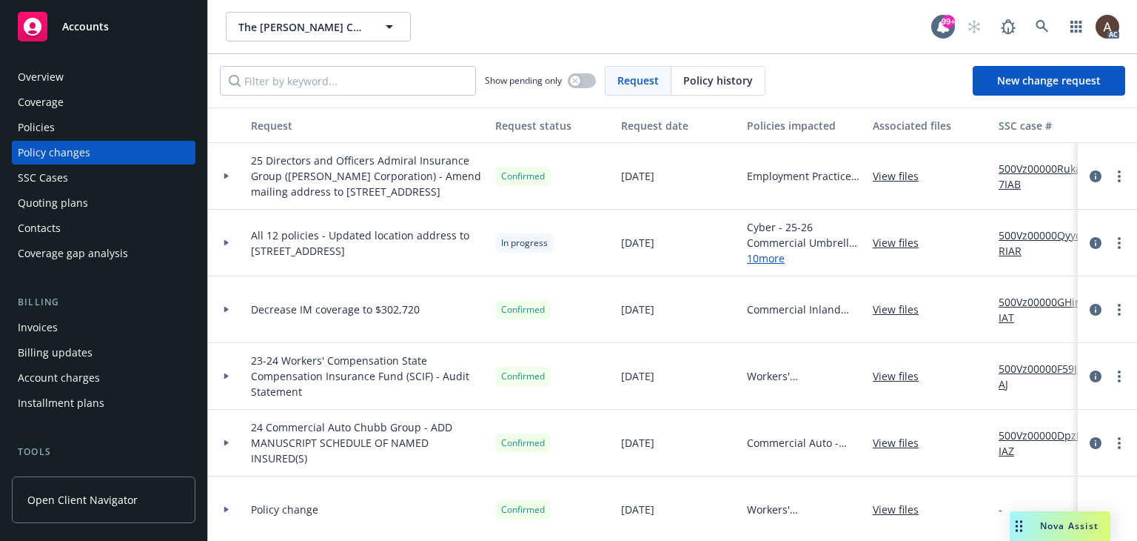
click at [222, 245] on div at bounding box center [226, 242] width 25 height 5
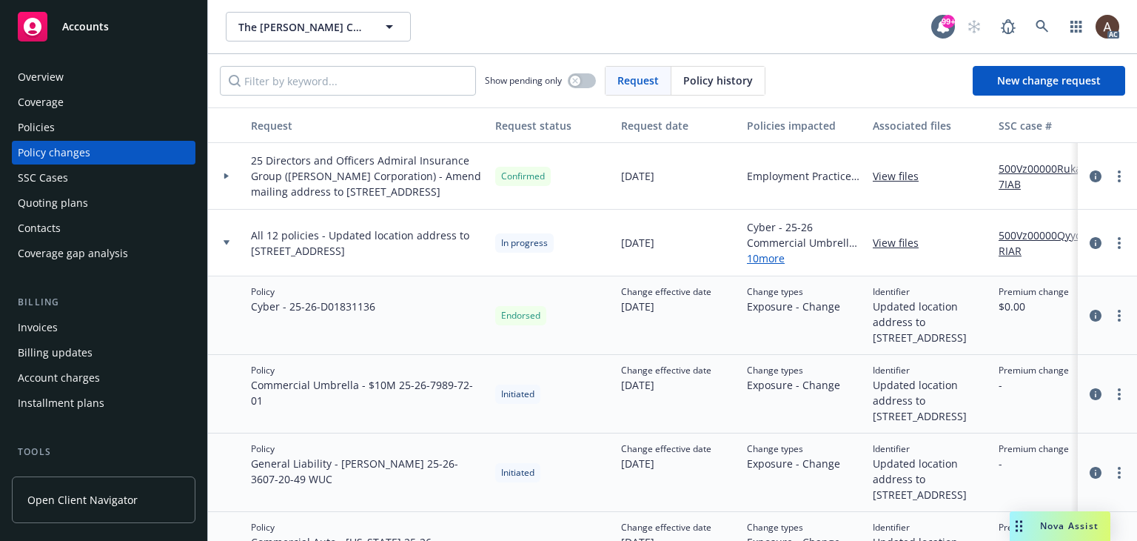
drag, startPoint x: 327, startPoint y: 241, endPoint x: 308, endPoint y: 273, distance: 37.5
click at [308, 258] on span "All 12 policies - Updated location address to 1360 19th Hole Drive Suite 207, W…" at bounding box center [367, 242] width 233 height 31
copy span "Updated location address to 1360 19th Hole Drive Suite 207, Windsor, CA 95492"
click at [1069, 85] on span "New change request" at bounding box center [1049, 80] width 104 height 14
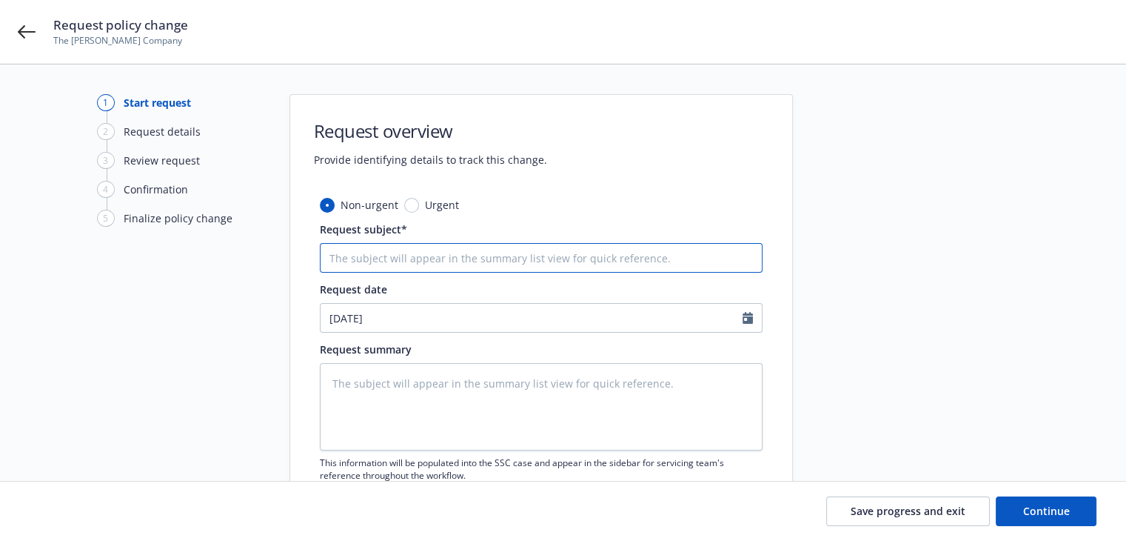
click at [358, 261] on input "Request subject*" at bounding box center [541, 258] width 443 height 30
type textarea "x"
type input "2"
type textarea "x"
type input "25"
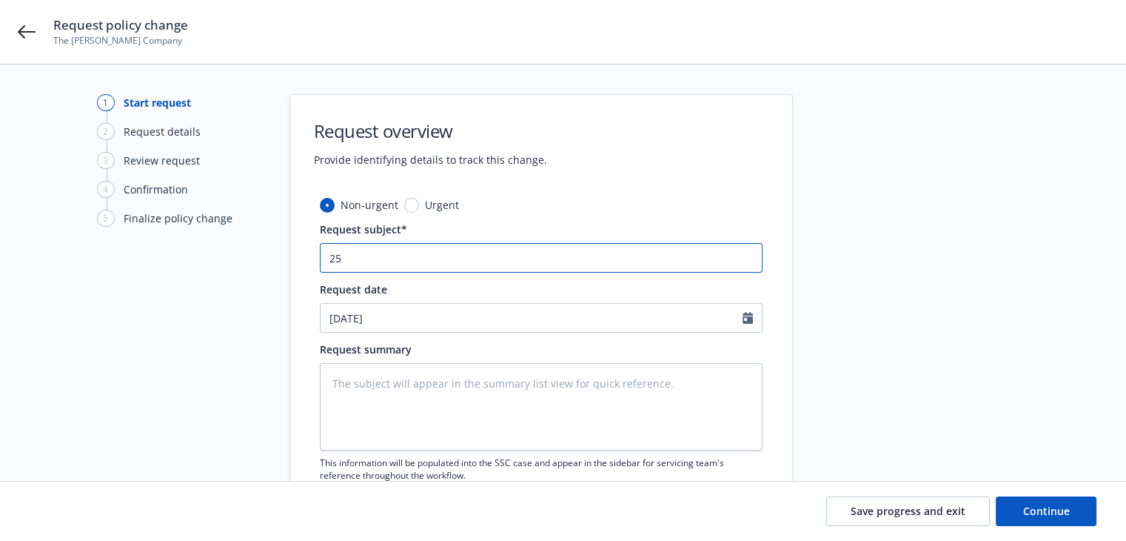
type textarea "x"
type input "25"
type textarea "x"
type input "25 W"
type textarea "x"
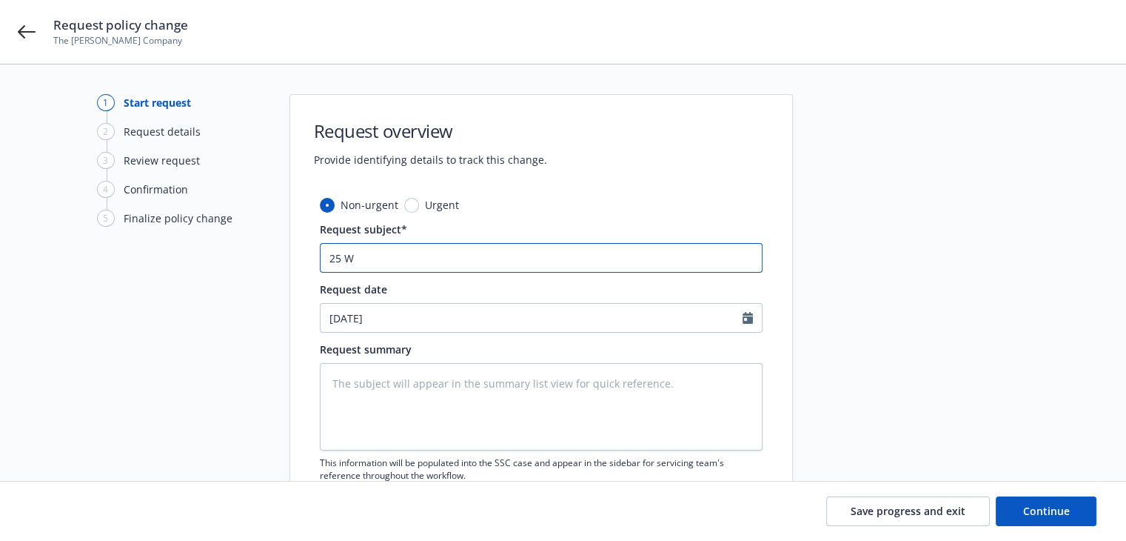
type input "25 WC"
type textarea "x"
type input "25 WC"
type textarea "x"
type input "25 WC S"
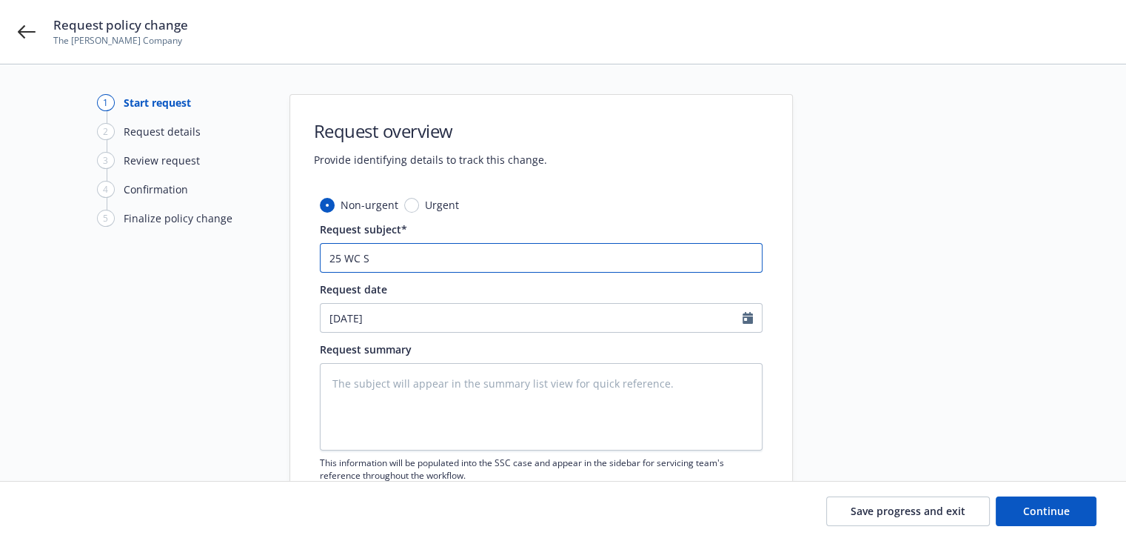
type textarea "x"
type input "25 WC SC"
type textarea "x"
type input "25 WC SCI"
type textarea "x"
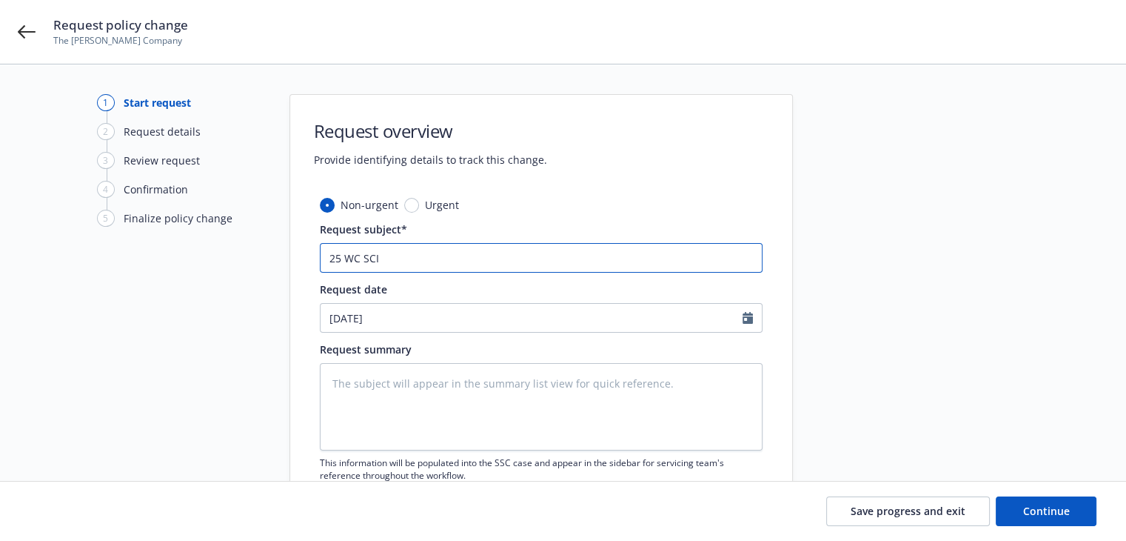
type input "25 WC SCIF"
type textarea "x"
type input "25 WC SCIF"
type textarea "x"
type input "25 WC SCIF -"
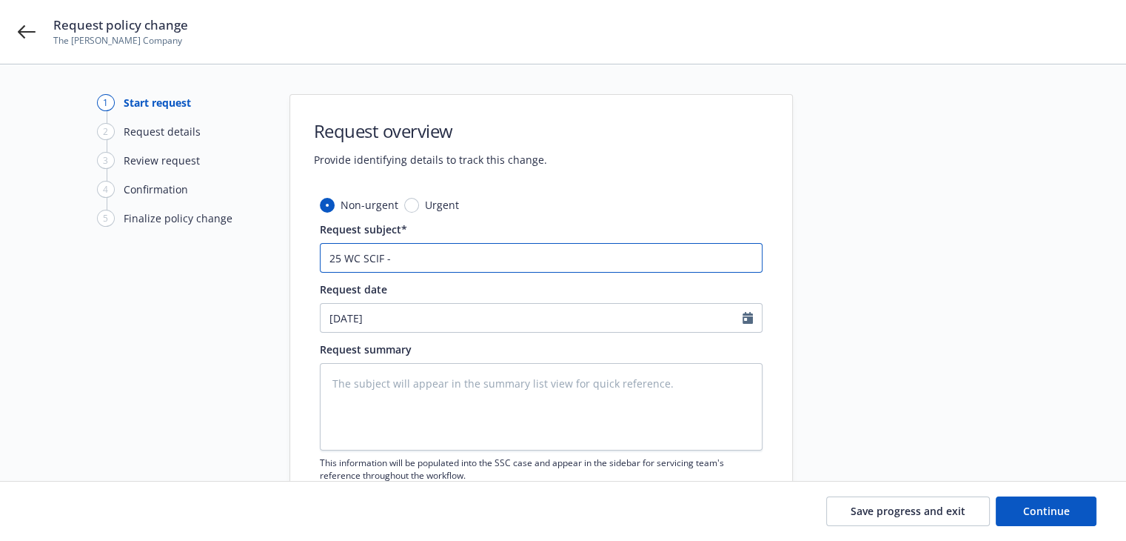
type textarea "x"
type input "25 WC SCIF -"
paste input "Updated location address to 1360 19th Hole Drive Suite 207, Windsor, CA 95492"
type textarea "x"
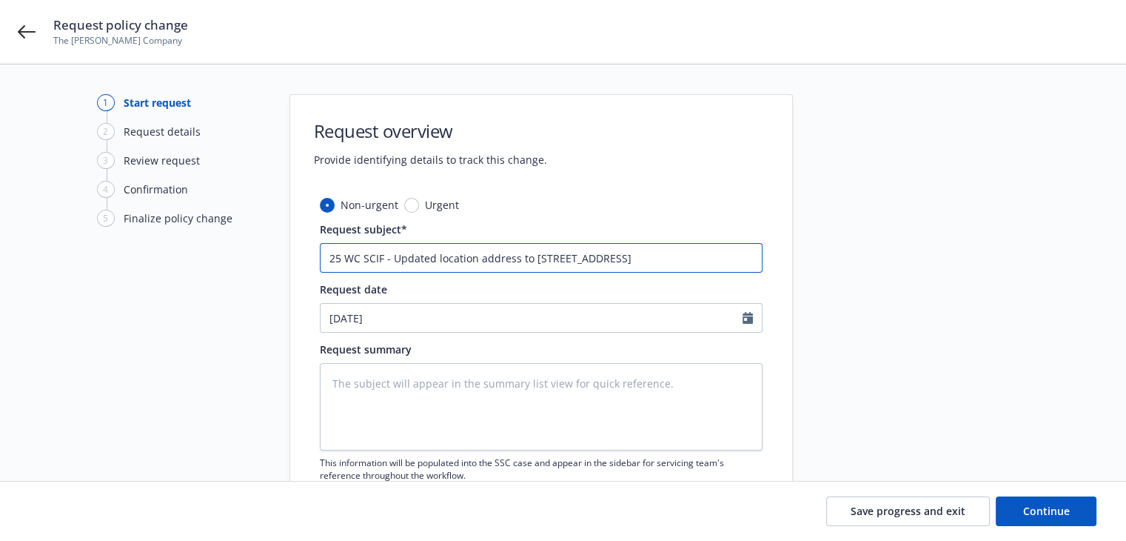
type input "25 WC SCIF - Updated location address to 1360 19th Hole Drive Suite 207, Windso…"
click at [492, 424] on textarea at bounding box center [541, 406] width 443 height 87
drag, startPoint x: 394, startPoint y: 253, endPoint x: 431, endPoint y: 255, distance: 37.1
click at [431, 255] on input "25 WC SCIF - Updated location address to 1360 19th Hole Drive Suite 207, Windso…" at bounding box center [541, 258] width 443 height 30
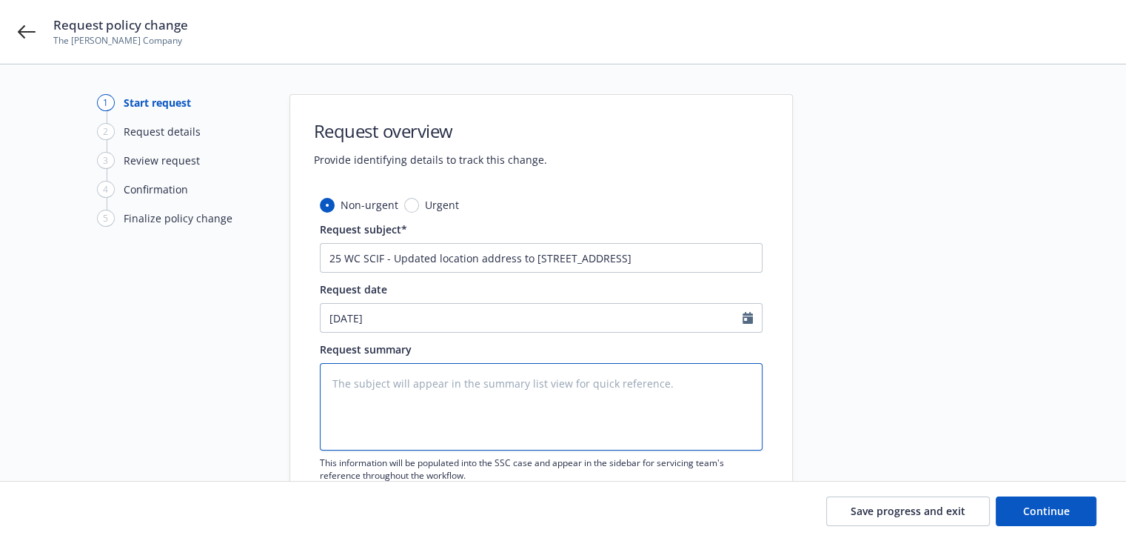
click at [405, 402] on textarea at bounding box center [541, 406] width 443 height 87
paste textarea "Anything in this policy to the contrary notwithstanding, it is agreed that the …"
type textarea "x"
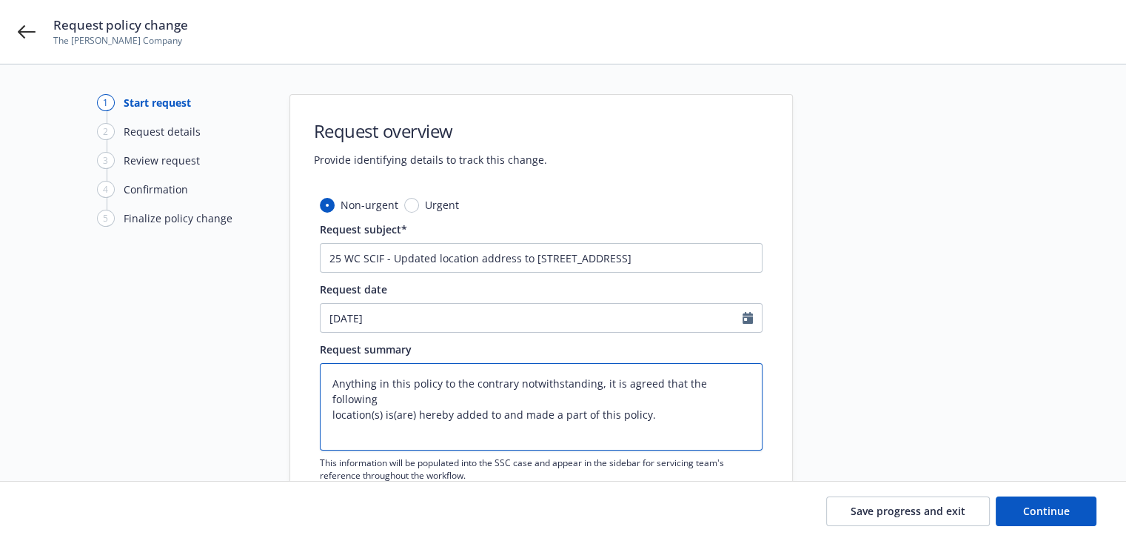
type textarea "Anything in this policy to the contrary notwithstanding, it is agreed that the …"
click at [357, 420] on textarea "Anything in this policy to the contrary notwithstanding, it is agreed that the …" at bounding box center [541, 406] width 443 height 87
click at [661, 403] on textarea "Anything in this policy to the contrary notwithstanding, it is agreed that the …" at bounding box center [541, 406] width 443 height 87
type textarea "x"
type textarea "Anything in this policy to the contrary notwithstanding, it is agreed that the …"
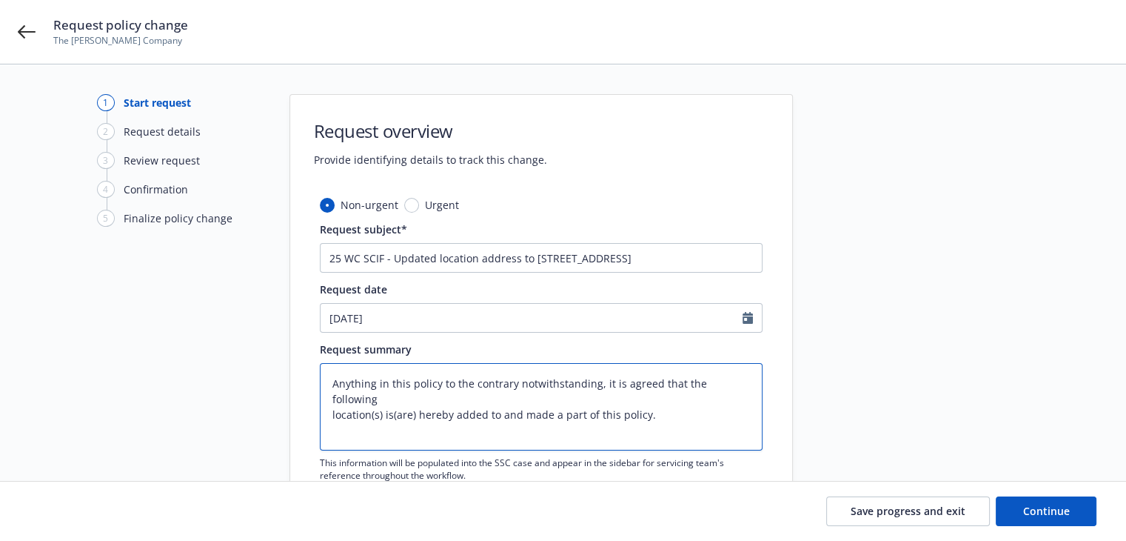
type textarea "x"
type textarea "Anything in this policy to the contrary notwithstanding, it is agreed that the …"
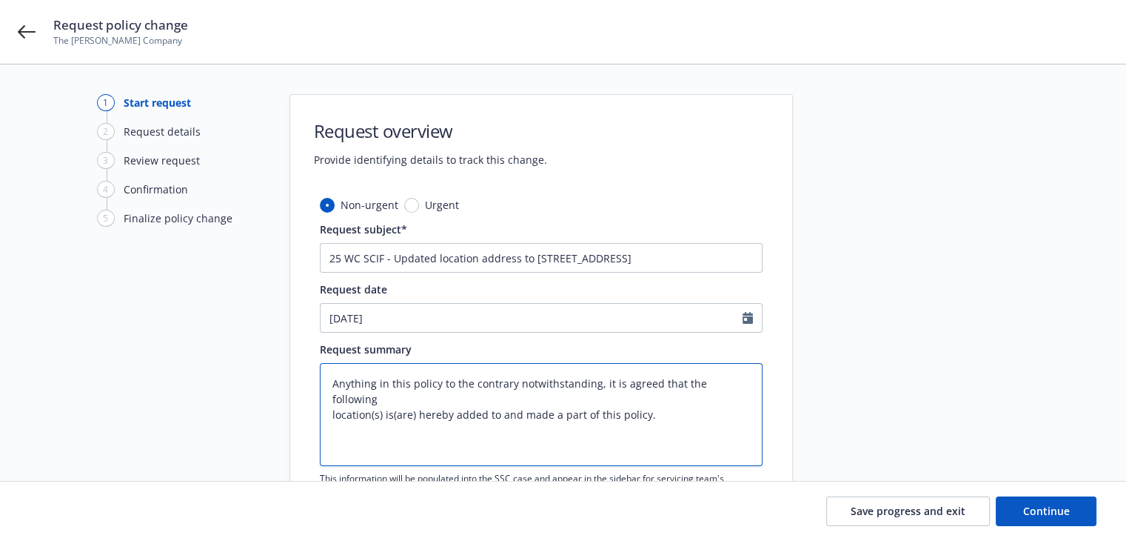
paste textarea "1360 19TH HOLE DRIVE SUITE 207 WINDSOR , CA 95492"
type textarea "x"
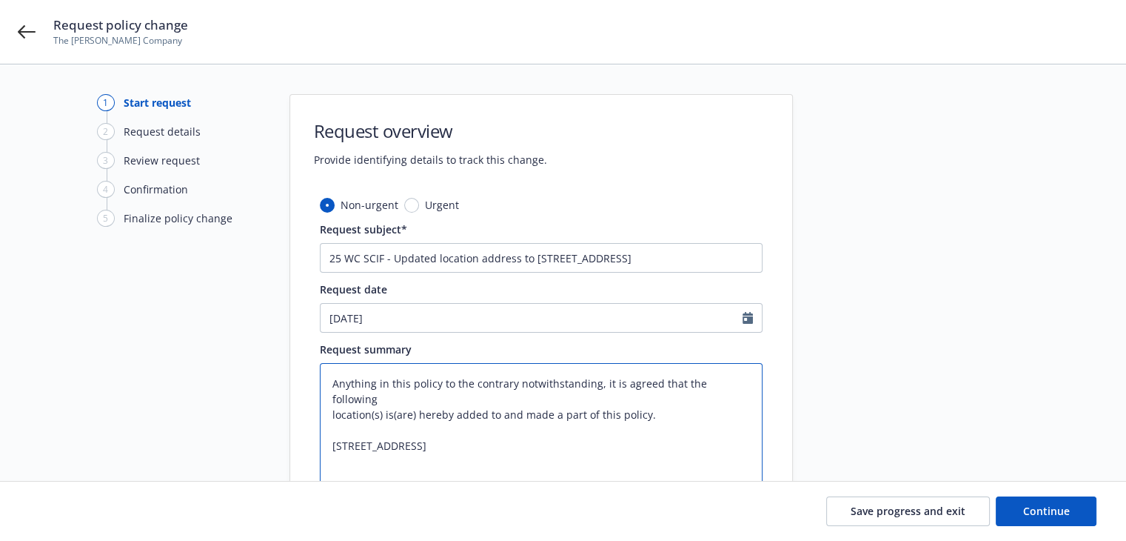
type textarea "Anything in this policy to the contrary notwithstanding, it is agreed that the …"
click at [330, 384] on textarea "Anything in this policy to the contrary notwithstanding, it is agreed that the …" at bounding box center [541, 430] width 443 height 134
paste textarea "Anything in this policy to the contrary notwithstanding, it is agreed that the …"
type textarea "x"
type textarea "Anything in this policy to the contrary notwithstanding, it is agreed that the …"
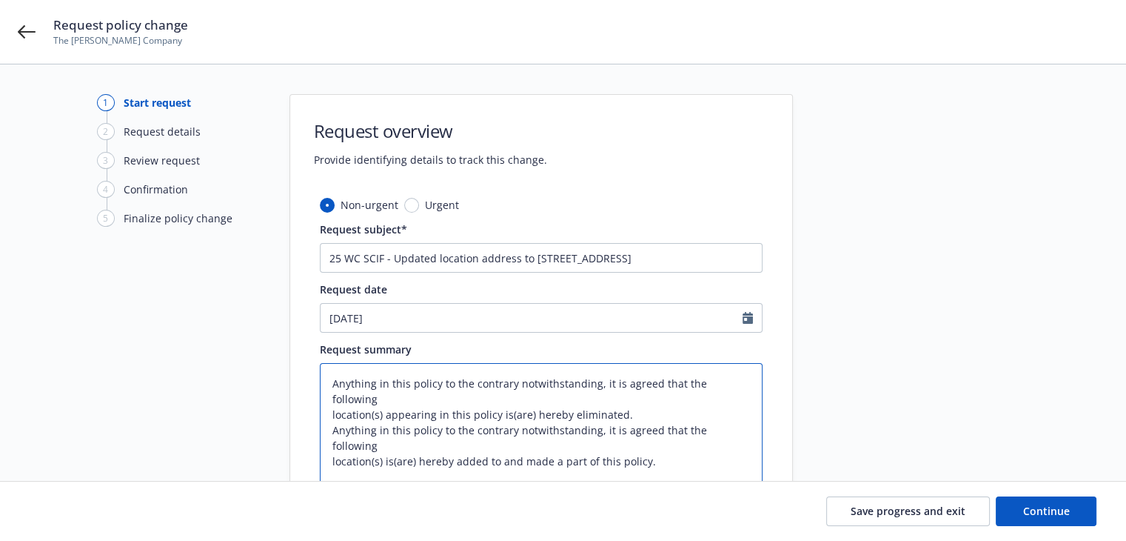
type textarea "x"
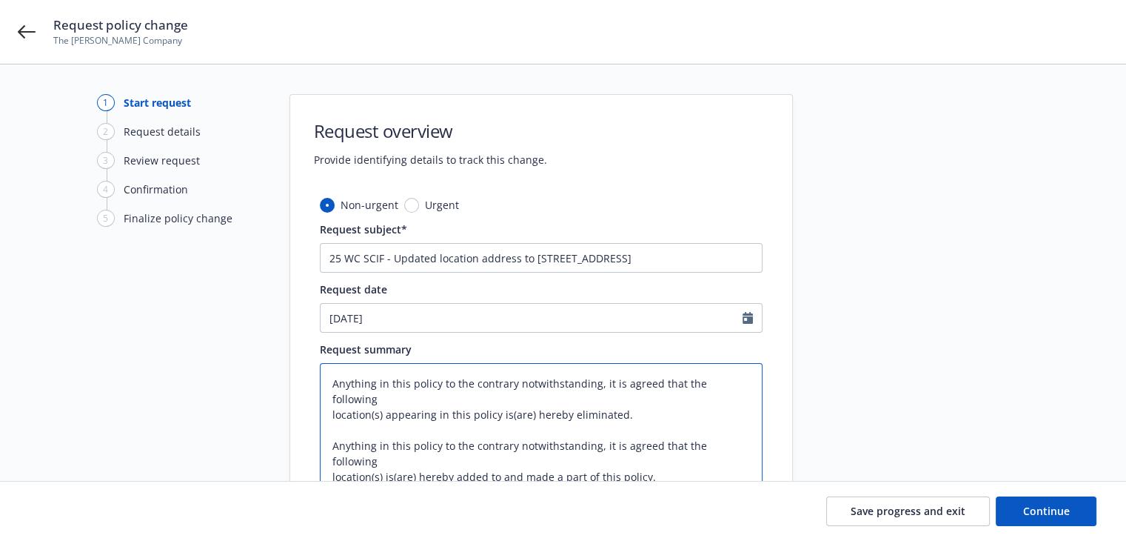
click at [335, 413] on textarea "Anything in this policy to the contrary notwithstanding, it is agreed that the …" at bounding box center [541, 453] width 443 height 181
paste textarea "416 AVIATION BLVD STE A SANTA ROSA , CA 95403-5740"
type textarea "Anything in this policy to the contrary notwithstanding, it is agreed that the …"
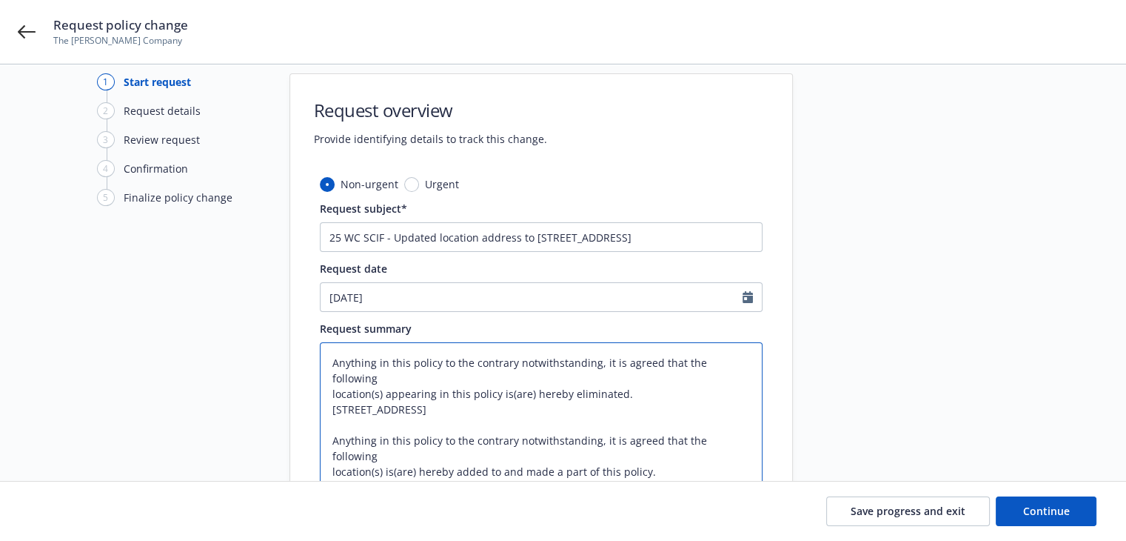
scroll to position [148, 0]
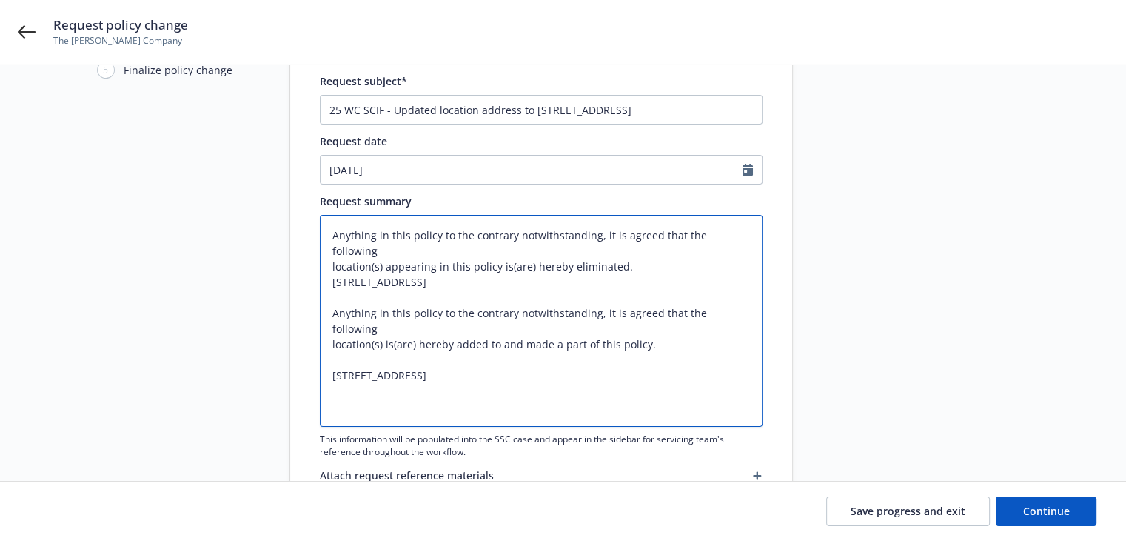
click at [330, 355] on textarea "Anything in this policy to the contrary notwithstanding, it is agreed that the …" at bounding box center [541, 321] width 443 height 212
type textarea "x"
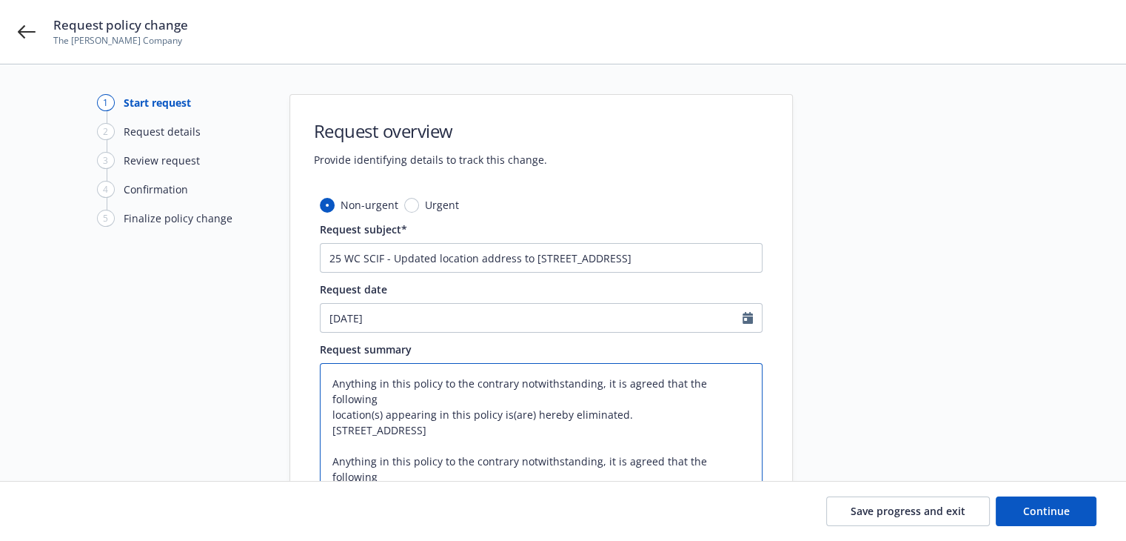
scroll to position [74, 0]
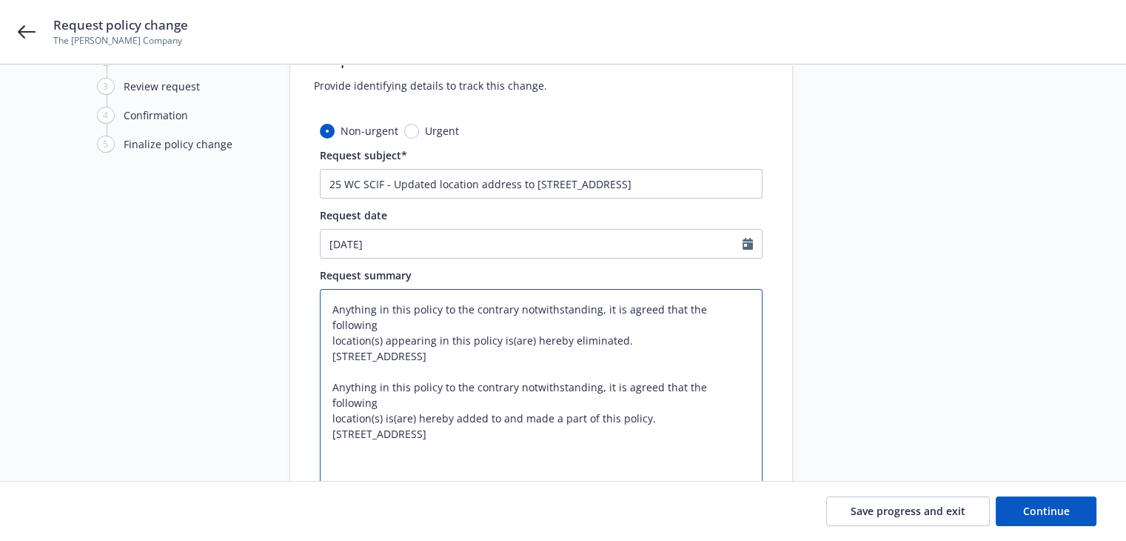
drag, startPoint x: 331, startPoint y: 344, endPoint x: 475, endPoint y: 356, distance: 144.2
click at [475, 356] on textarea "Anything in this policy to the contrary notwithstanding, it is agreed that the …" at bounding box center [541, 387] width 443 height 196
type textarea "Anything in this policy to the contrary notwithstanding, it is agreed that the …"
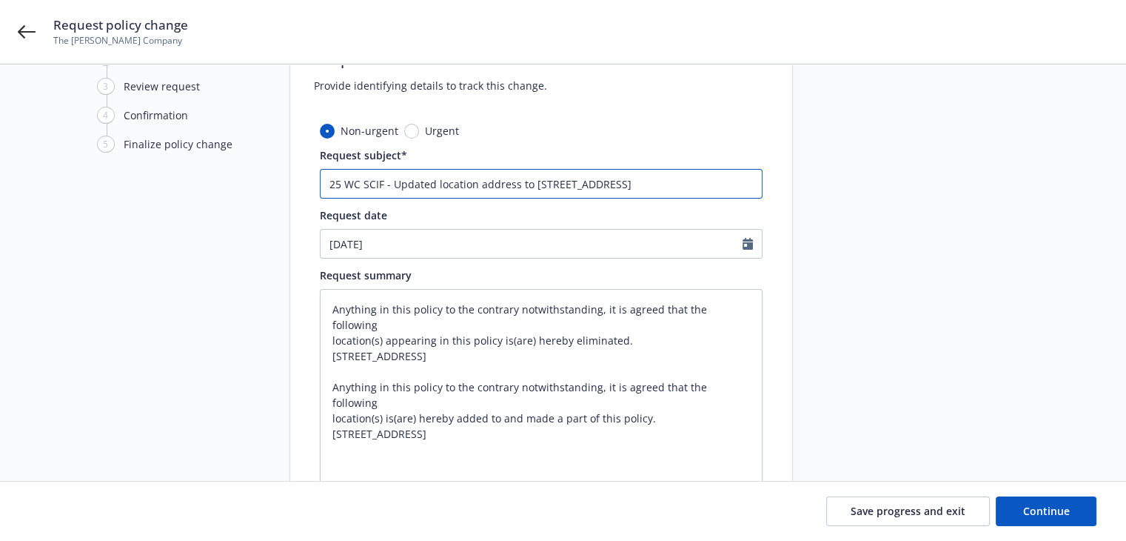
click at [538, 183] on input "25 WC SCIF - Updated location address to 1360 19th Hole Drive Suite 207, Windso…" at bounding box center [541, 184] width 443 height 30
click at [462, 182] on input "25 WC SCIF - Updated location address to 1360 19th Hole Drive Suite 207, Windso…" at bounding box center [541, 184] width 443 height 30
click at [515, 184] on input "25 WC SCIF - Updated location address to 1360 19th Hole Drive Suite 207, Windso…" at bounding box center [541, 184] width 443 height 30
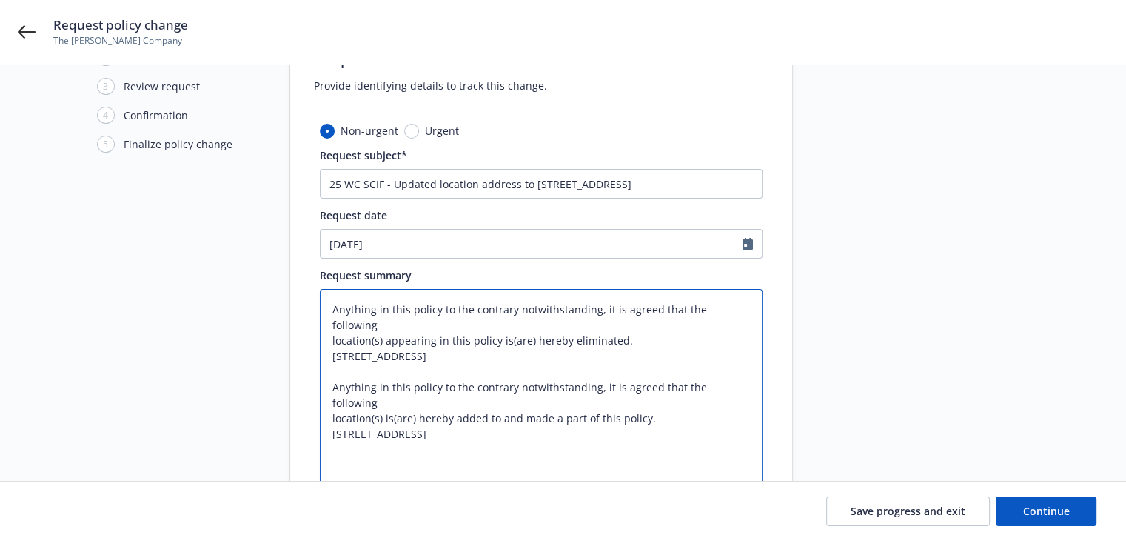
click at [558, 375] on textarea "Anything in this policy to the contrary notwithstanding, it is agreed that the …" at bounding box center [541, 387] width 443 height 196
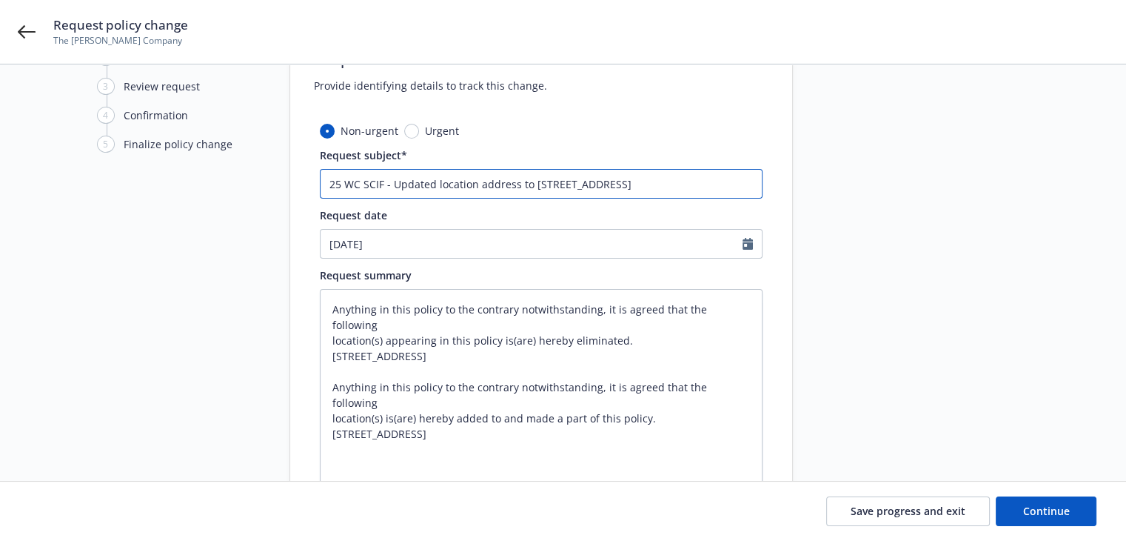
scroll to position [0, 23]
drag, startPoint x: 547, startPoint y: 179, endPoint x: 886, endPoint y: 182, distance: 338.4
click at [886, 182] on div "1 Start request 2 Request details 3 Review request 4 Confirmation 5 Finalize po…" at bounding box center [563, 304] width 1091 height 569
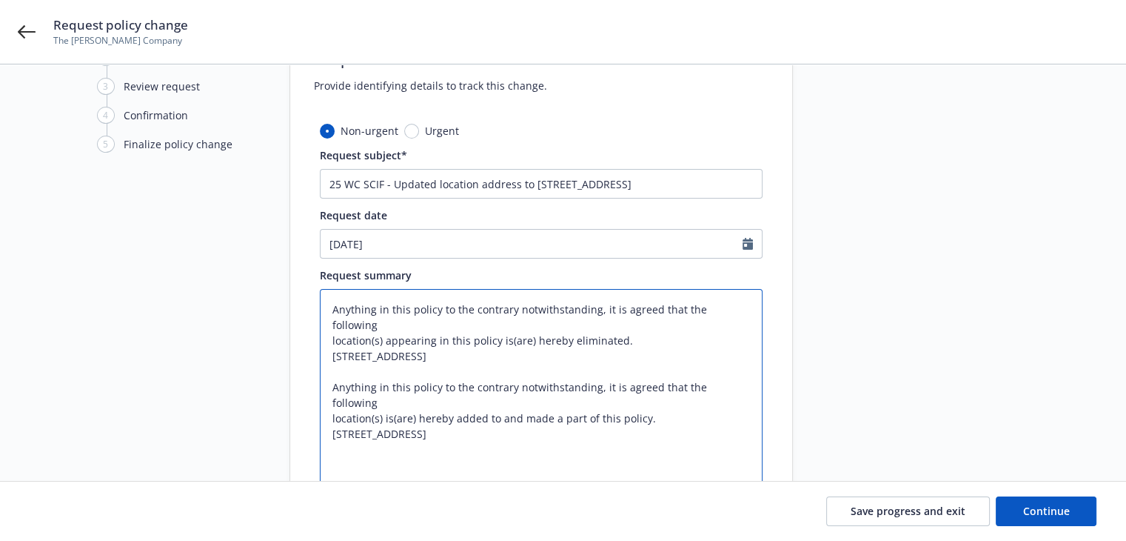
click at [681, 397] on textarea "Anything in this policy to the contrary notwithstanding, it is agreed that the …" at bounding box center [541, 387] width 443 height 196
click at [1027, 501] on button "Continue" at bounding box center [1046, 511] width 101 height 30
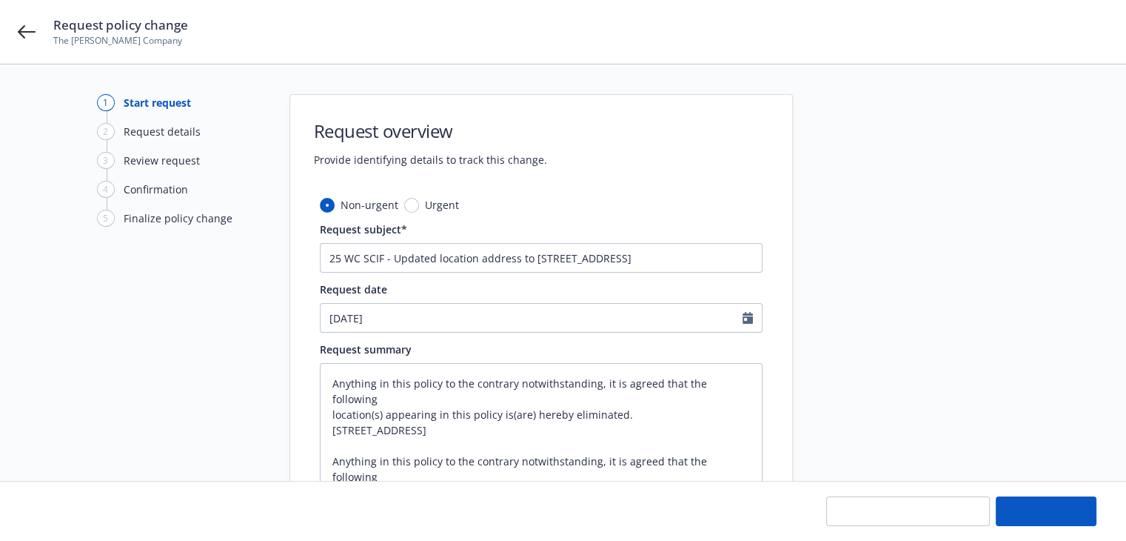
type textarea "x"
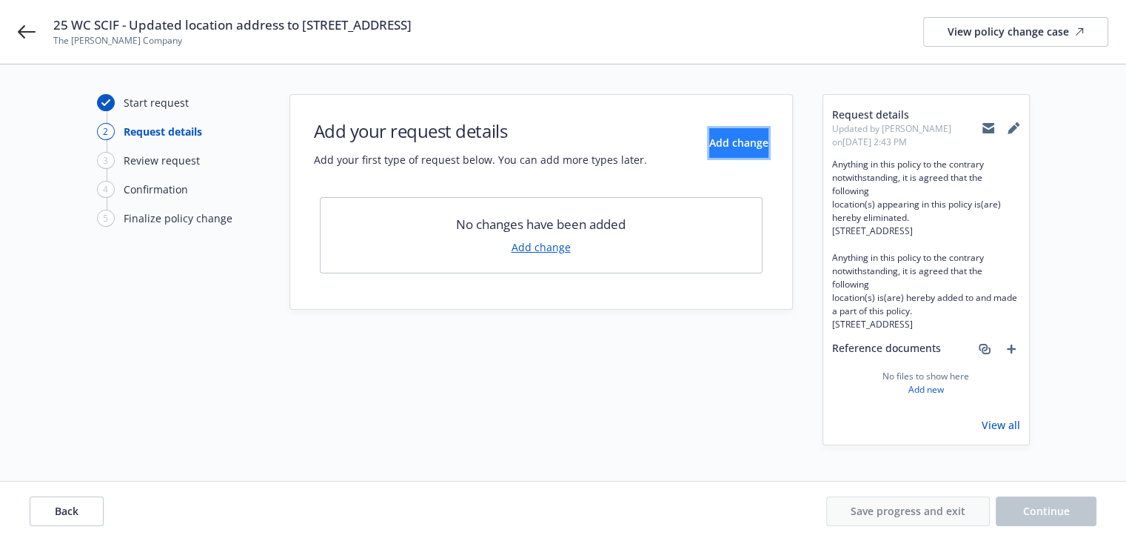
click at [717, 139] on span "Add change" at bounding box center [738, 143] width 59 height 14
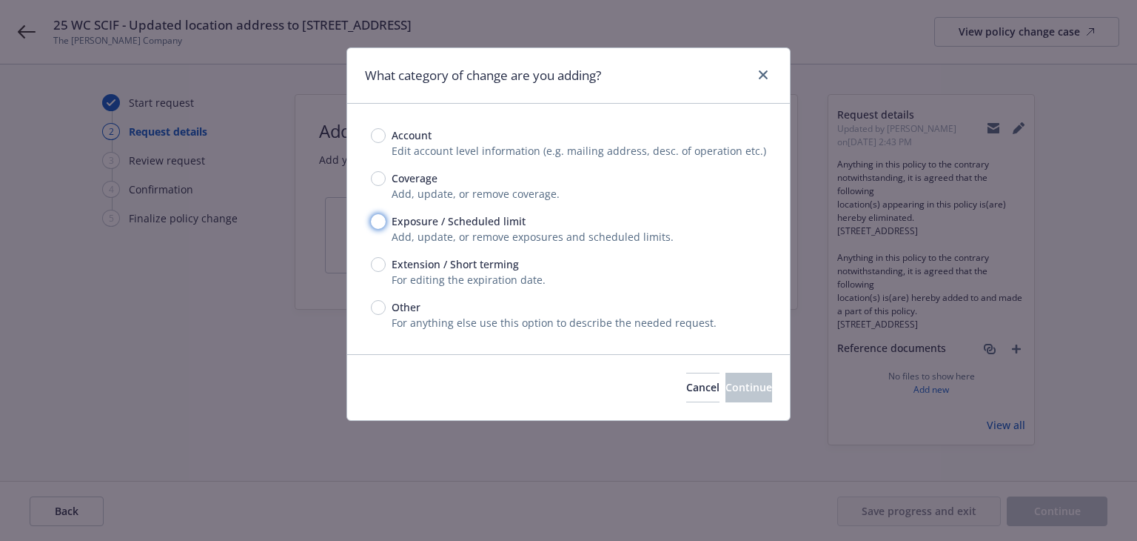
click at [378, 223] on input "Exposure / Scheduled limit" at bounding box center [378, 221] width 15 height 15
radio input "true"
click at [726, 392] on span "Continue" at bounding box center [749, 387] width 47 height 14
type textarea "x"
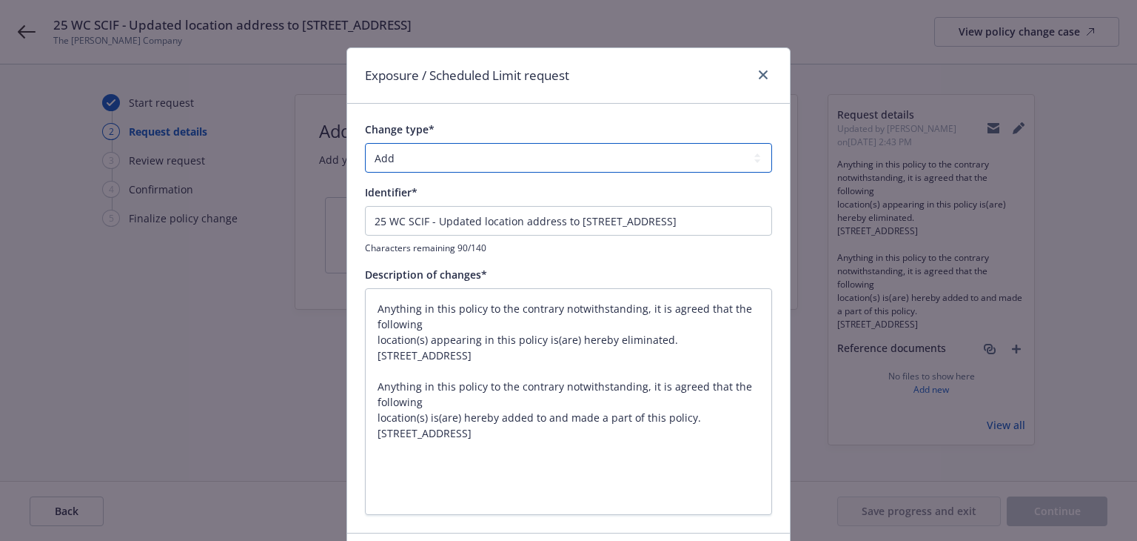
drag, startPoint x: 458, startPoint y: 155, endPoint x: 455, endPoint y: 166, distance: 11.3
click at [458, 155] on select "Add Audit Change Remove" at bounding box center [568, 158] width 407 height 30
select select "CHANGE"
click at [365, 143] on select "Add Audit Change Remove" at bounding box center [568, 158] width 407 height 30
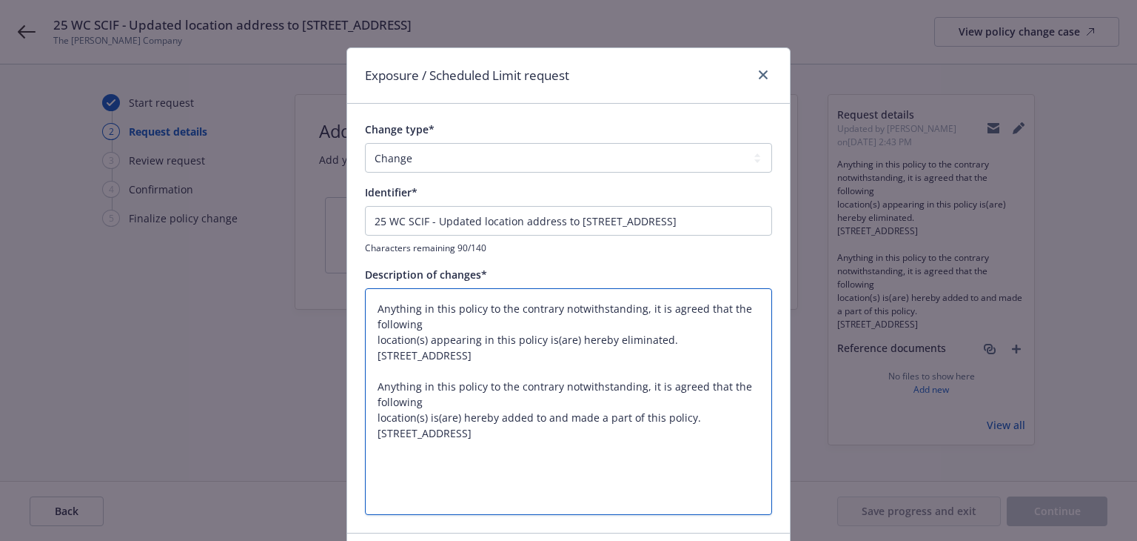
click at [567, 386] on textarea "Anything in this policy to the contrary notwithstanding, it is agreed that the …" at bounding box center [568, 401] width 407 height 227
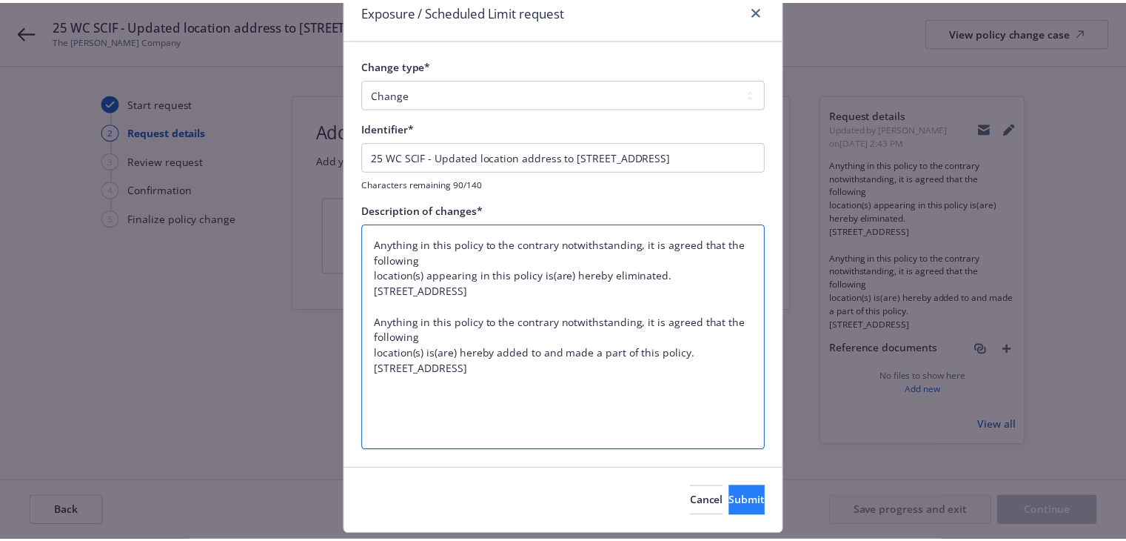
scroll to position [105, 0]
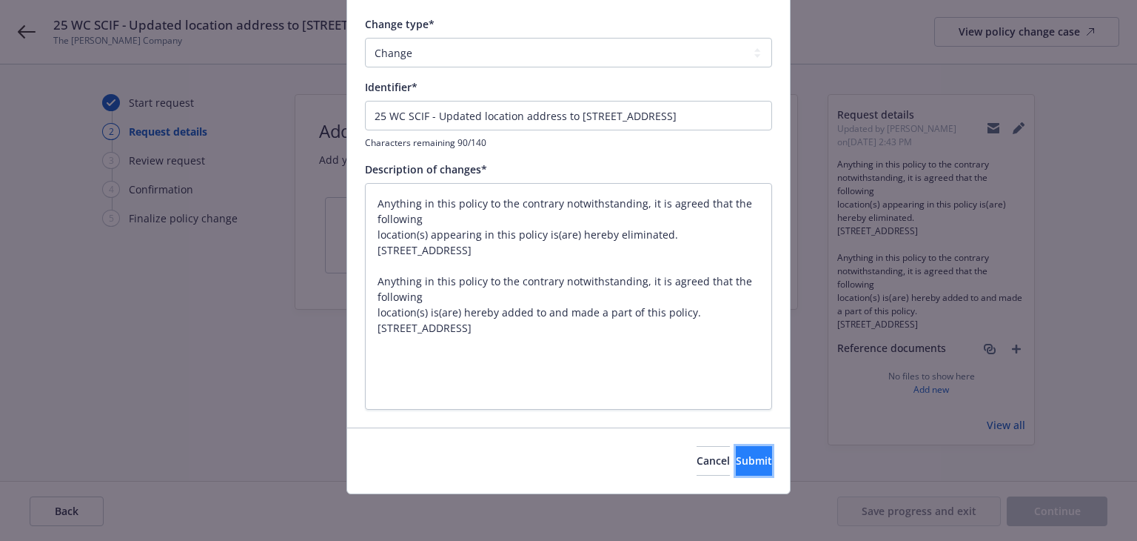
click at [736, 472] on button "Submit" at bounding box center [754, 461] width 36 height 30
type textarea "x"
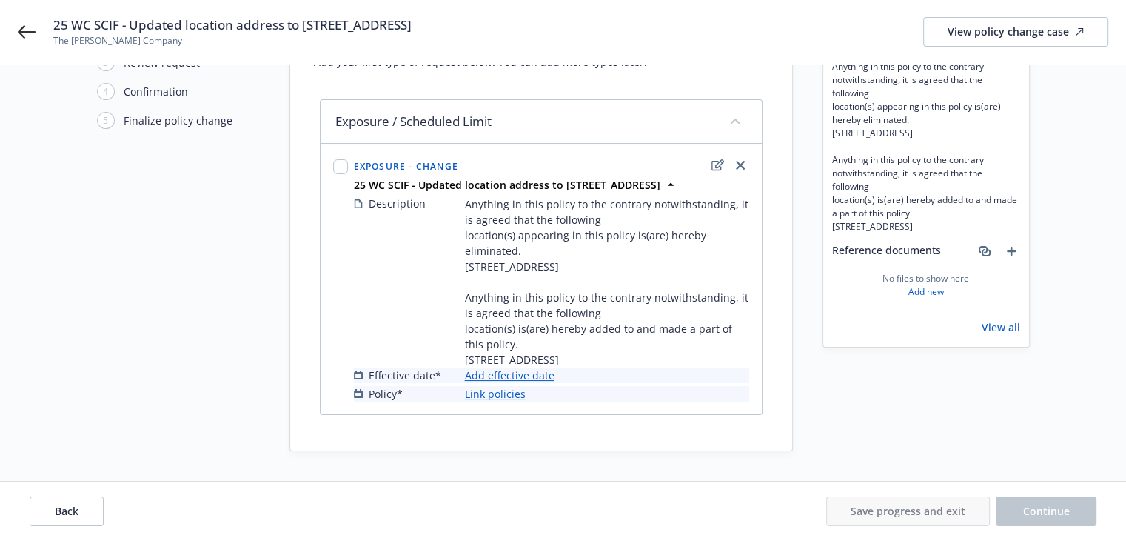
scroll to position [158, 0]
click at [529, 372] on link "Add effective date" at bounding box center [510, 375] width 90 height 16
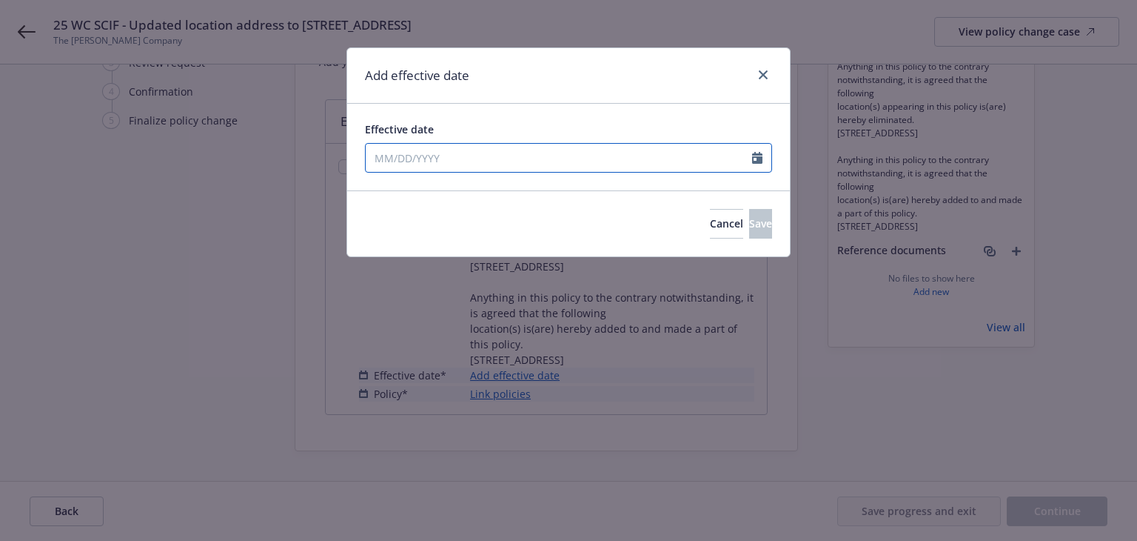
click at [497, 163] on input "Effective date" at bounding box center [559, 158] width 387 height 28
select select "9"
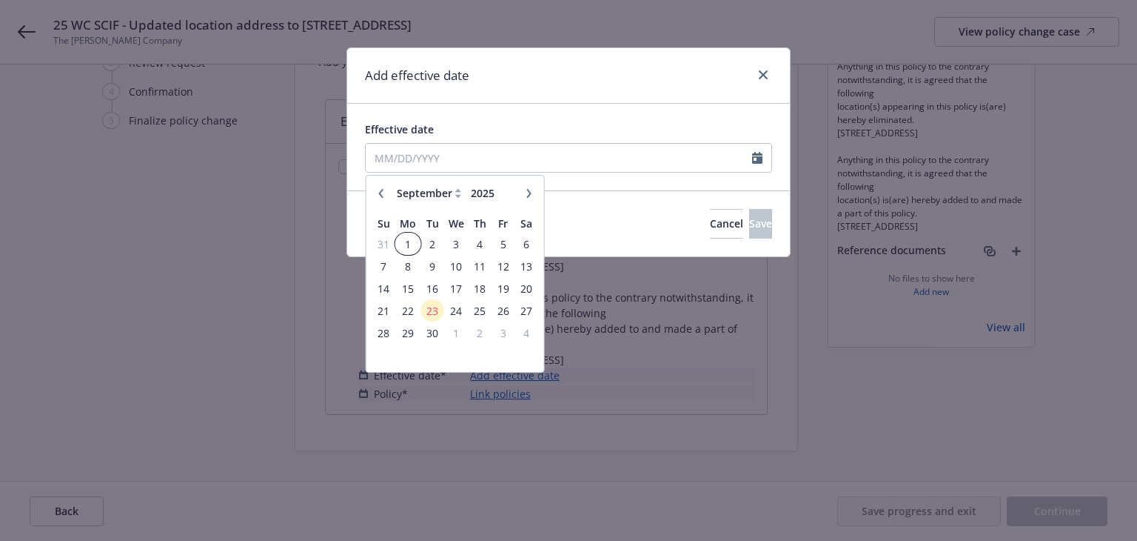
click at [407, 246] on span "1" at bounding box center [408, 244] width 22 height 19
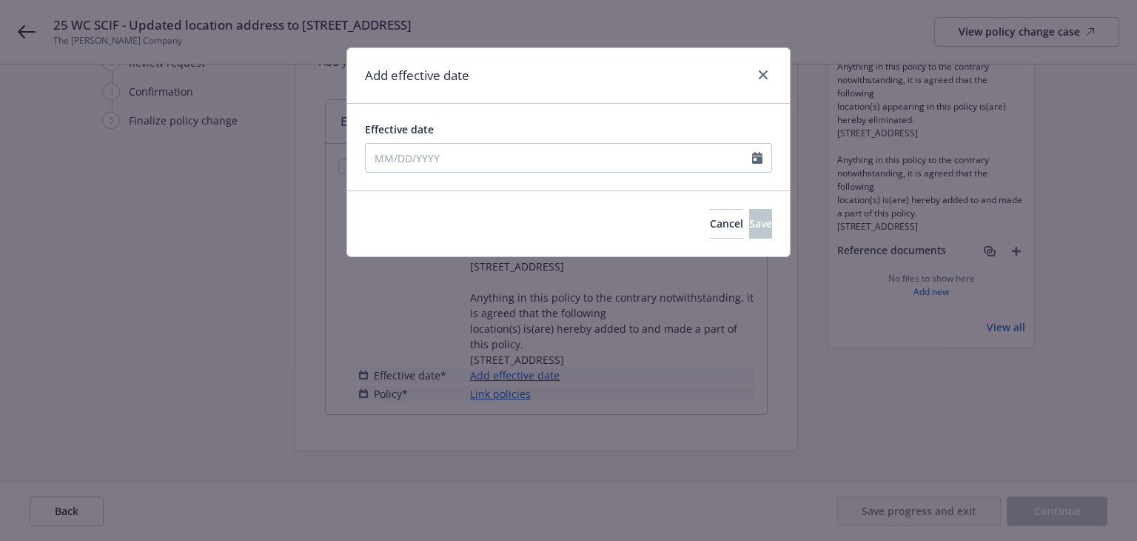
type input "09/01/2025"
drag, startPoint x: 743, startPoint y: 215, endPoint x: 716, endPoint y: 224, distance: 28.1
click at [749, 216] on span "Save" at bounding box center [760, 223] width 23 height 14
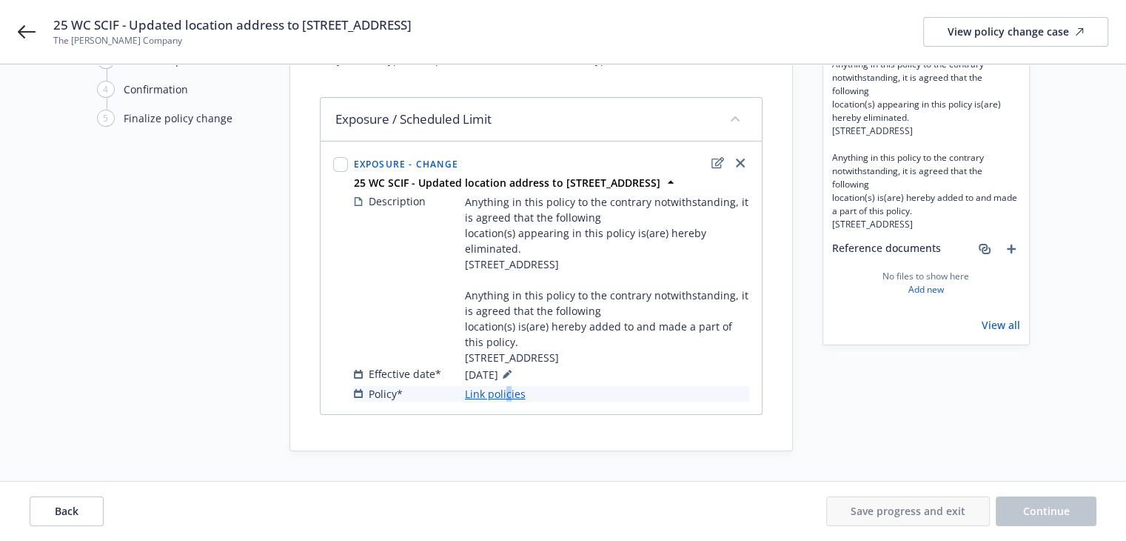
click at [507, 395] on link "Link policies" at bounding box center [495, 394] width 61 height 16
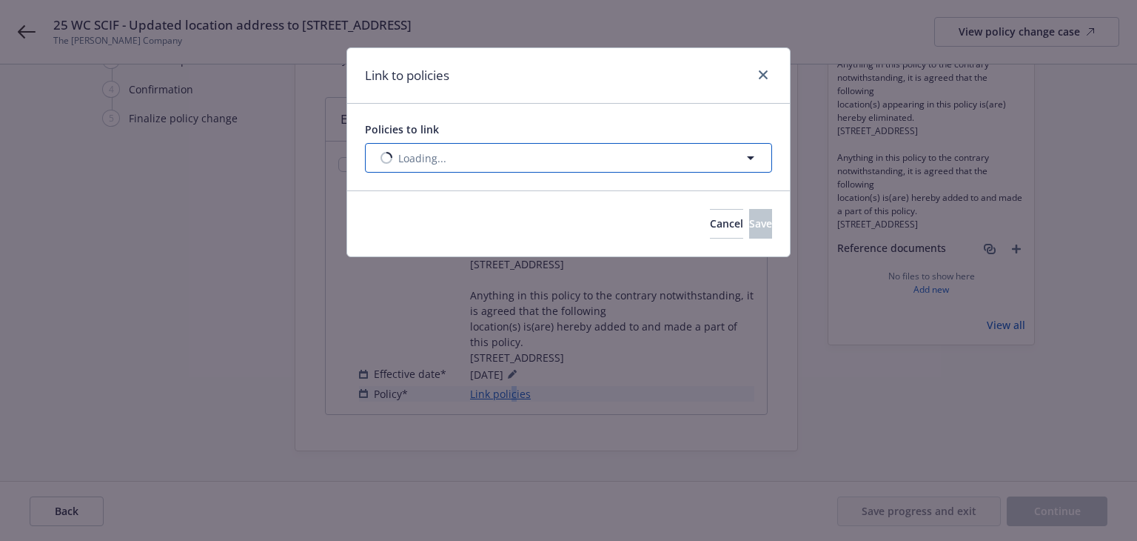
click at [527, 164] on button "Loading..." at bounding box center [568, 158] width 407 height 30
select select "ACTIVE"
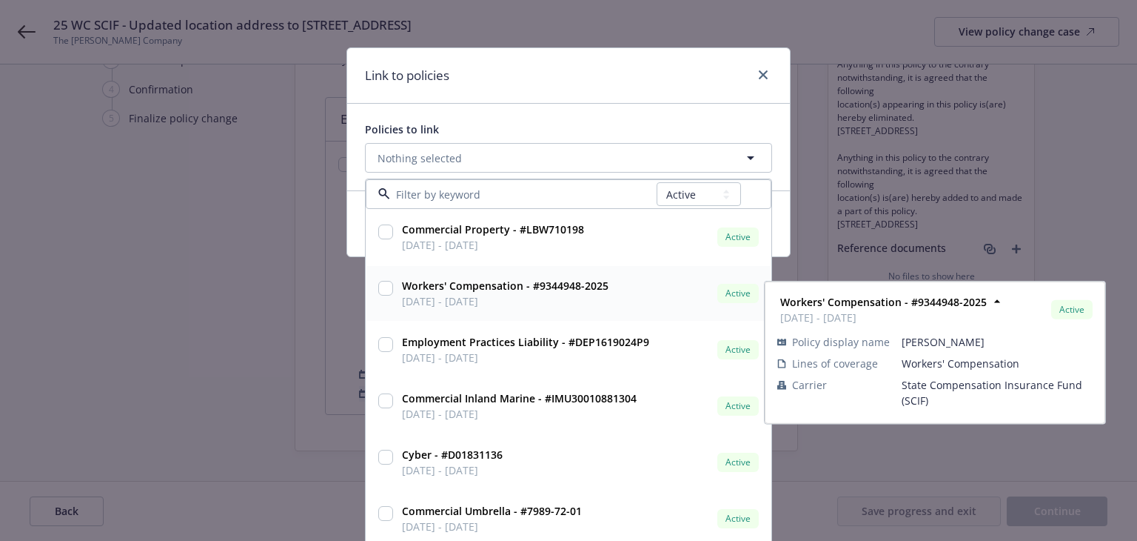
click at [530, 303] on span "09/01/2025 - 09/01/2026" at bounding box center [505, 301] width 207 height 16
checkbox input "true"
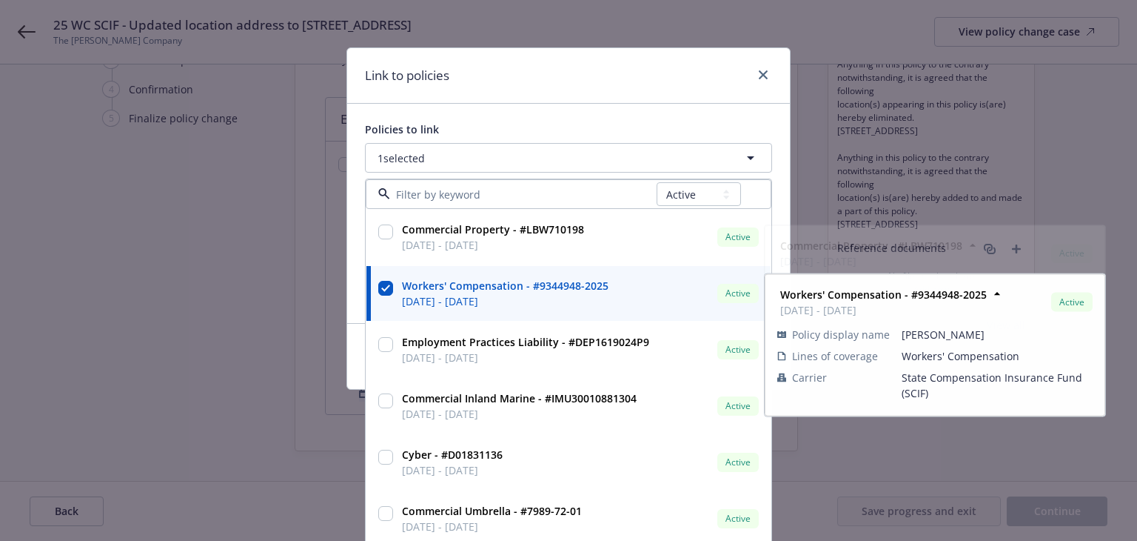
click at [618, 84] on div "Link to policies" at bounding box center [568, 76] width 443 height 56
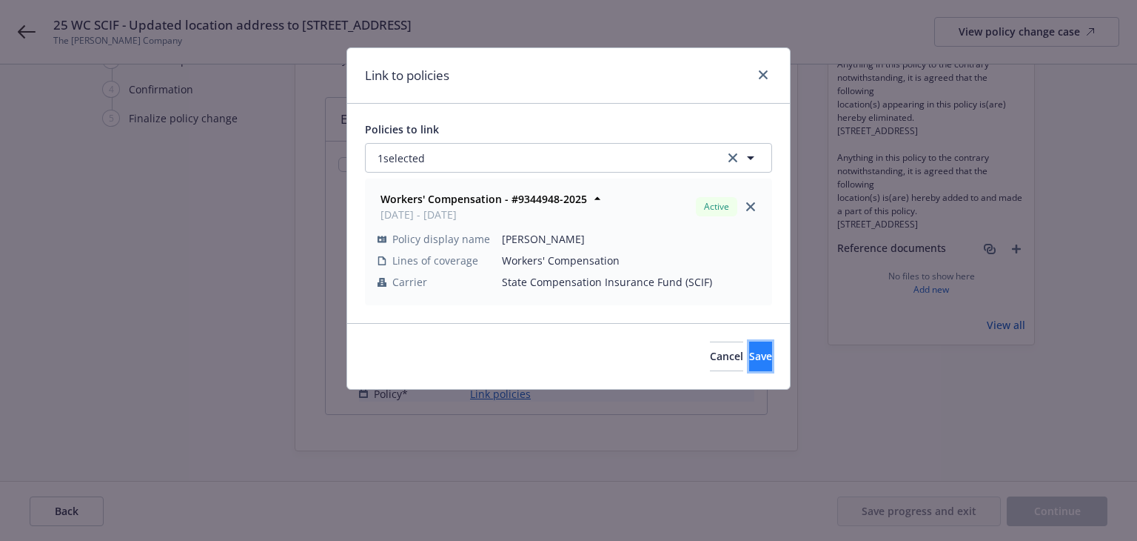
click at [749, 354] on button "Save" at bounding box center [760, 356] width 23 height 30
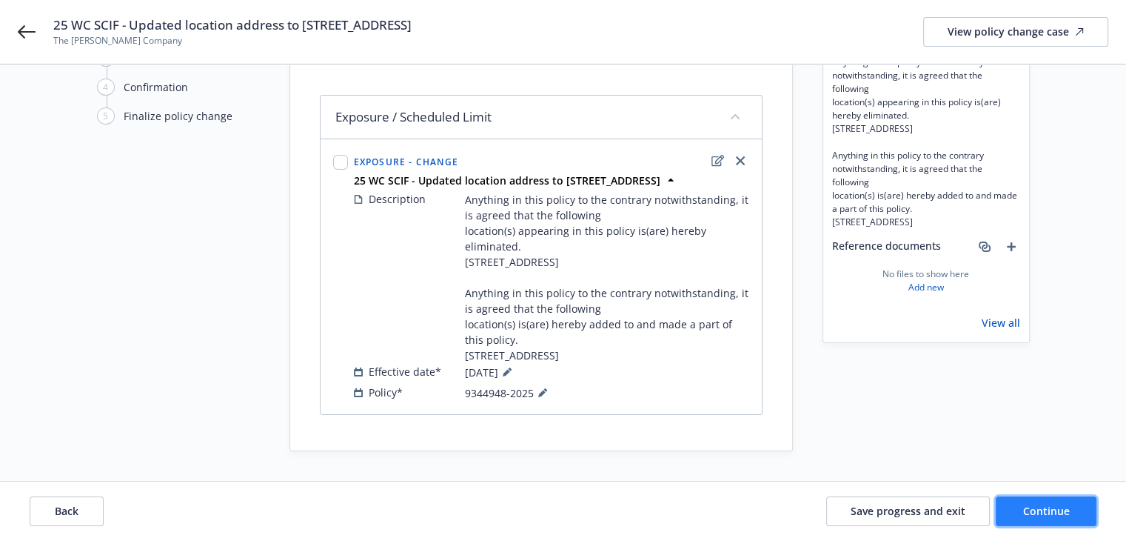
click at [1013, 503] on button "Continue" at bounding box center [1046, 511] width 101 height 30
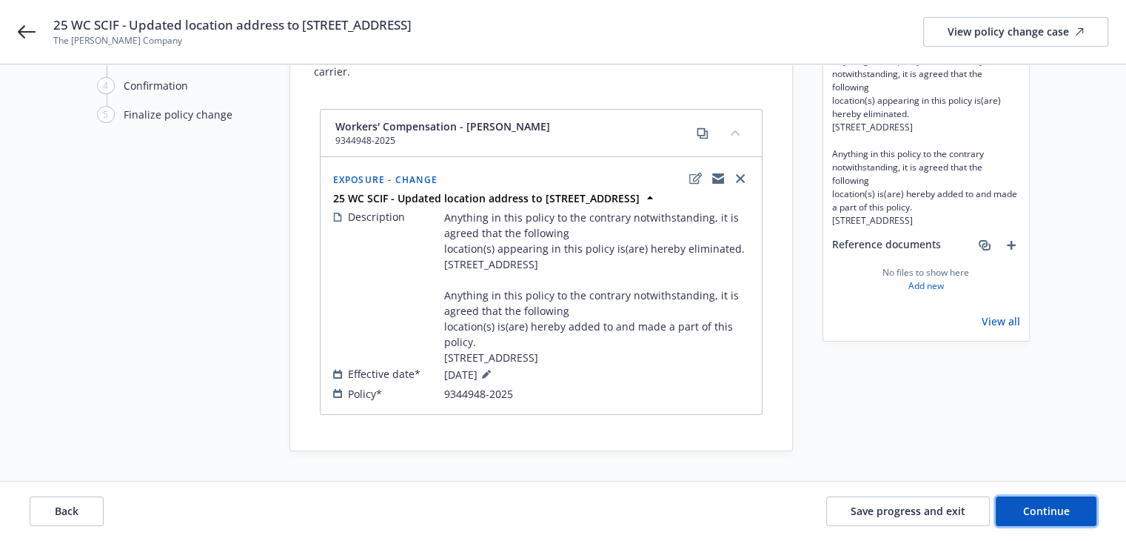
drag, startPoint x: 1034, startPoint y: 512, endPoint x: 1001, endPoint y: 454, distance: 67.0
click at [1034, 512] on span "Continue" at bounding box center [1046, 511] width 47 height 14
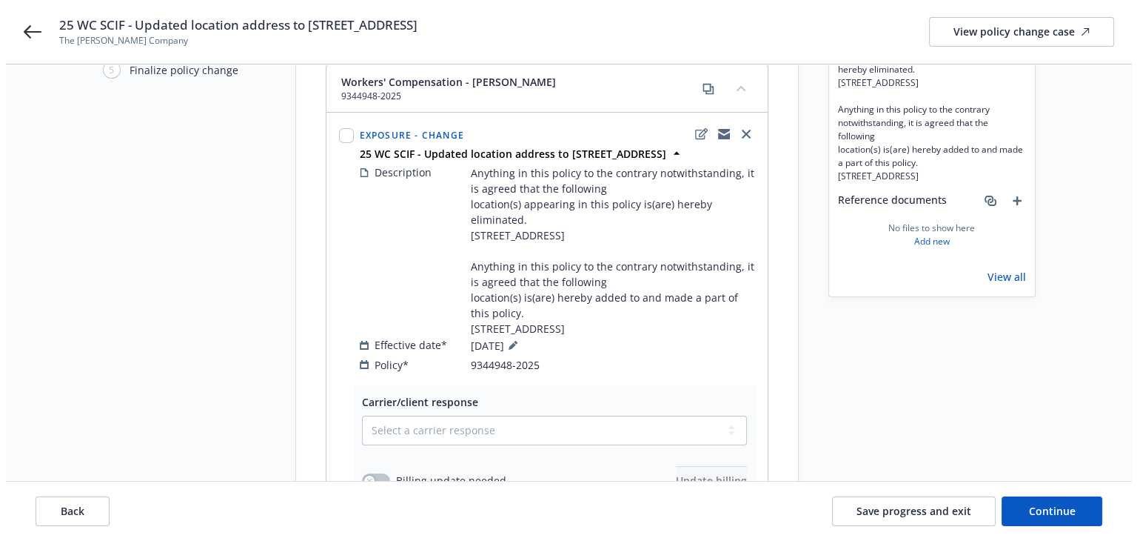
scroll to position [370, 0]
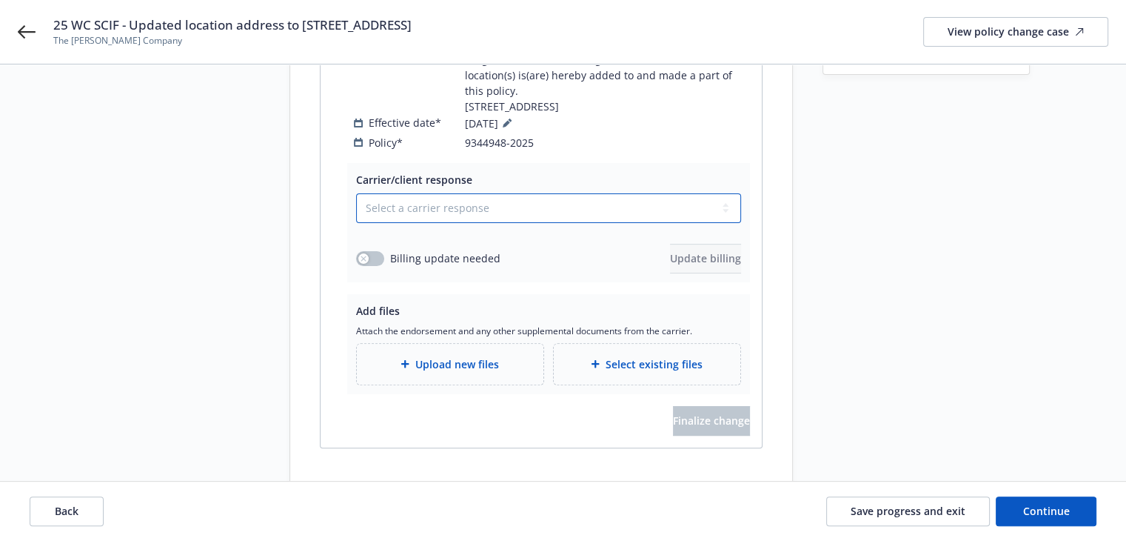
click at [546, 223] on select "Select a carrier response Accepted Accepted with revision No endorsement needed…" at bounding box center [548, 208] width 385 height 30
select select "ACCEPTED"
click at [356, 223] on select "Select a carrier response Accepted Accepted with revision No endorsement needed…" at bounding box center [548, 208] width 385 height 30
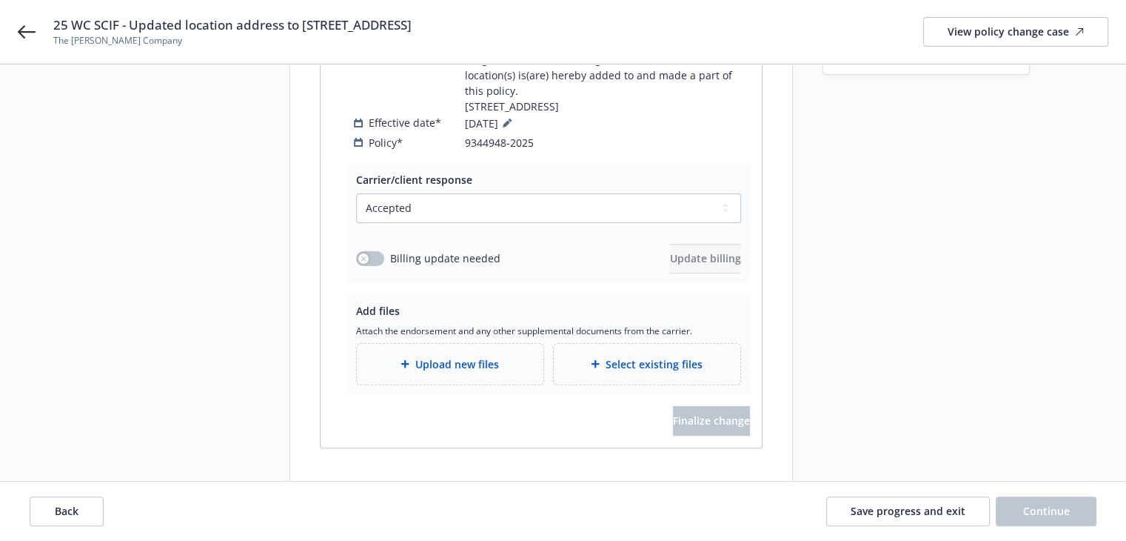
click at [444, 384] on div "Upload new files" at bounding box center [450, 364] width 187 height 41
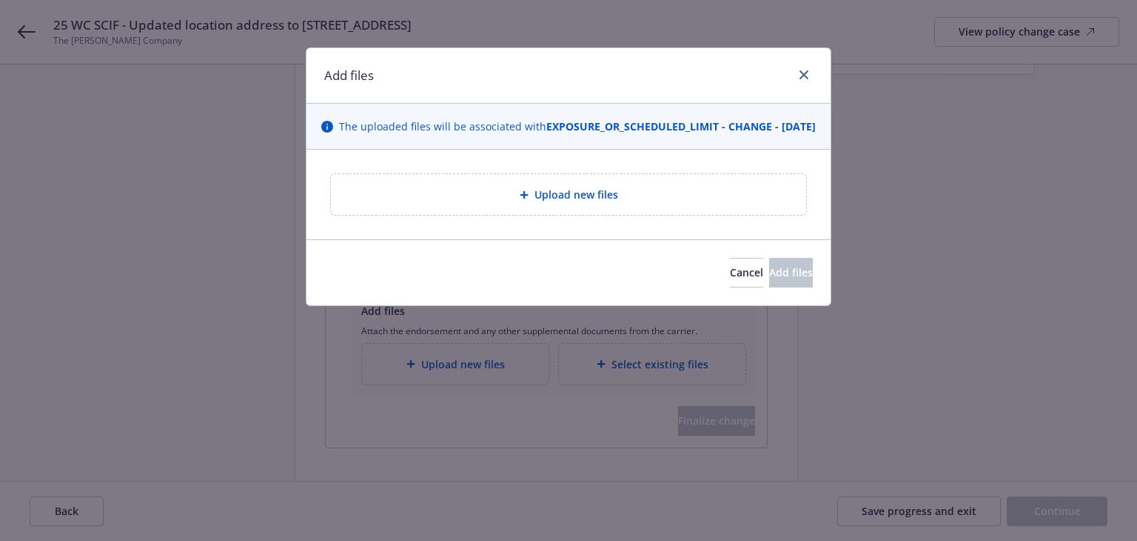
click at [539, 202] on span "Upload new files" at bounding box center [577, 195] width 84 height 16
click at [518, 278] on div "Cancel Add files" at bounding box center [568, 273] width 489 height 30
click at [730, 279] on span "Cancel" at bounding box center [746, 272] width 33 height 14
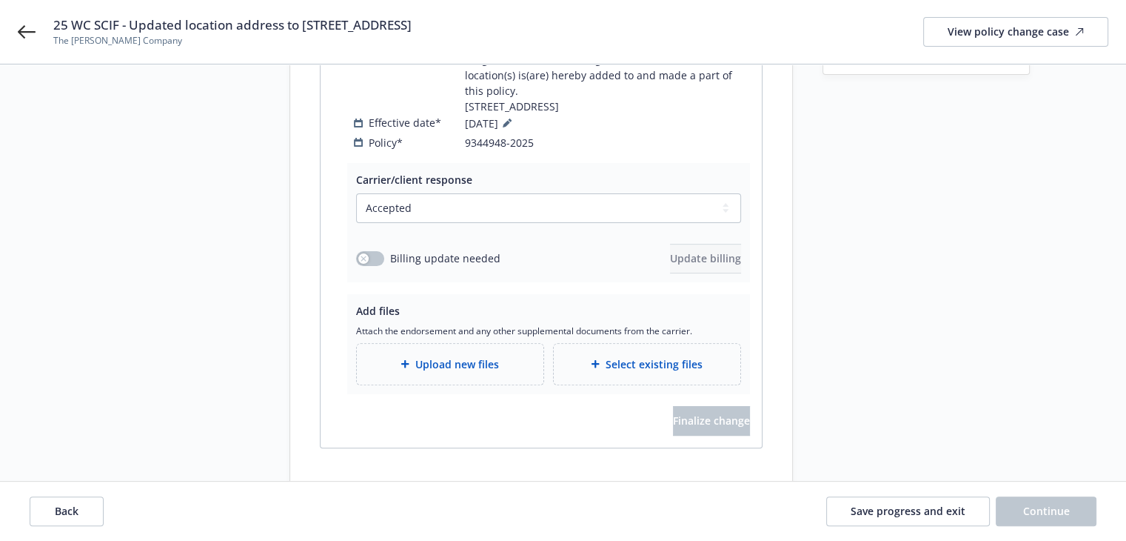
click at [459, 372] on span "Upload new files" at bounding box center [457, 364] width 84 height 16
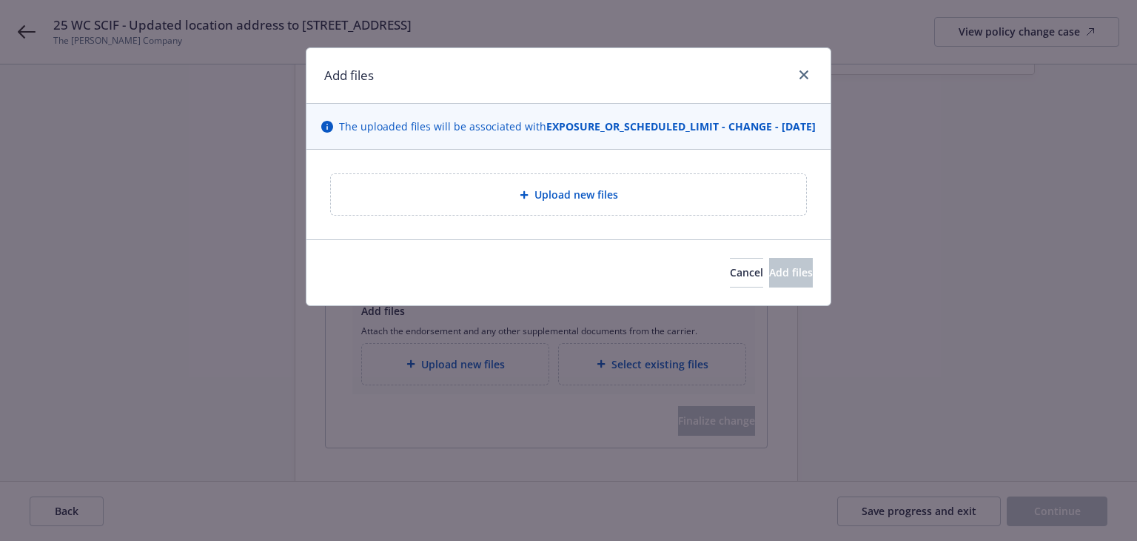
click at [571, 215] on div "Upload new files" at bounding box center [568, 194] width 475 height 41
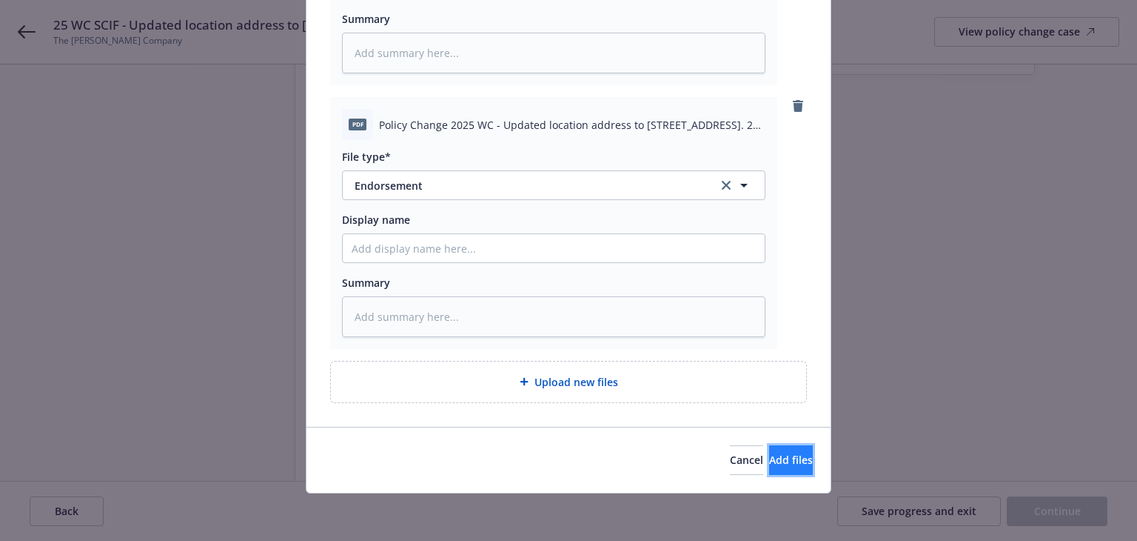
click at [769, 451] on button "Add files" at bounding box center [791, 460] width 44 height 30
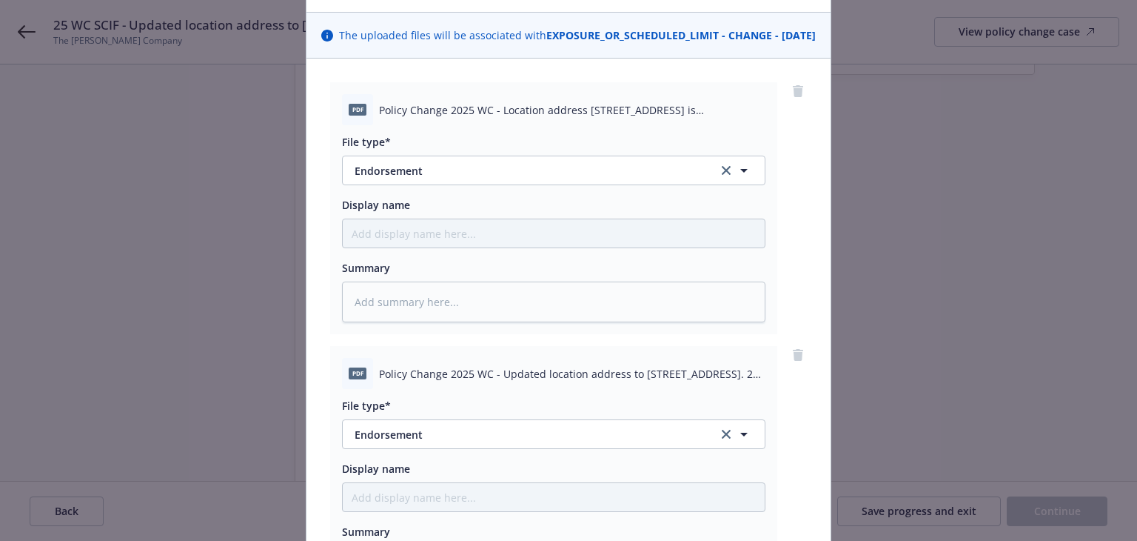
scroll to position [4, 0]
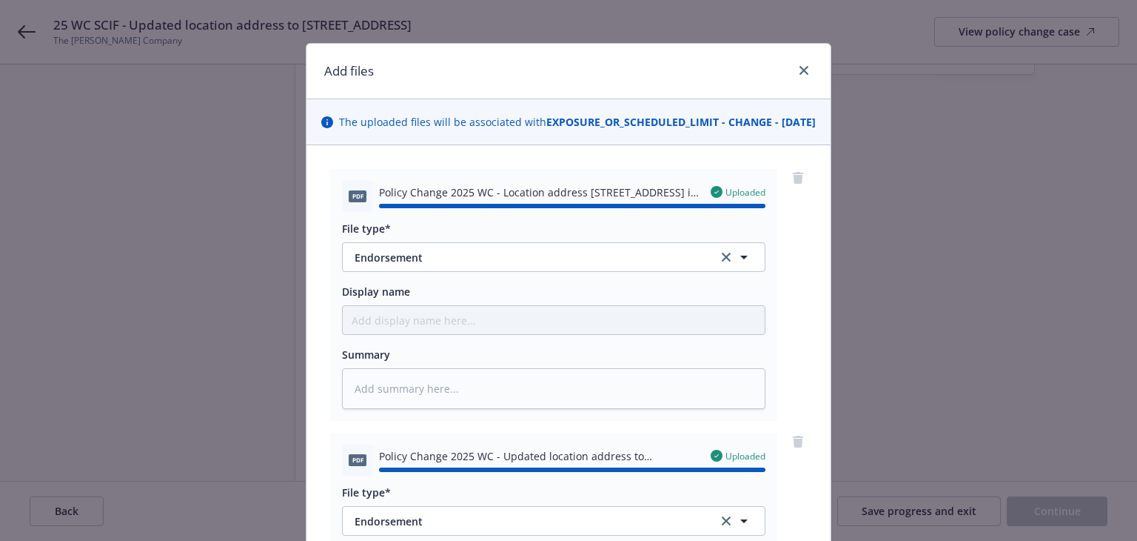
type textarea "x"
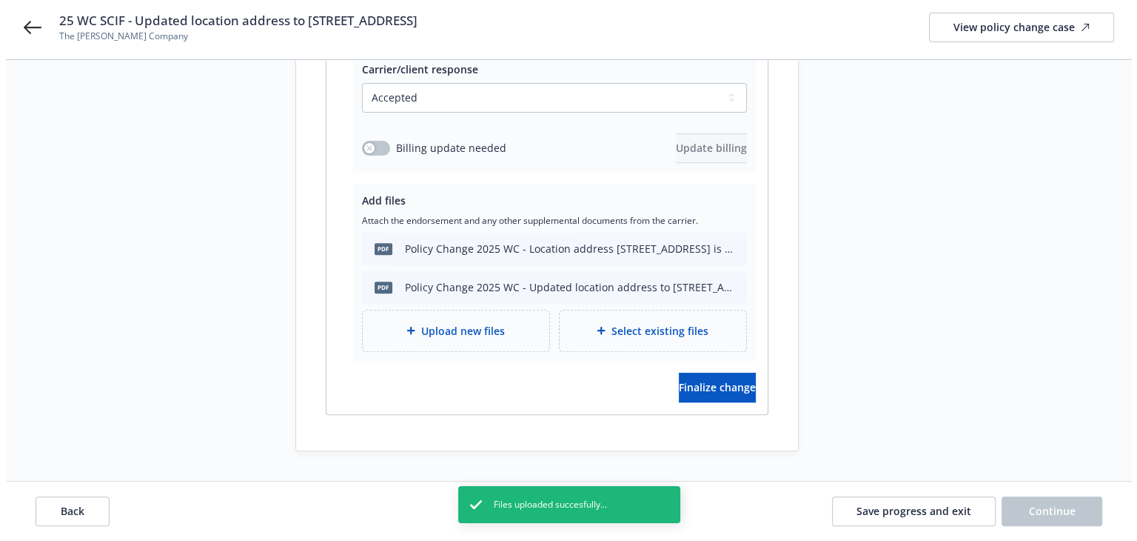
scroll to position [525, 0]
click at [678, 387] on span "Finalize change" at bounding box center [711, 387] width 77 height 14
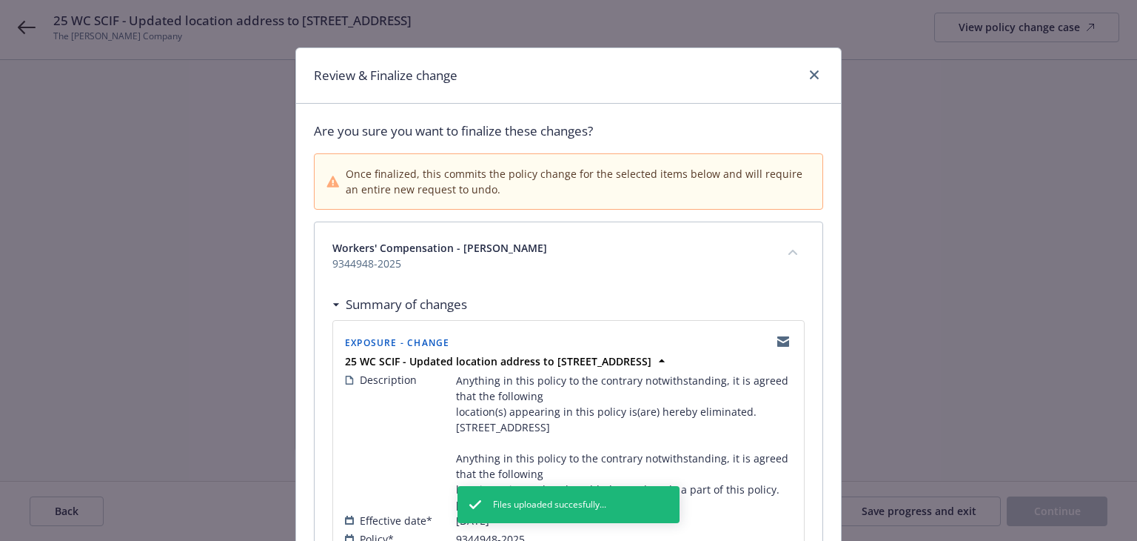
scroll to position [230, 0]
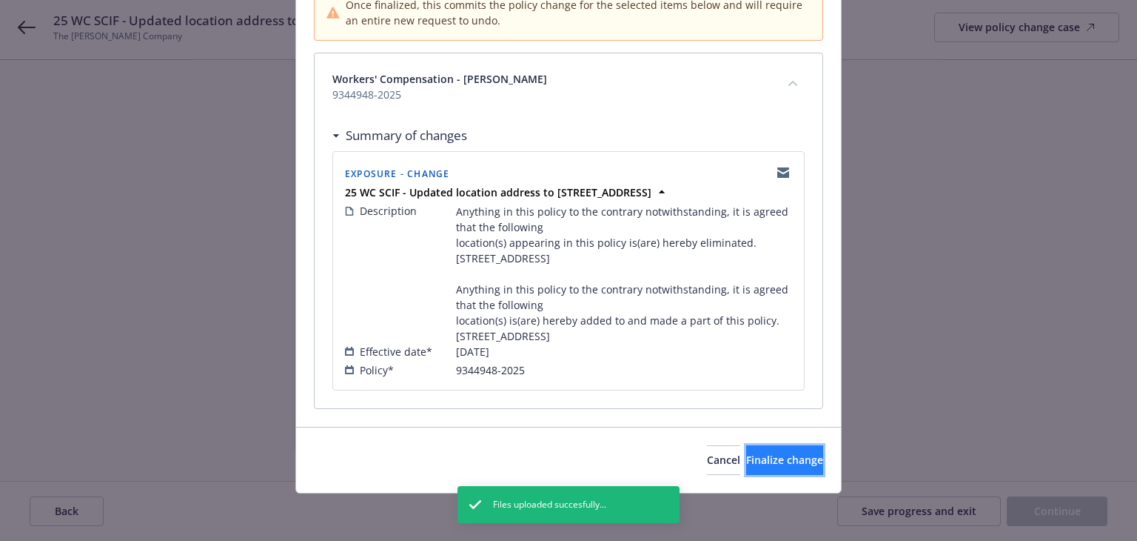
click at [783, 472] on button "Finalize change" at bounding box center [784, 460] width 77 height 30
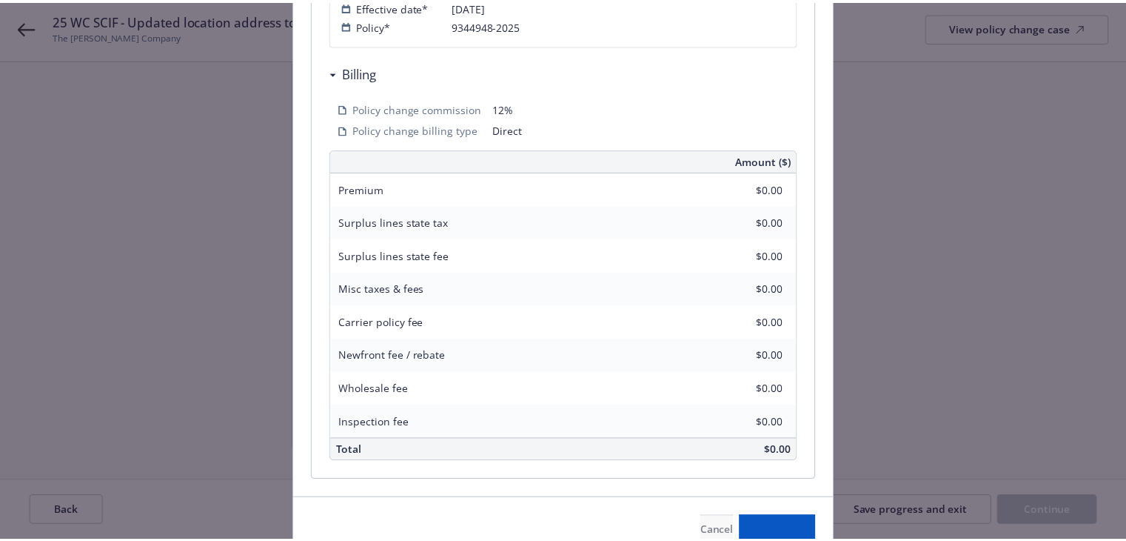
scroll to position [509, 0]
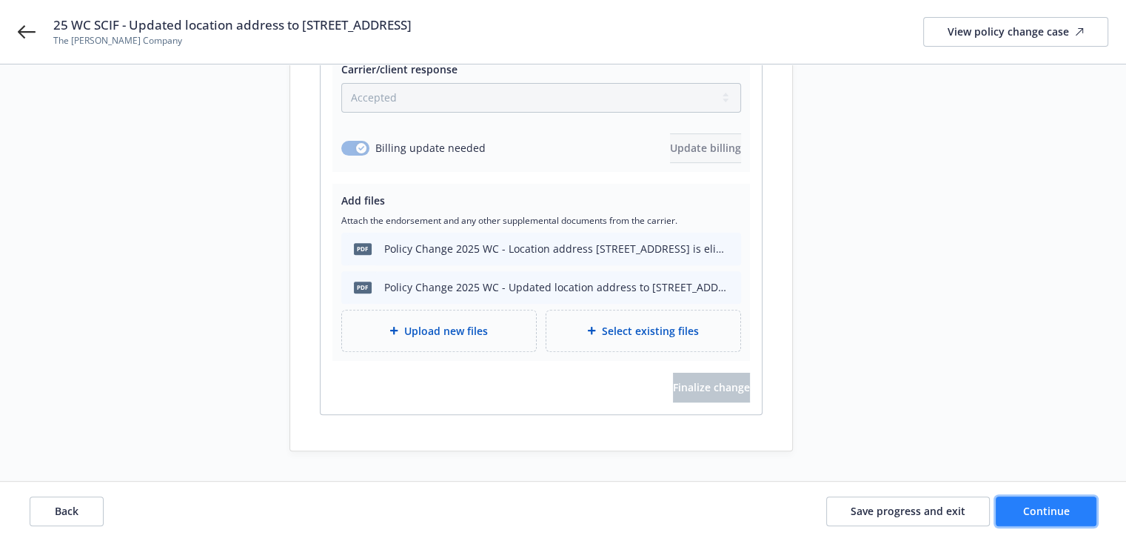
click at [1035, 507] on span "Continue" at bounding box center [1046, 511] width 47 height 14
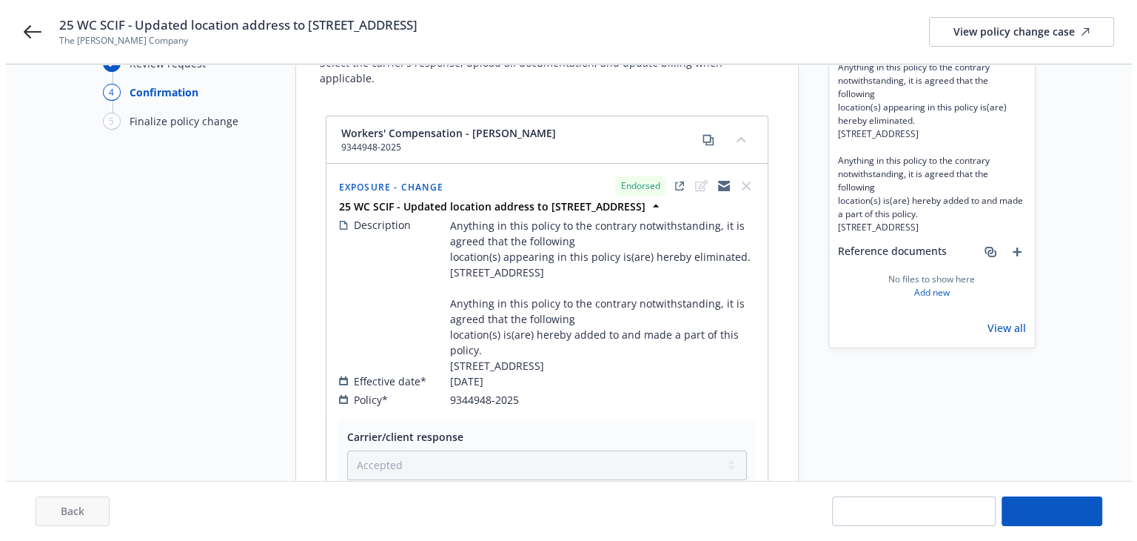
scroll to position [0, 0]
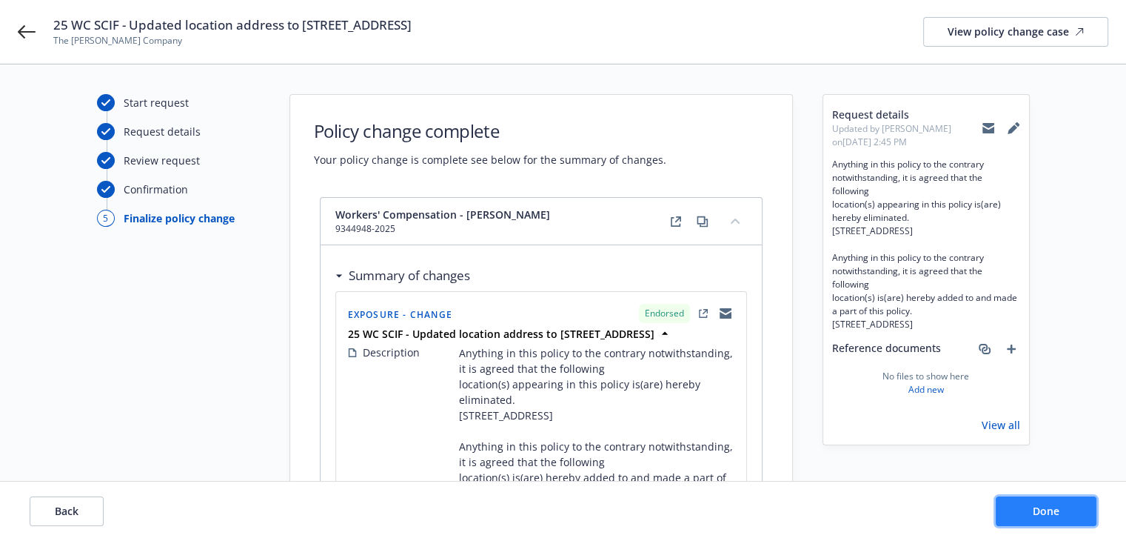
click at [1015, 505] on button "Done" at bounding box center [1046, 511] width 101 height 30
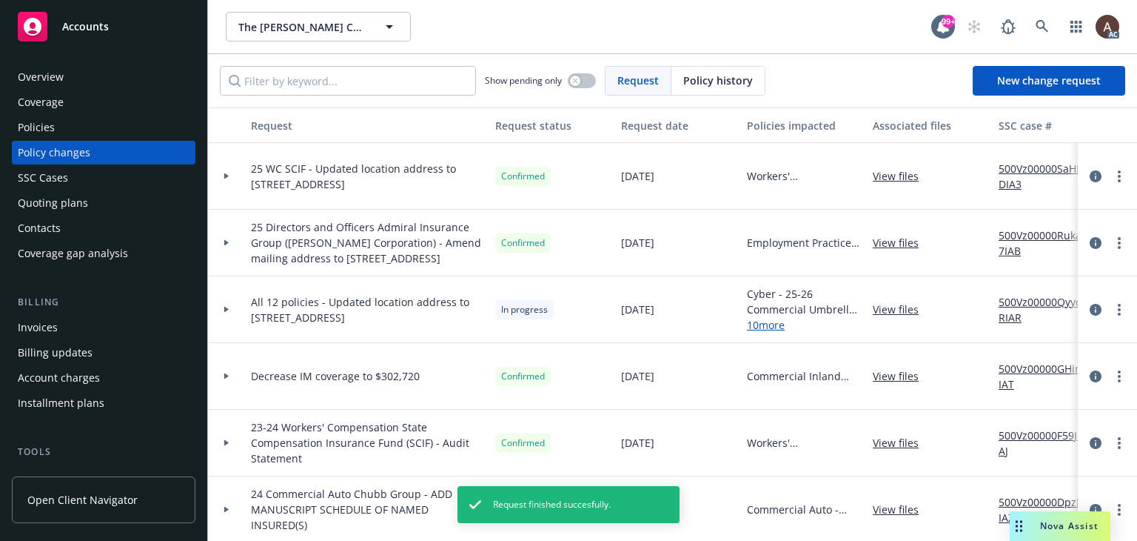
click at [224, 176] on icon at bounding box center [226, 176] width 4 height 6
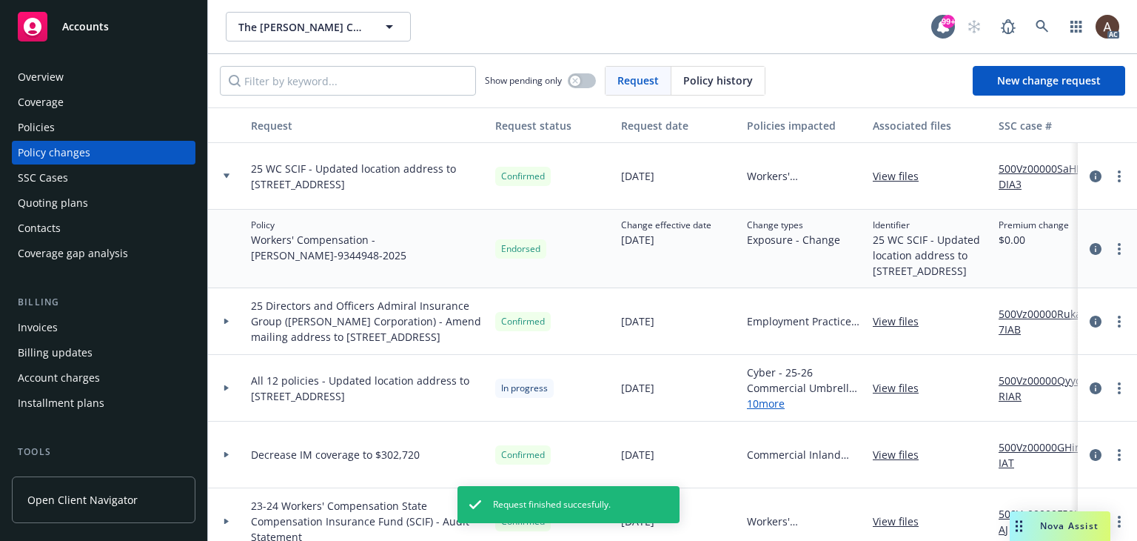
click at [1028, 173] on link "500Vz00000SaHNDIA3" at bounding box center [1048, 176] width 99 height 31
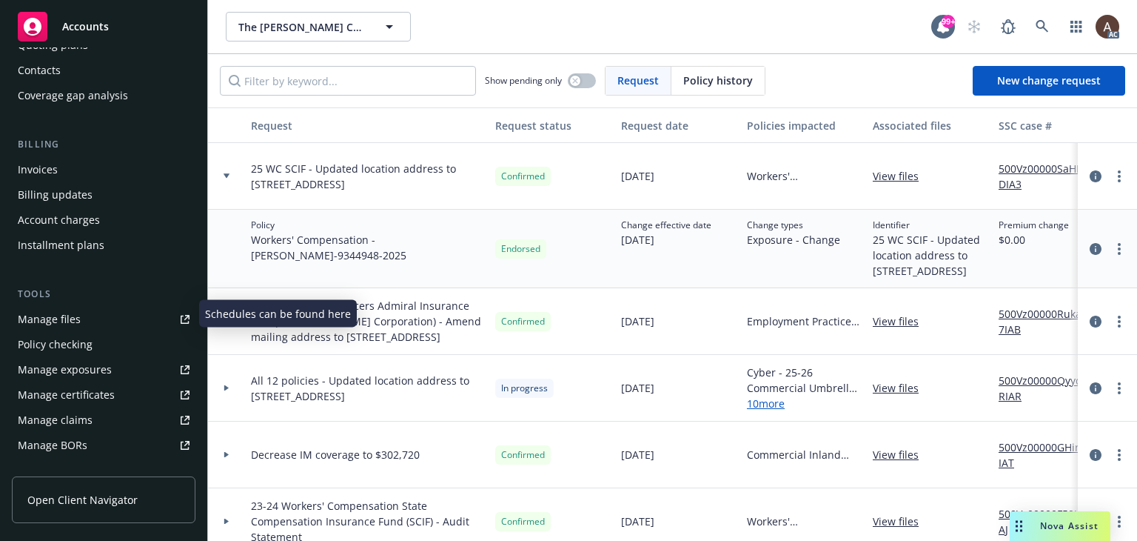
scroll to position [222, 0]
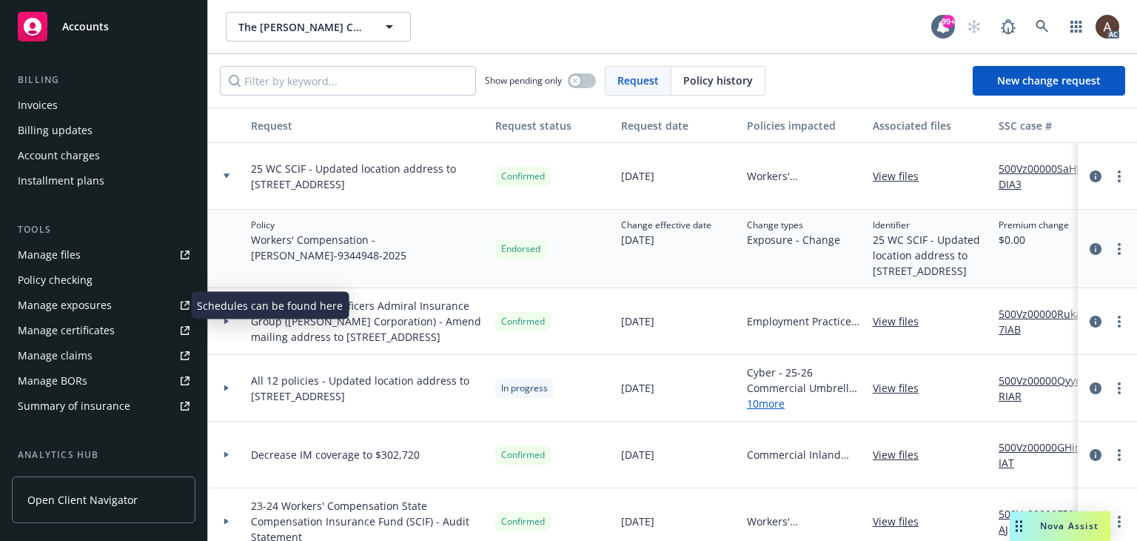
click at [95, 302] on div "Manage exposures" at bounding box center [65, 305] width 94 height 24
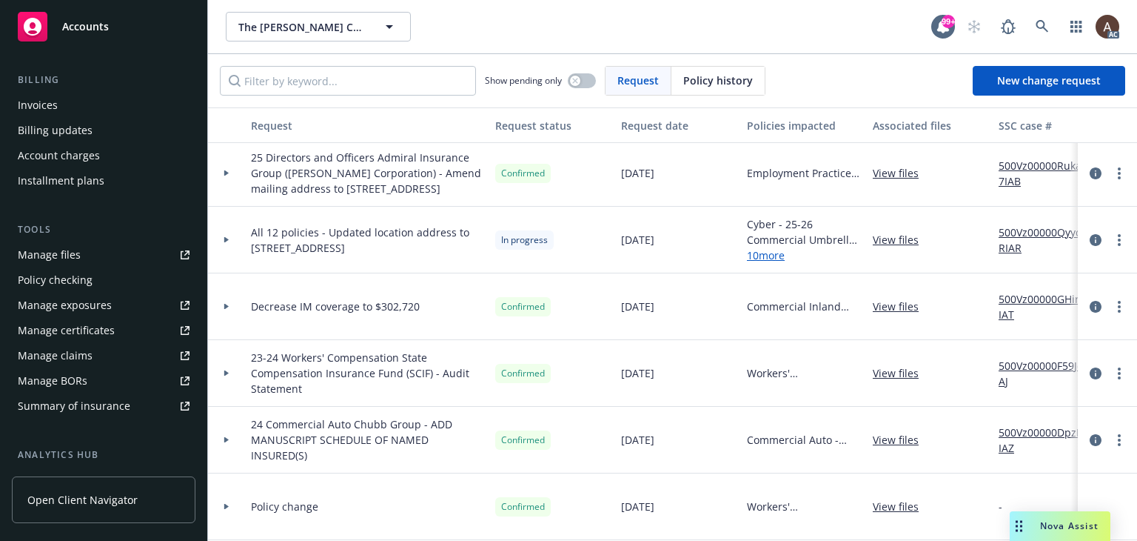
drag, startPoint x: 222, startPoint y: 284, endPoint x: 232, endPoint y: 284, distance: 9.7
click at [222, 242] on div at bounding box center [226, 239] width 25 height 5
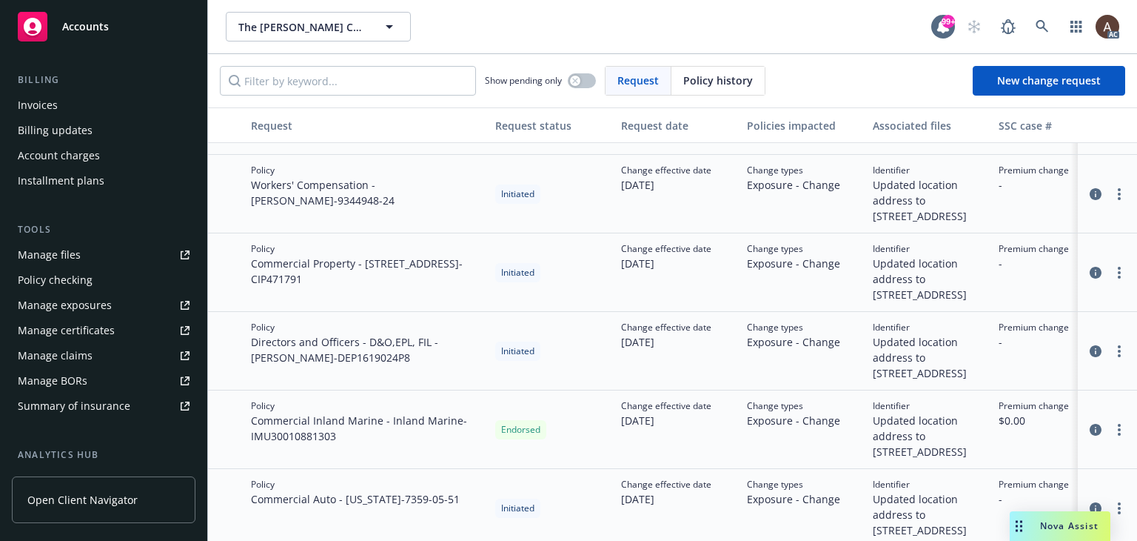
scroll to position [889, 0]
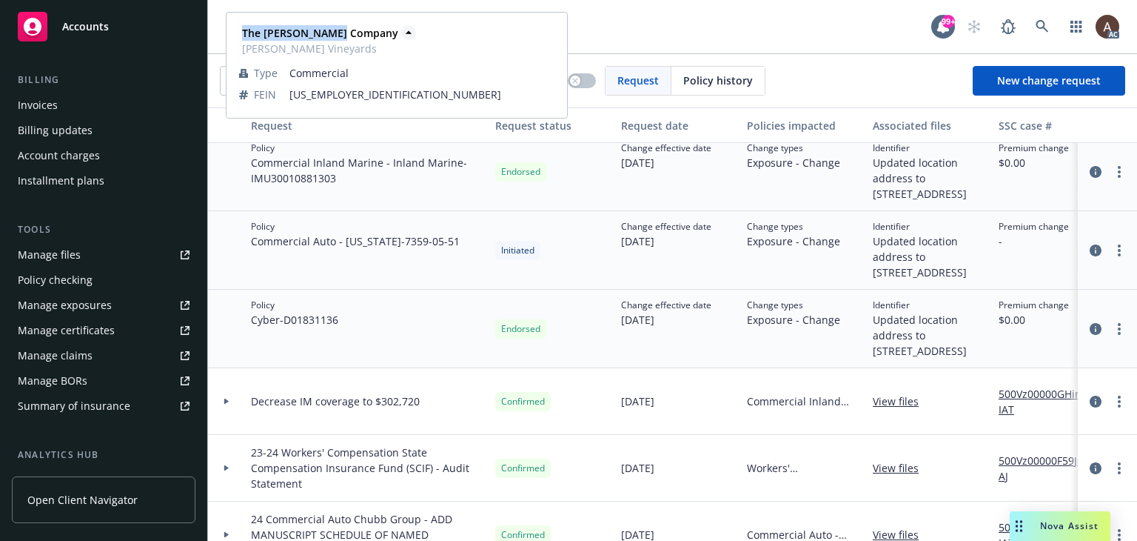
drag, startPoint x: 241, startPoint y: 32, endPoint x: 341, endPoint y: 36, distance: 100.0
click at [341, 36] on div "The Capra Company Capra Vineyards" at bounding box center [318, 40] width 159 height 31
copy strong "The Capra Company"
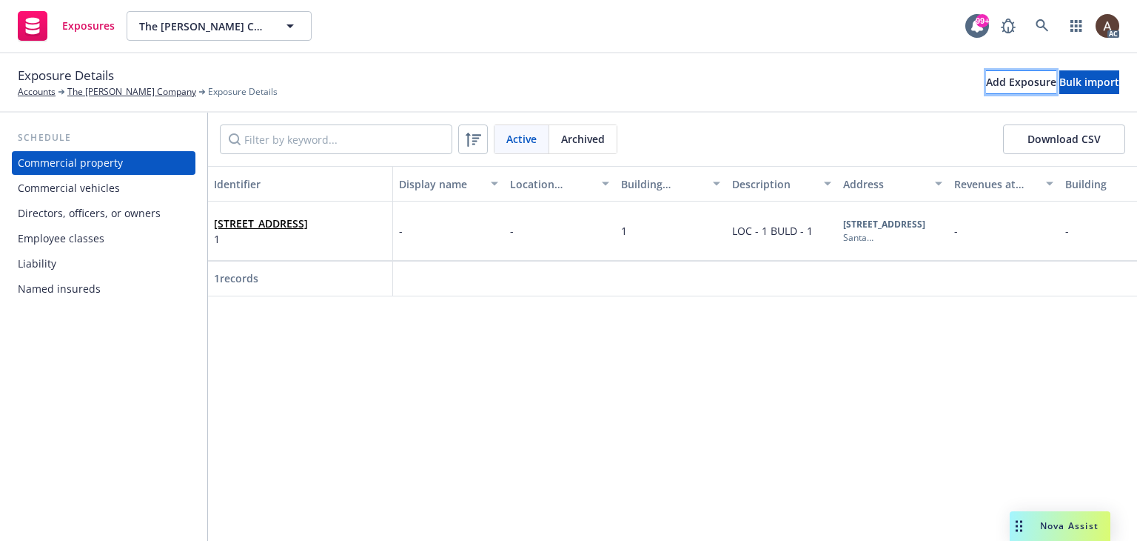
click at [986, 84] on div "Add Exposure" at bounding box center [1021, 82] width 70 height 22
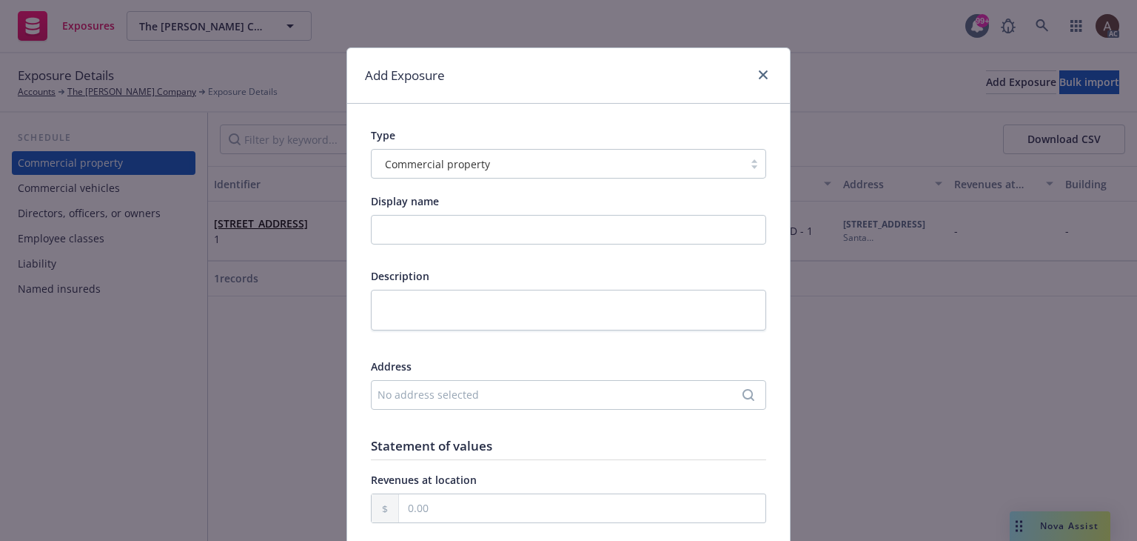
scroll to position [222, 0]
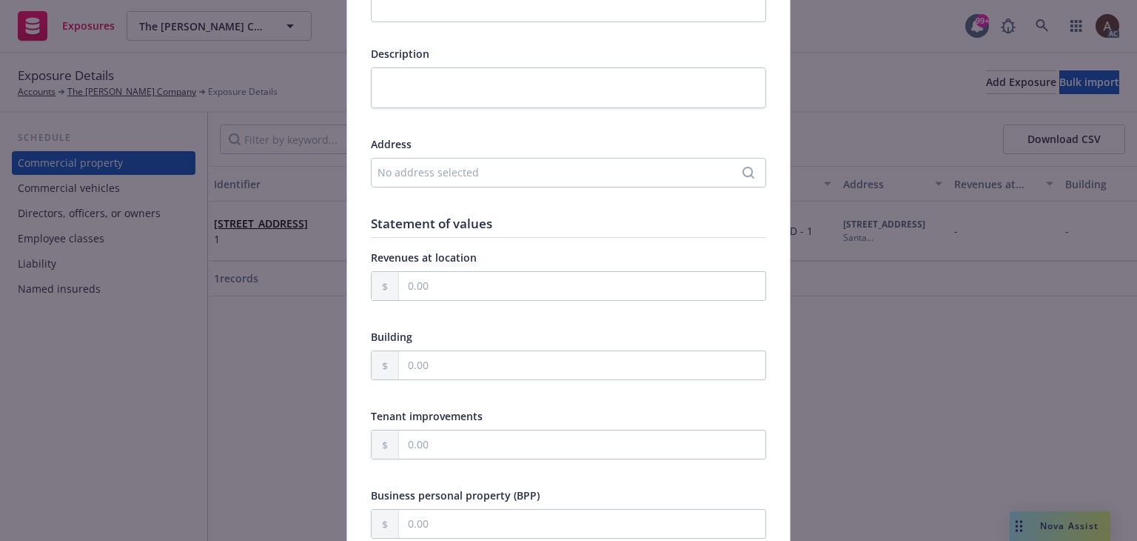
click at [410, 164] on div "No address selected" at bounding box center [561, 172] width 367 height 16
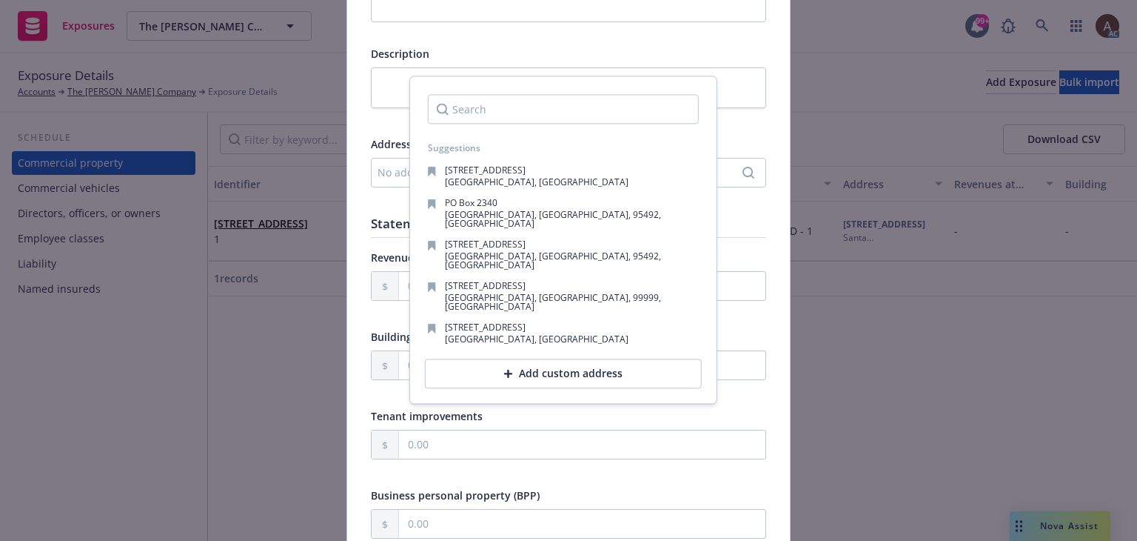
click at [469, 359] on div "Add custom address" at bounding box center [563, 374] width 277 height 30
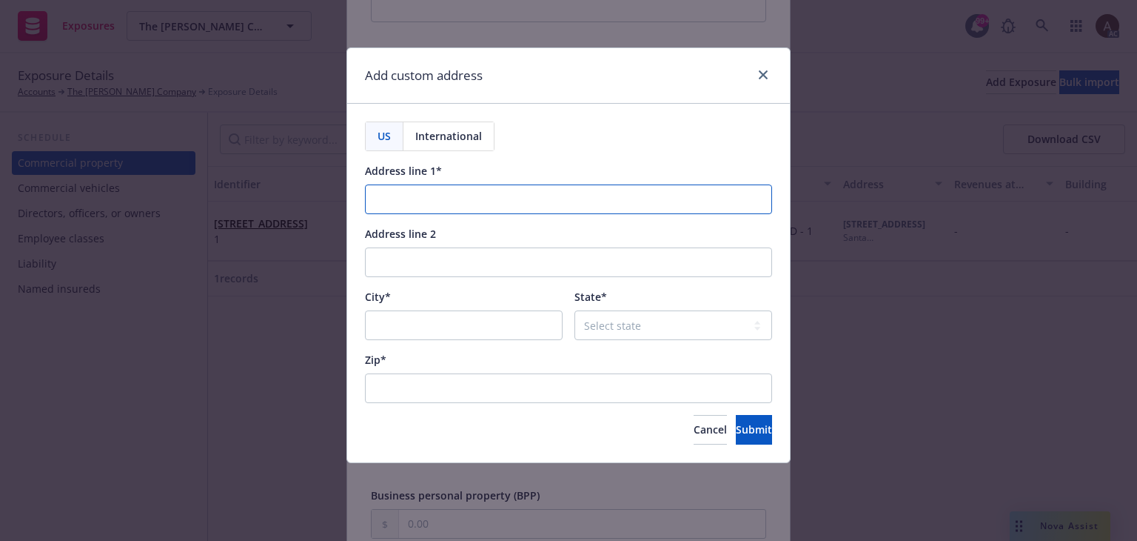
click at [421, 207] on input "Address line 1*" at bounding box center [568, 199] width 407 height 30
paste input "1360 19th Hole Drive Suite 207"
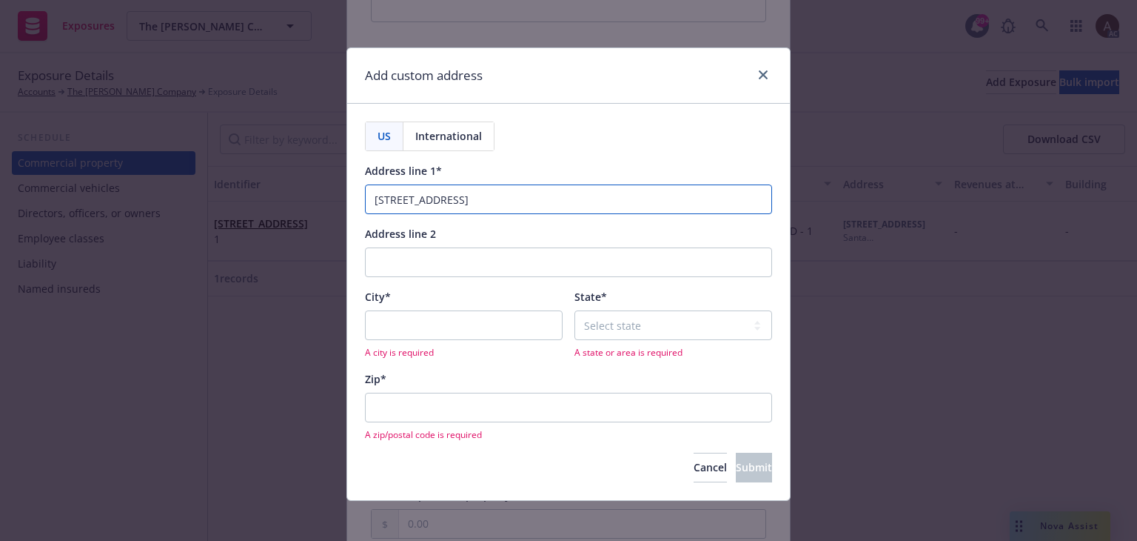
type input "1360 19th Hole Drive Suite 207"
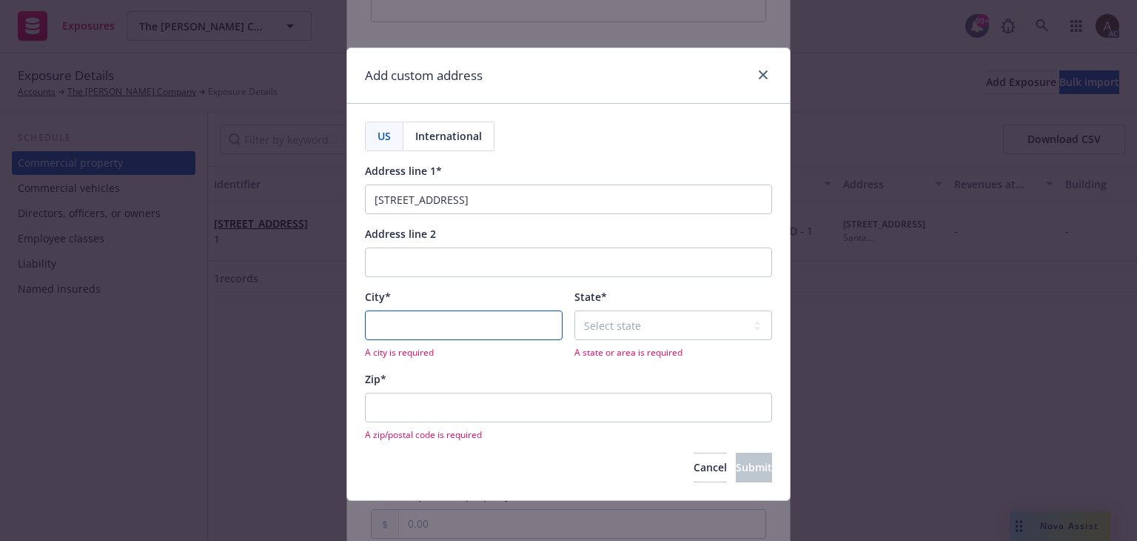
drag, startPoint x: 475, startPoint y: 321, endPoint x: 584, endPoint y: 332, distance: 108.7
click at [475, 321] on input "City*" at bounding box center [464, 325] width 198 height 30
paste input "Windsor"
type input "Windsor"
click at [638, 324] on select "Select state Alabama Alaska American Samoa Arizona Arkansas Baker Island Califo…" at bounding box center [674, 325] width 198 height 30
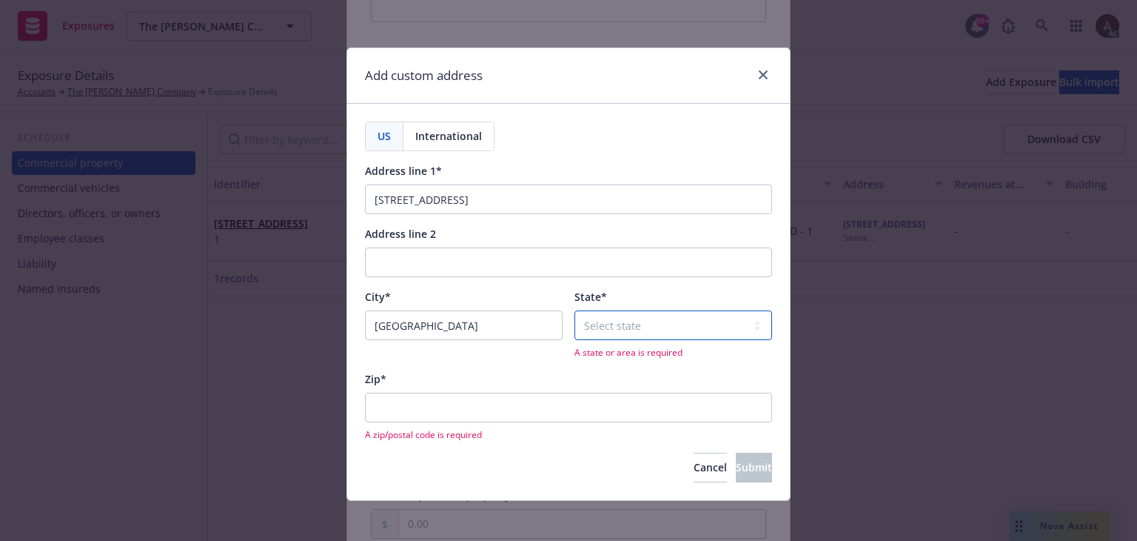
select select "CA"
click at [412, 428] on span "A zip/postal code is required" at bounding box center [568, 434] width 407 height 13
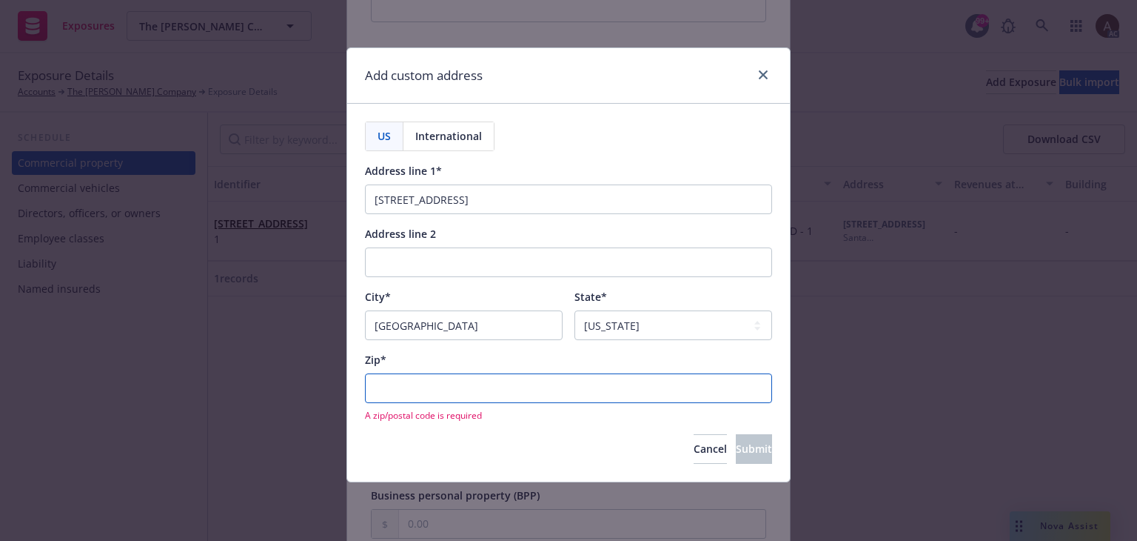
click at [488, 386] on input "Zip*" at bounding box center [568, 388] width 407 height 30
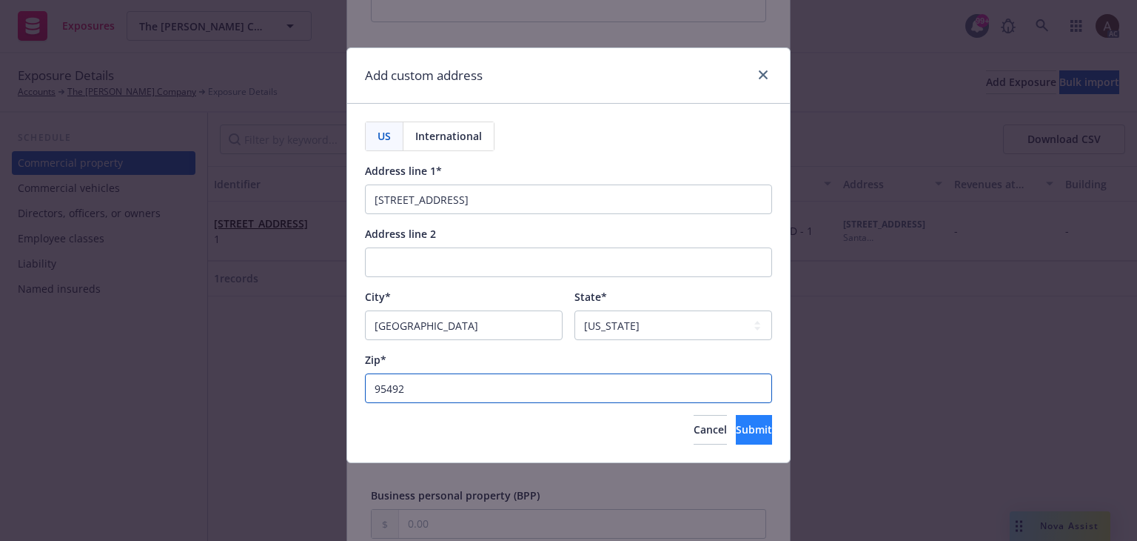
type input "95492"
click at [736, 431] on span "Submit" at bounding box center [754, 429] width 36 height 14
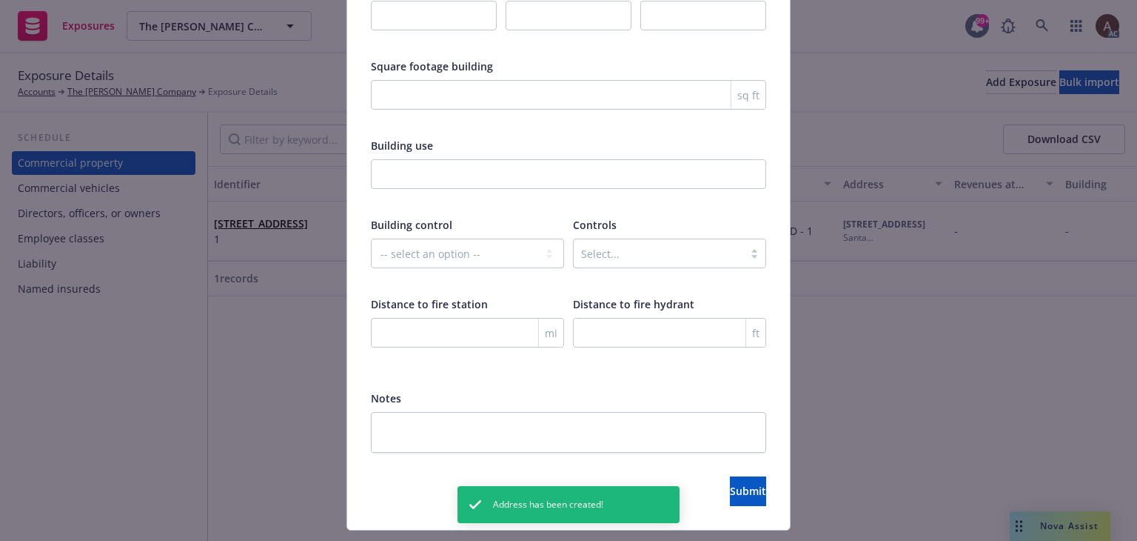
scroll to position [2460, 0]
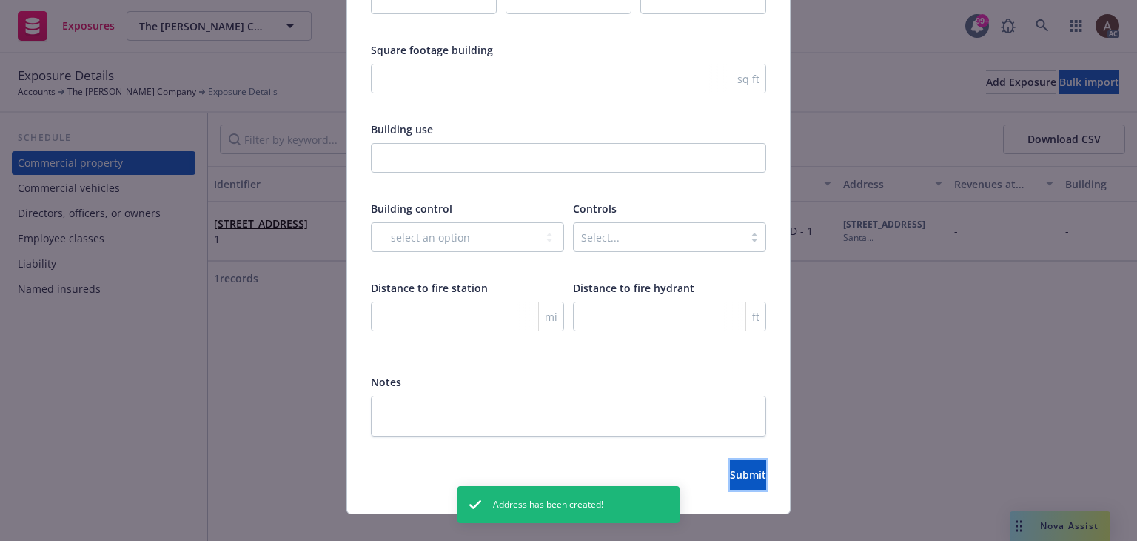
click at [730, 467] on span "Submit" at bounding box center [748, 474] width 36 height 14
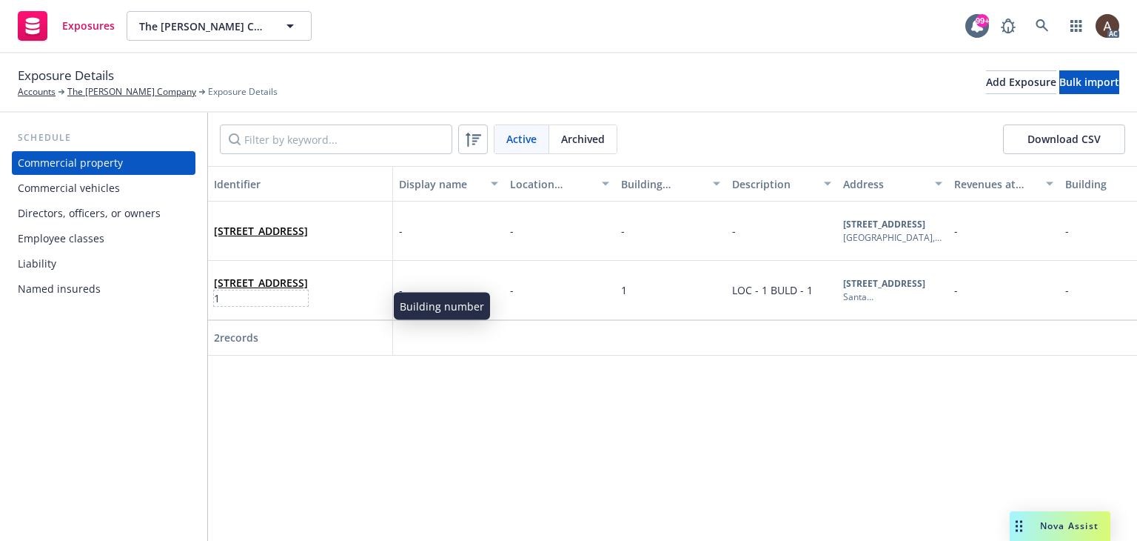
click at [308, 300] on span "1" at bounding box center [261, 298] width 94 height 16
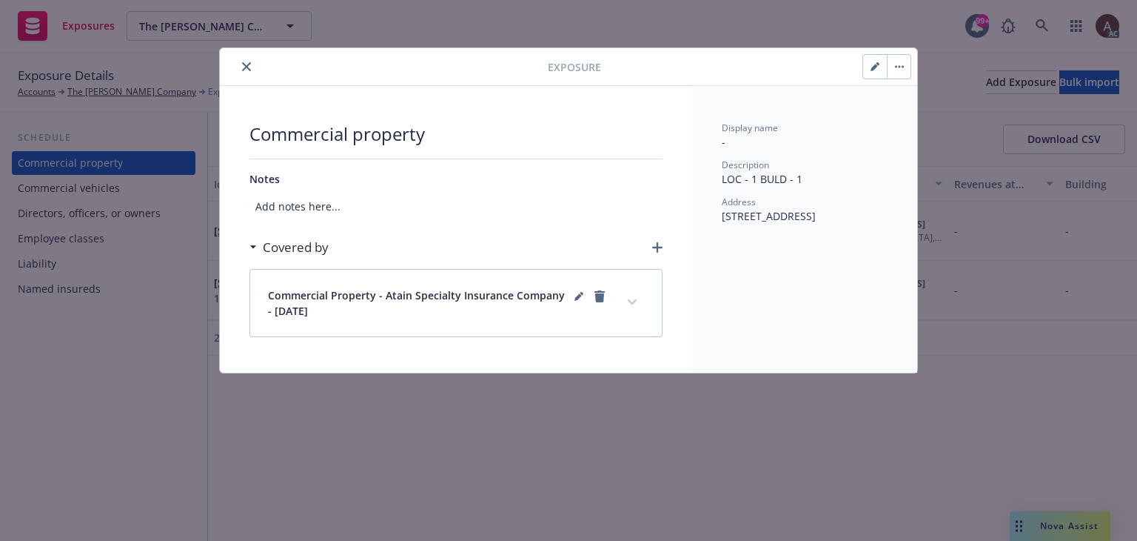
click at [247, 69] on icon "close" at bounding box center [246, 66] width 9 height 9
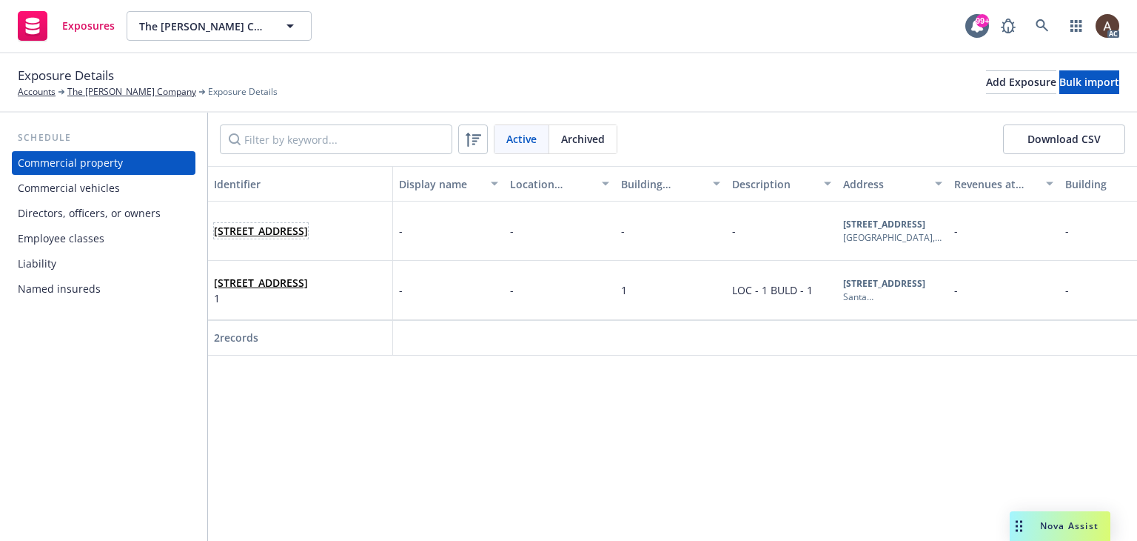
click at [308, 238] on span "1360 19th Hole Drive Suite 207, Windsor, CA, 95492, USA" at bounding box center [261, 231] width 94 height 16
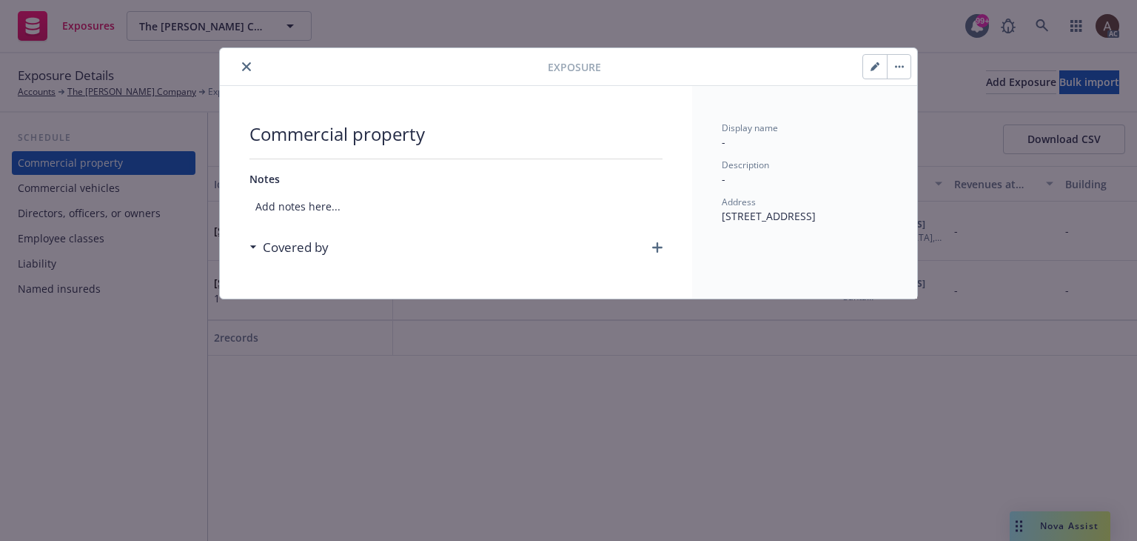
click at [653, 247] on icon "button" at bounding box center [657, 247] width 10 height 10
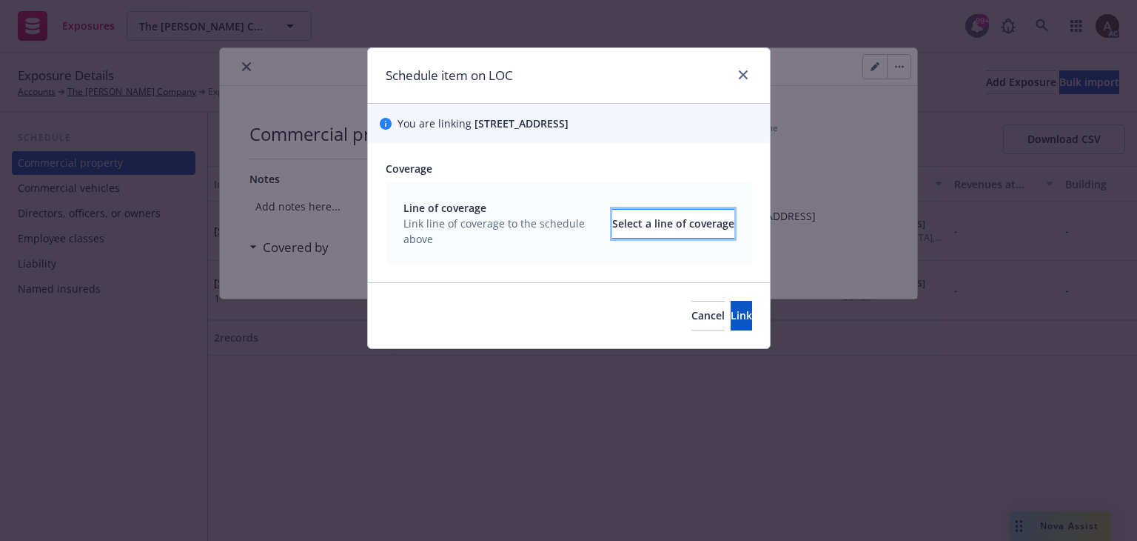
click at [614, 233] on div "Select a line of coverage" at bounding box center [673, 224] width 122 height 28
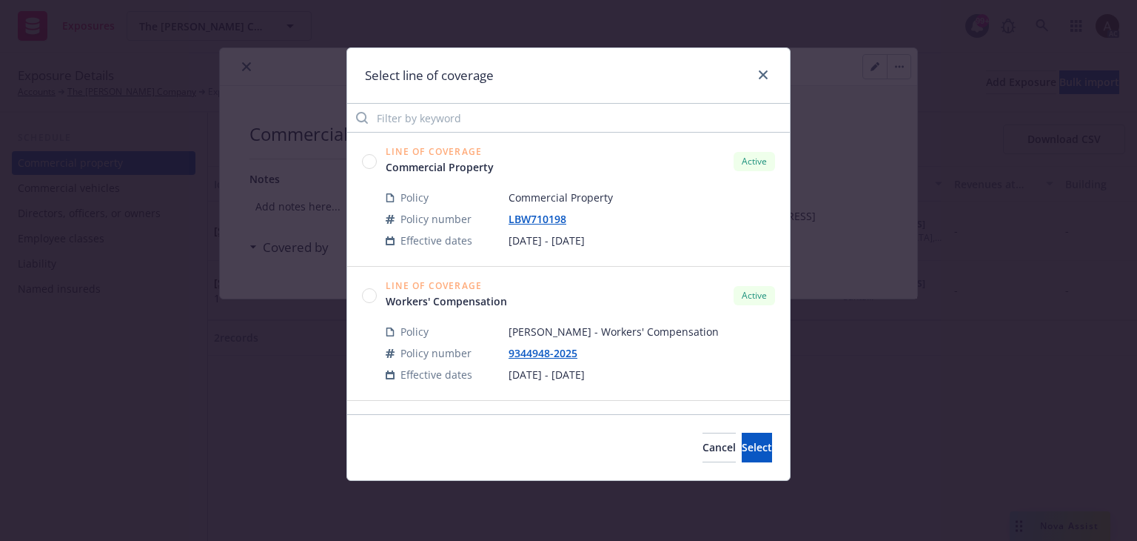
click at [368, 295] on circle at bounding box center [370, 295] width 14 height 14
click at [742, 435] on button "Select" at bounding box center [757, 447] width 30 height 30
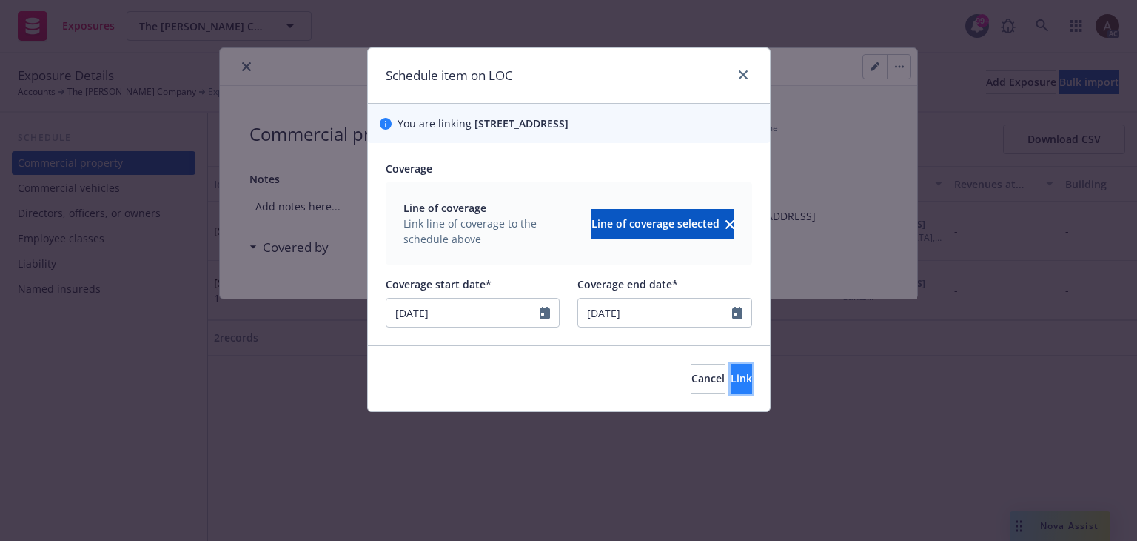
click at [731, 371] on button "Link" at bounding box center [741, 379] width 21 height 30
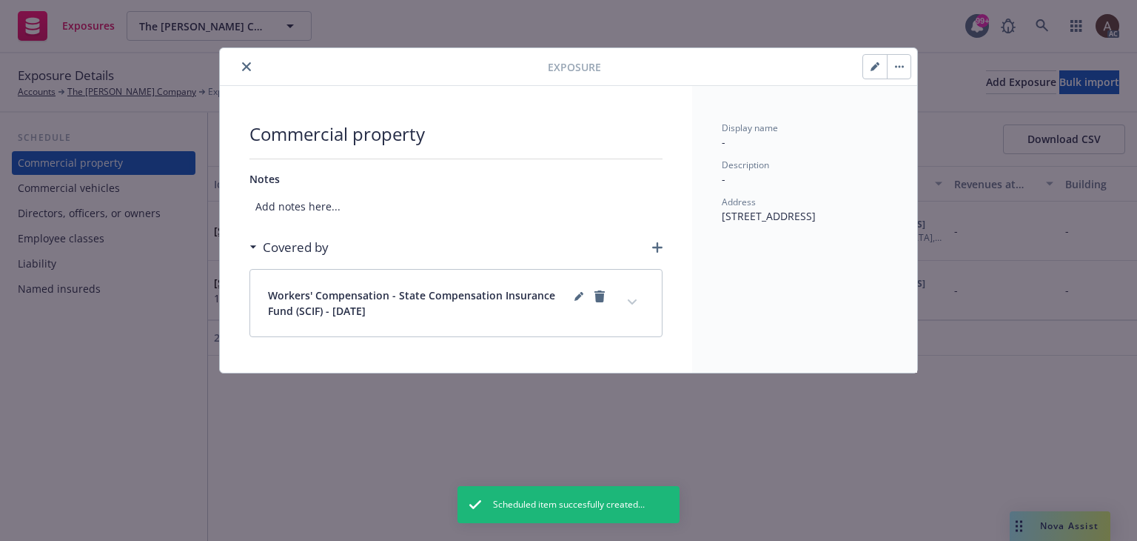
click at [150, 407] on div "Exposure Commercial property Notes Add notes here... Covered by Workers' Compen…" at bounding box center [568, 270] width 1137 height 541
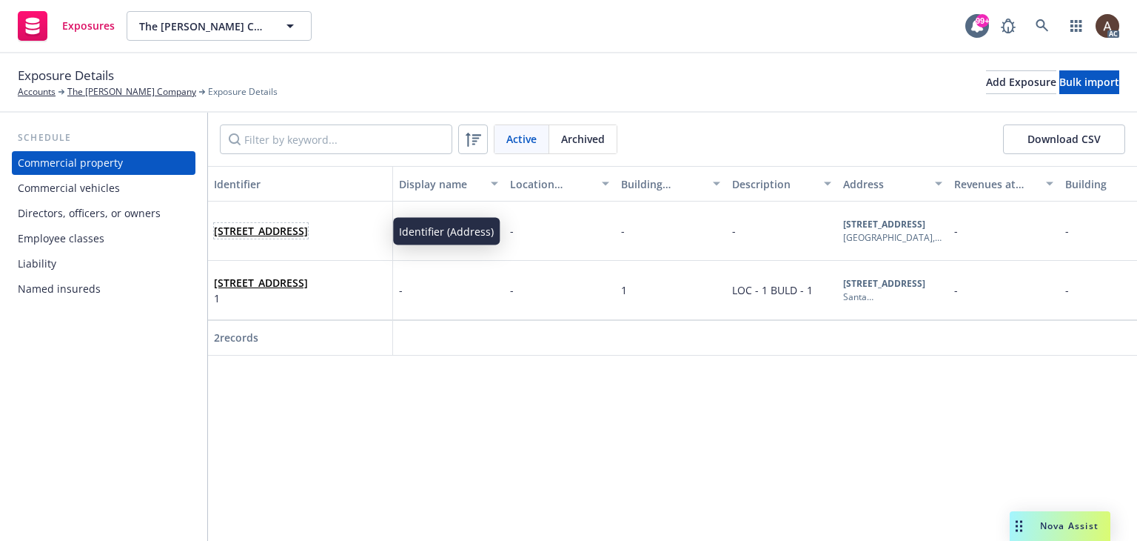
click at [308, 238] on span "1360 19th Hole Drive Suite 207, Windsor, CA, 95492, USA" at bounding box center [261, 231] width 94 height 16
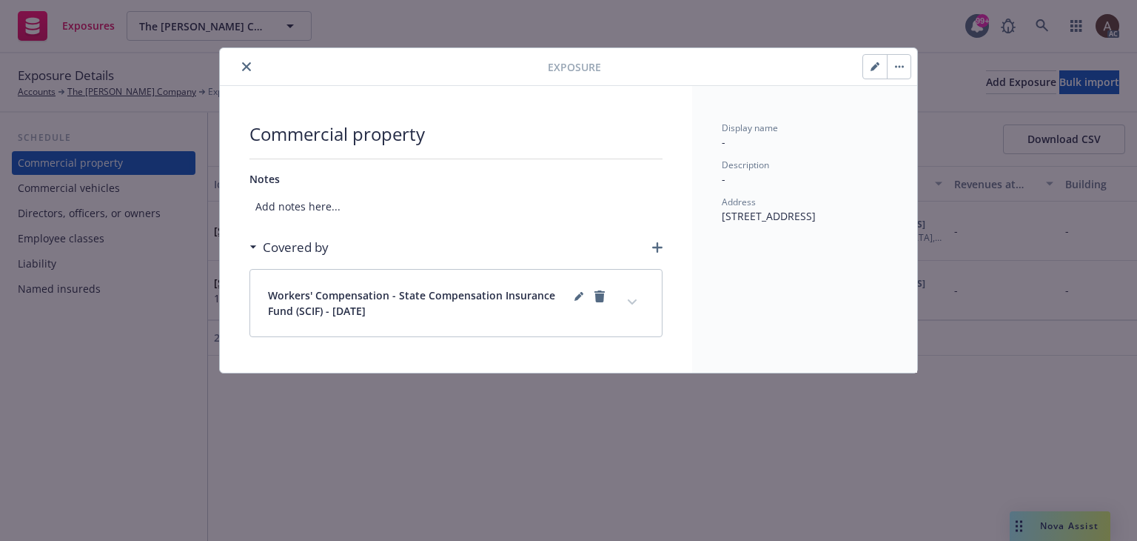
click at [653, 248] on icon "button" at bounding box center [657, 247] width 10 height 10
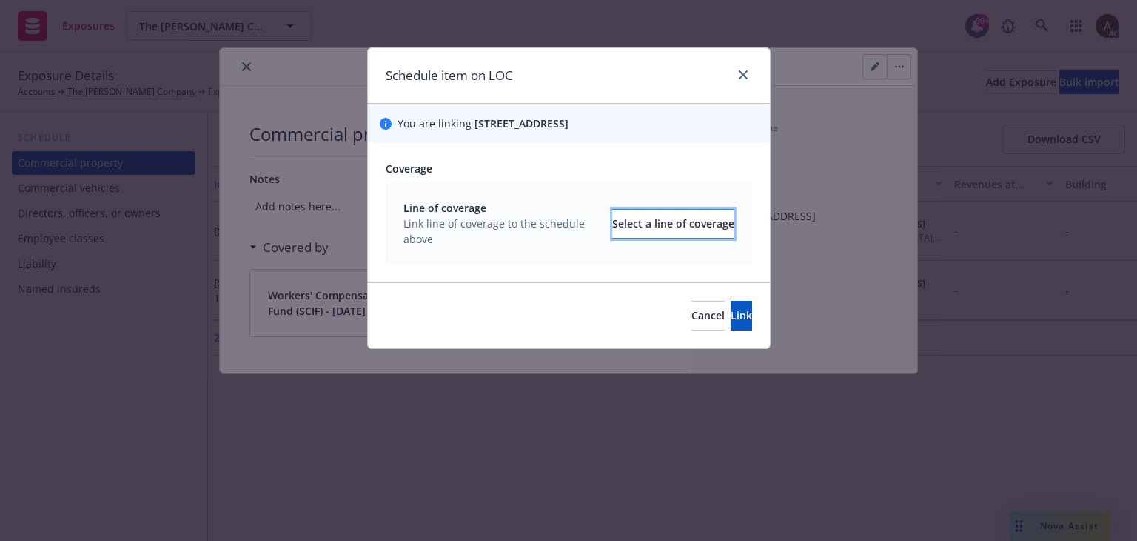
click at [612, 223] on div "Select a line of coverage" at bounding box center [673, 224] width 122 height 28
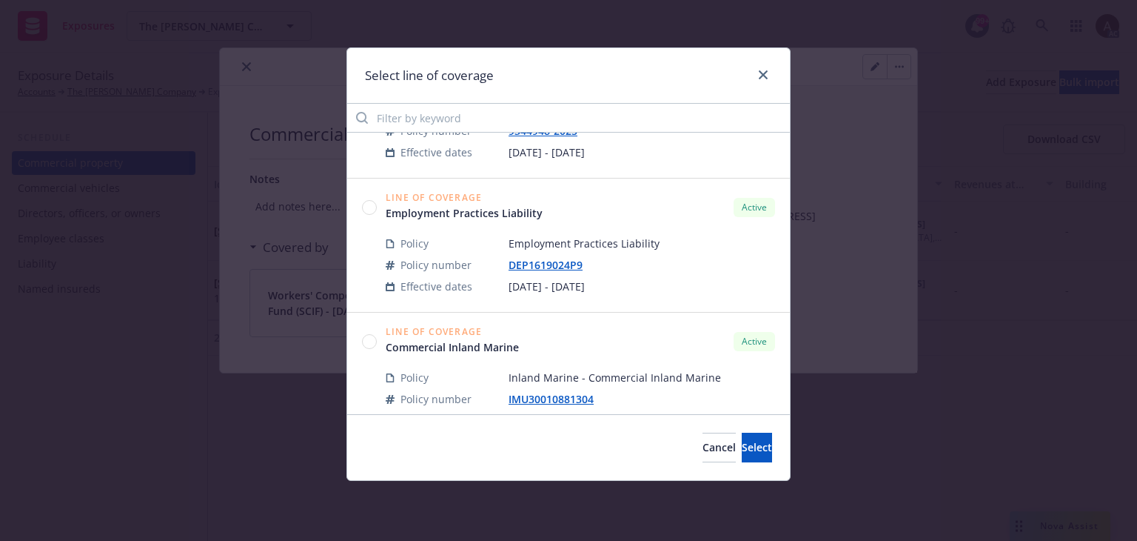
scroll to position [296, 0]
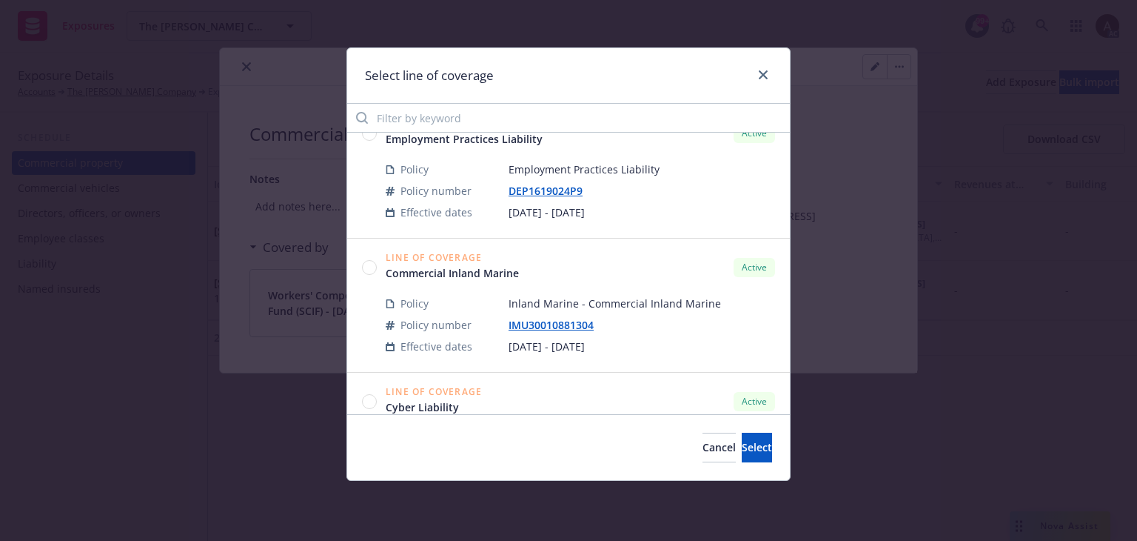
click at [367, 264] on circle at bounding box center [370, 267] width 14 height 14
click at [742, 447] on span "Select" at bounding box center [757, 447] width 30 height 14
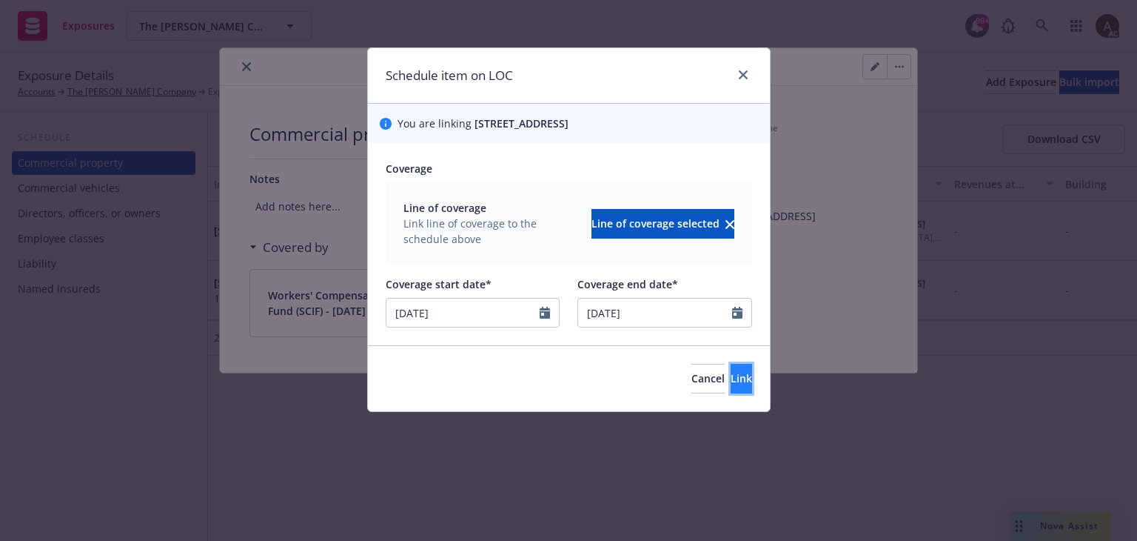
click at [731, 376] on button "Link" at bounding box center [741, 379] width 21 height 30
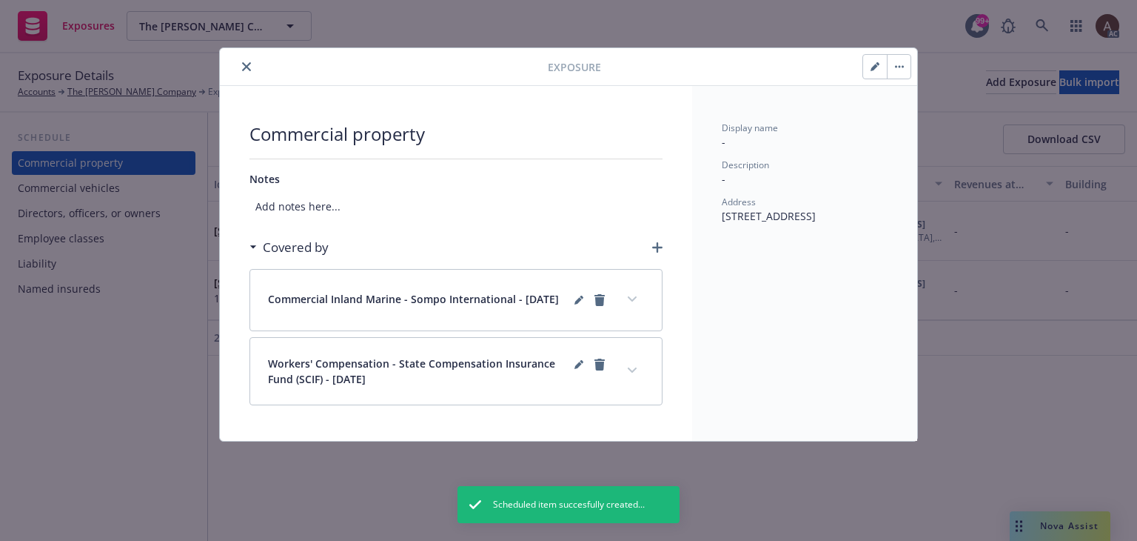
click at [652, 254] on div "Covered by" at bounding box center [456, 247] width 413 height 31
click at [654, 247] on icon "button" at bounding box center [657, 247] width 10 height 10
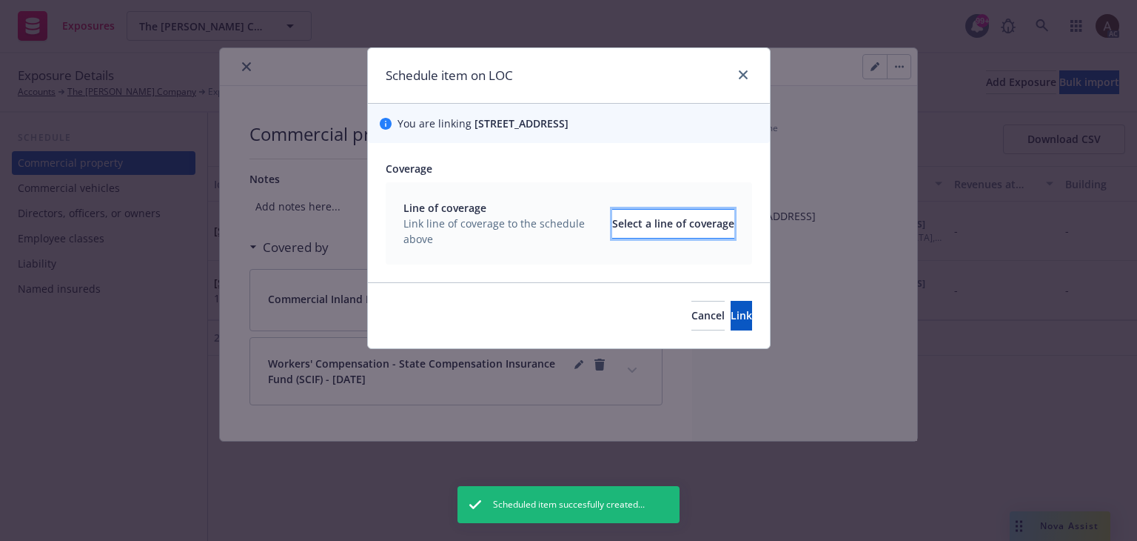
click at [654, 222] on div "Select a line of coverage" at bounding box center [673, 224] width 122 height 28
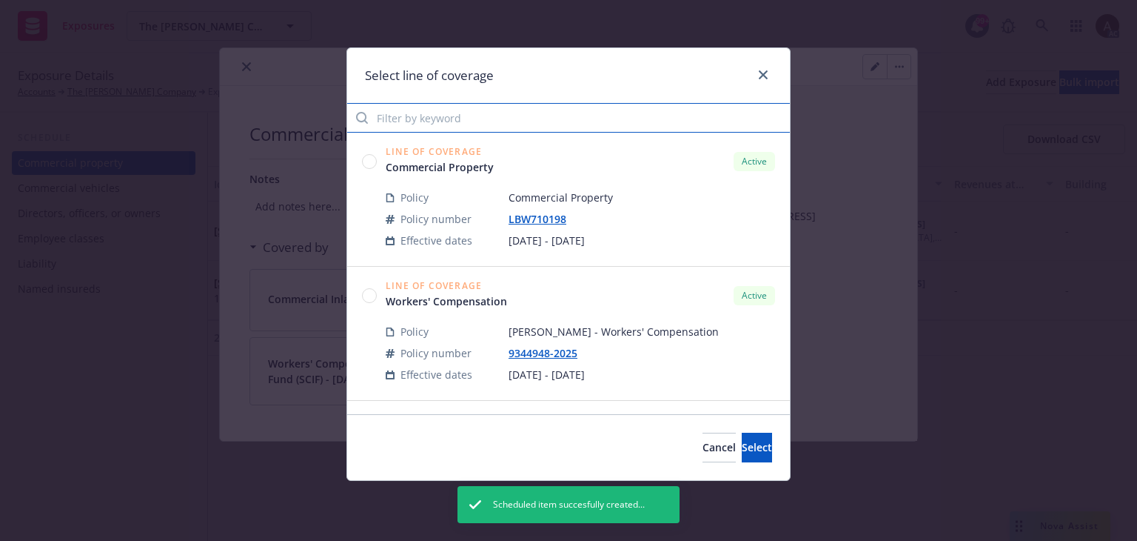
click at [482, 116] on input "Filter by keyword" at bounding box center [568, 118] width 443 height 30
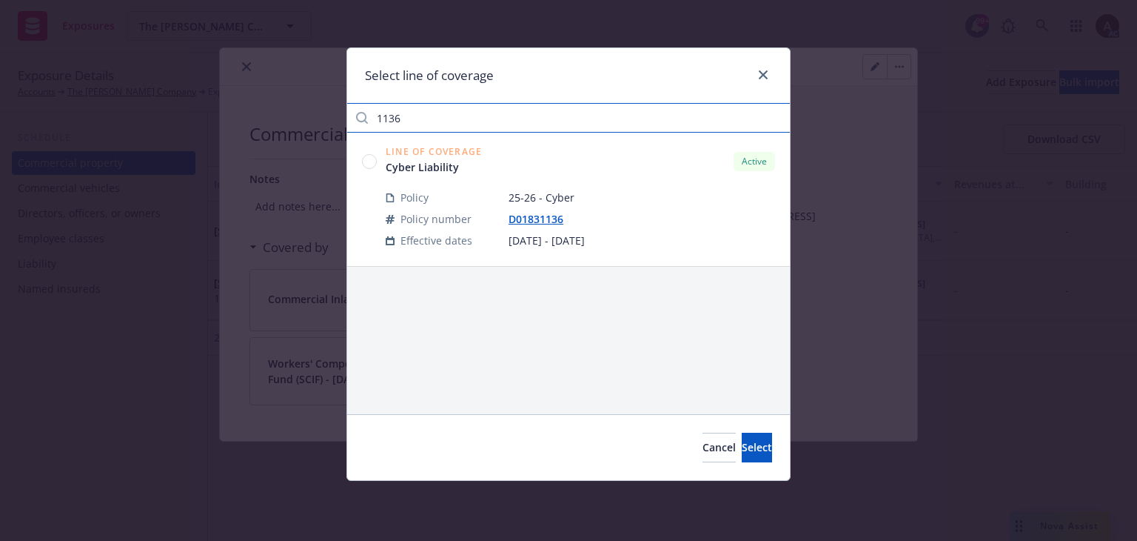
type input "1136"
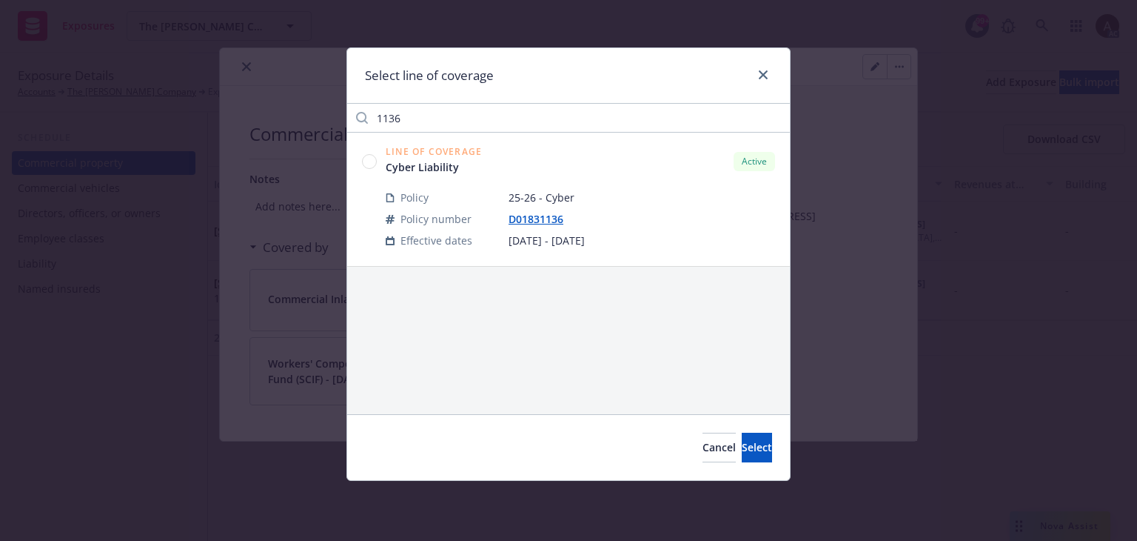
click at [373, 162] on circle at bounding box center [370, 161] width 14 height 14
drag, startPoint x: 718, startPoint y: 441, endPoint x: 706, endPoint y: 407, distance: 36.1
click at [742, 441] on span "Select" at bounding box center [757, 447] width 30 height 14
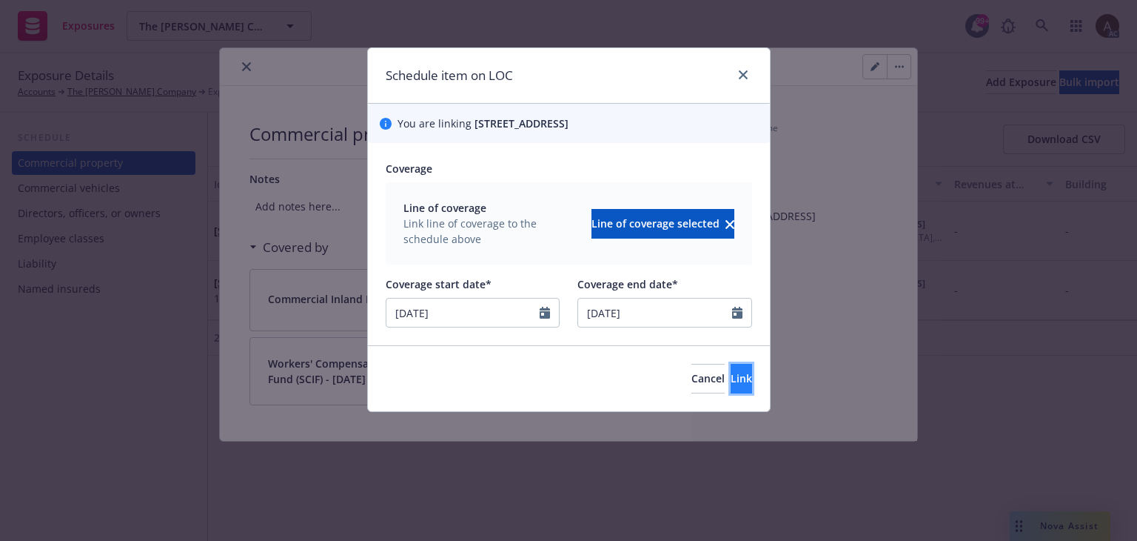
click at [731, 384] on span "Link" at bounding box center [741, 378] width 21 height 14
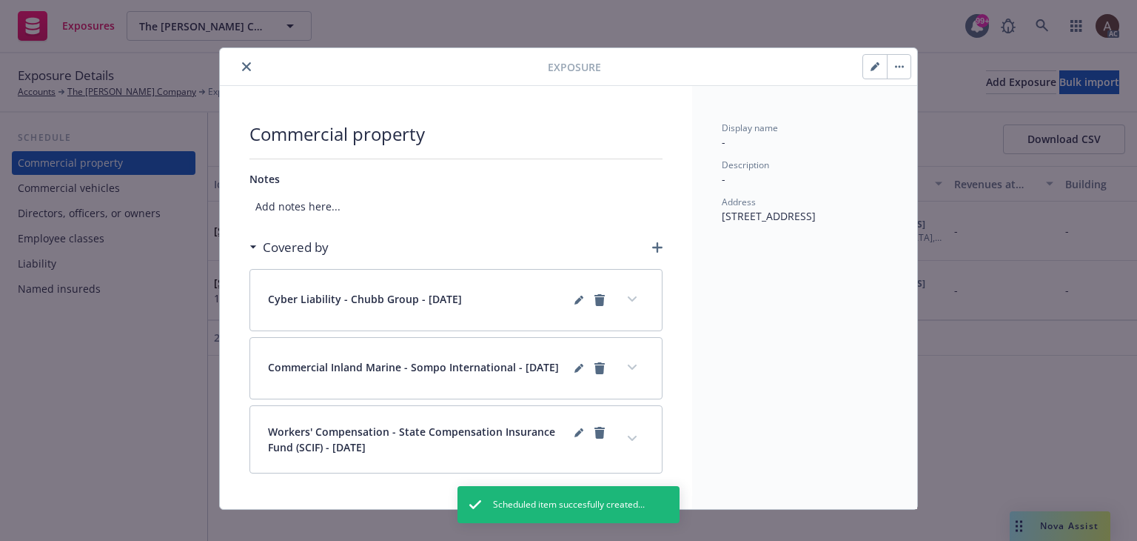
click at [113, 380] on div "Exposure Commercial property Notes Add notes here... Covered by Cyber Liability…" at bounding box center [568, 270] width 1137 height 541
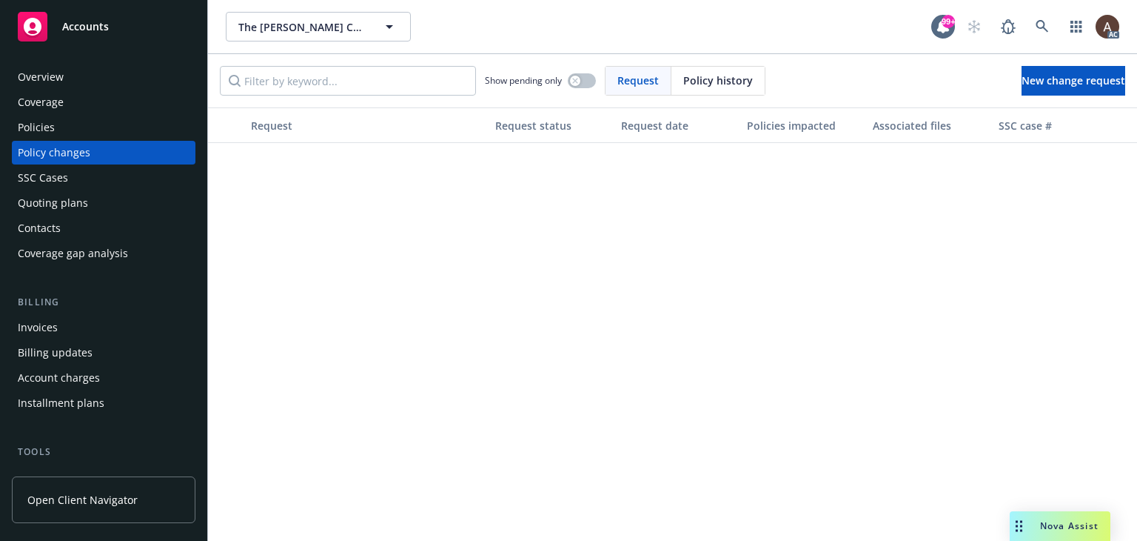
scroll to position [889, 0]
